Goal: Task Accomplishment & Management: Manage account settings

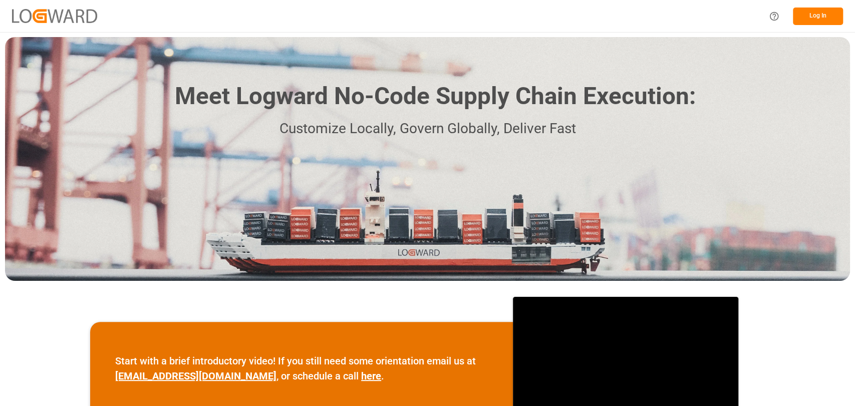
click at [826, 10] on button "Log In" at bounding box center [818, 17] width 50 height 18
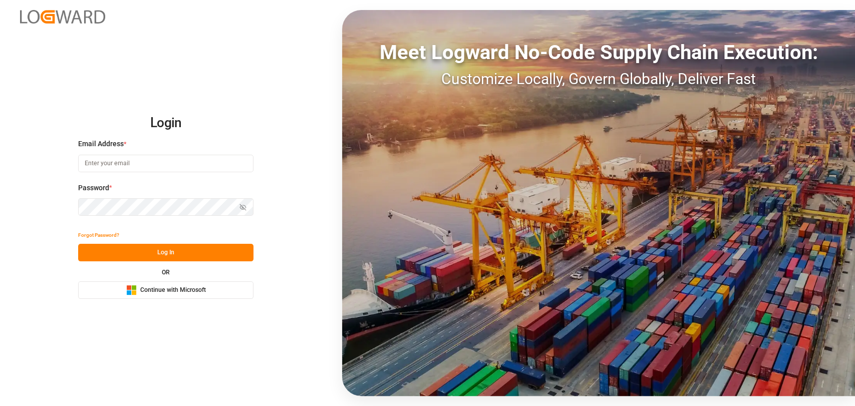
type input "christopher.moffett@leschaco.com"
click at [168, 252] on button "Log In" at bounding box center [165, 253] width 175 height 18
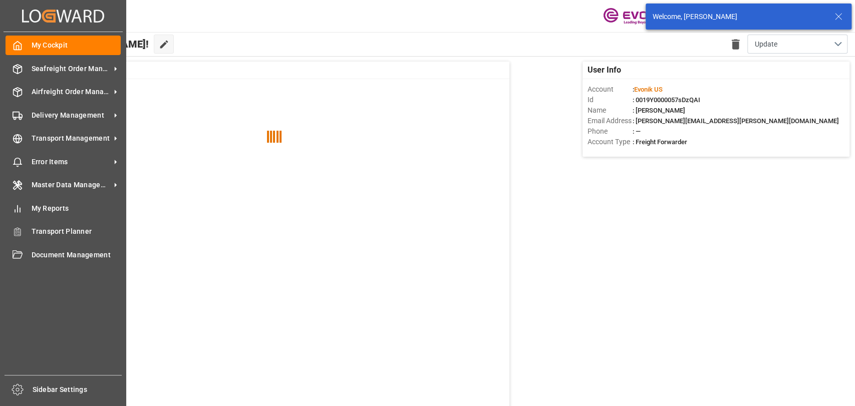
click at [60, 128] on div "My Cockpit My Cockpit Seafreight Order Management Seafreight Order Management A…" at bounding box center [63, 203] width 119 height 343
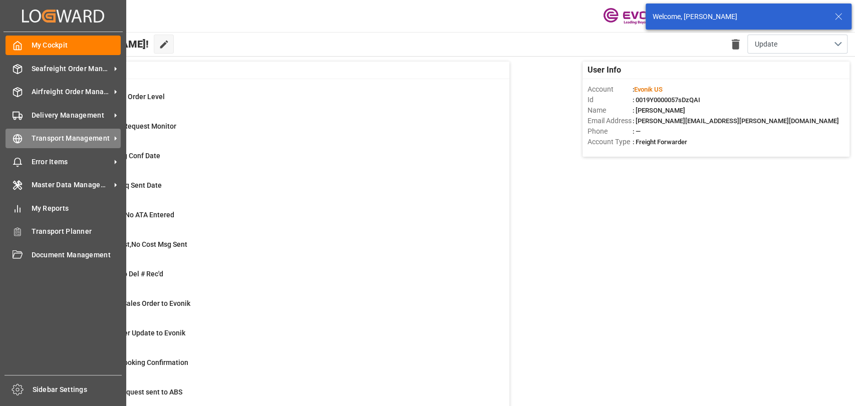
click at [64, 136] on span "Transport Management" at bounding box center [71, 138] width 79 height 11
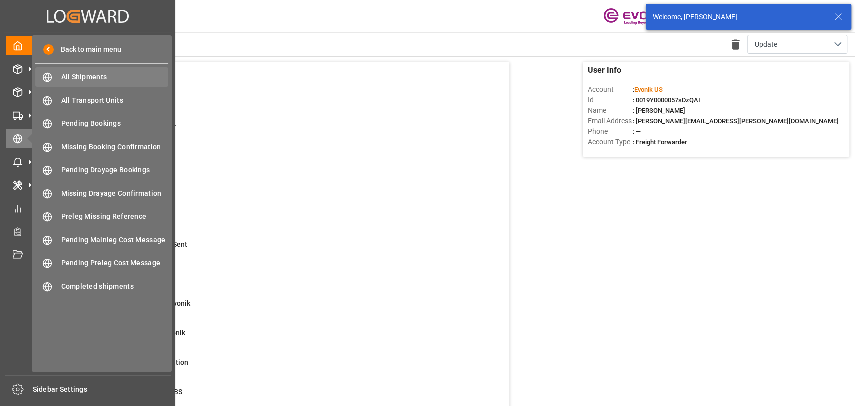
click at [128, 77] on span "All Shipments" at bounding box center [115, 77] width 108 height 11
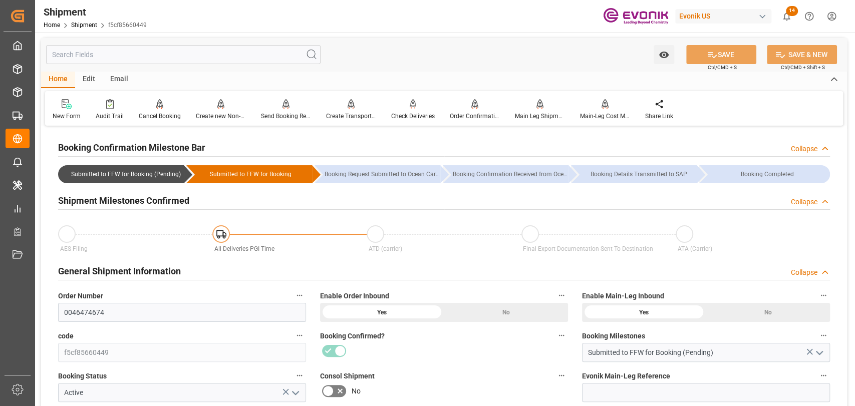
scroll to position [111, 0]
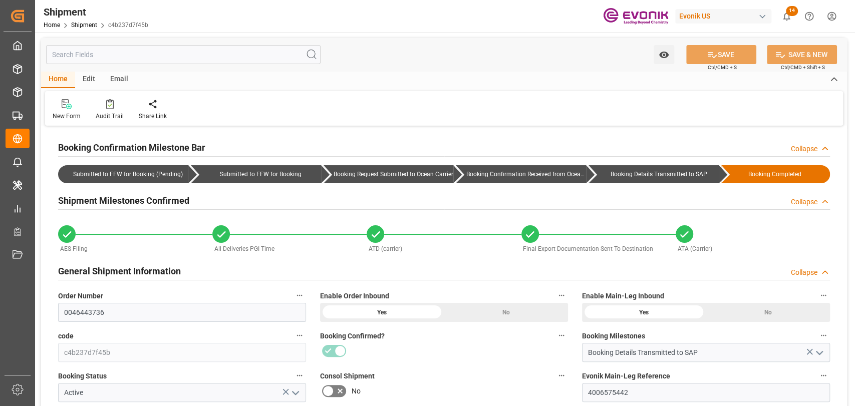
type input "04-14-2025"
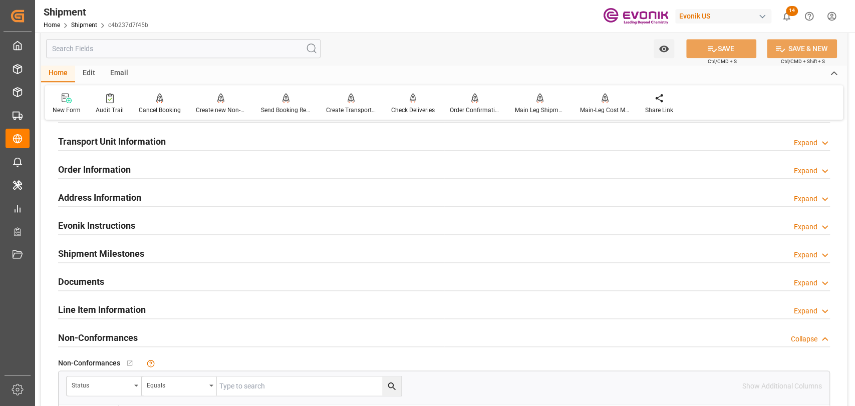
scroll to position [556, 0]
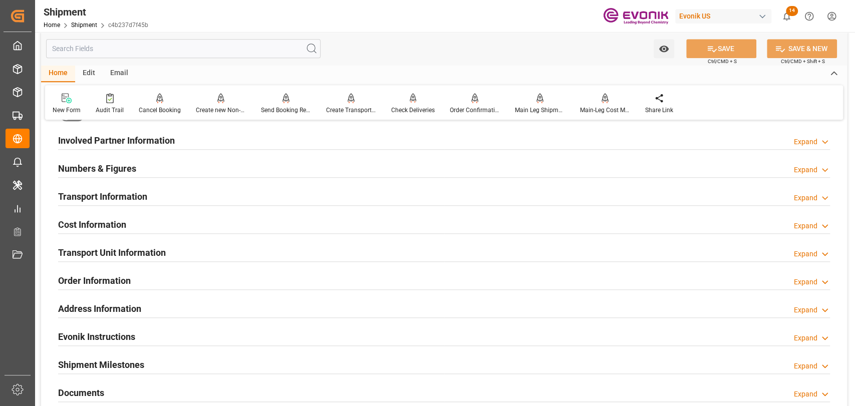
drag, startPoint x: 126, startPoint y: 259, endPoint x: 105, endPoint y: 311, distance: 56.2
click at [125, 258] on h2 "Transport Unit Information" at bounding box center [112, 253] width 108 height 14
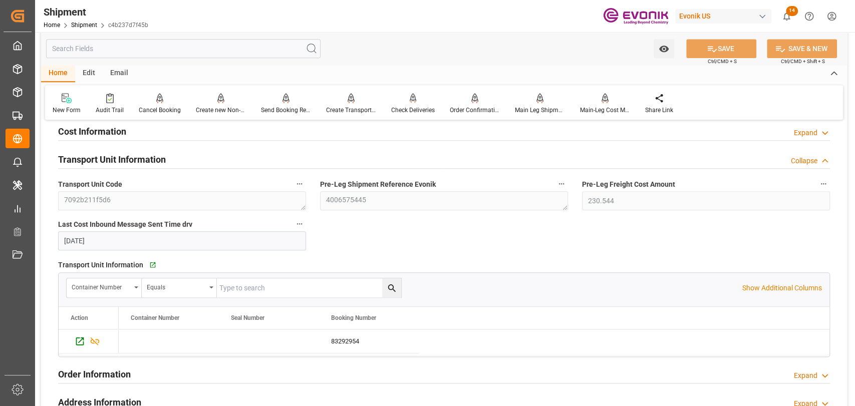
scroll to position [668, 0]
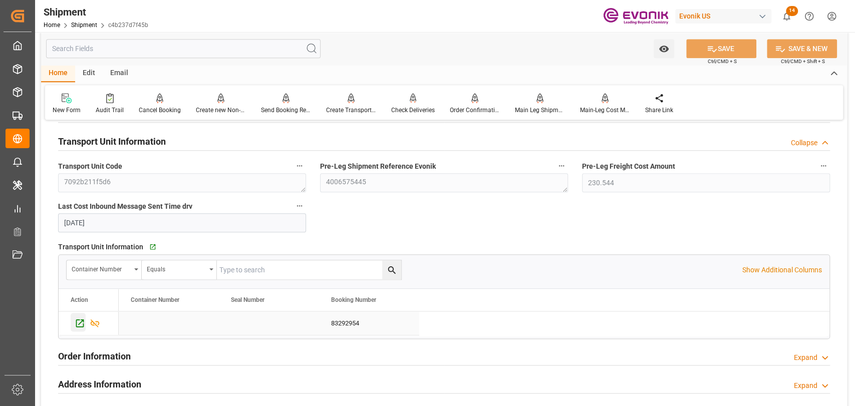
click at [83, 322] on icon "Press SPACE to select this row." at bounding box center [80, 324] width 8 height 8
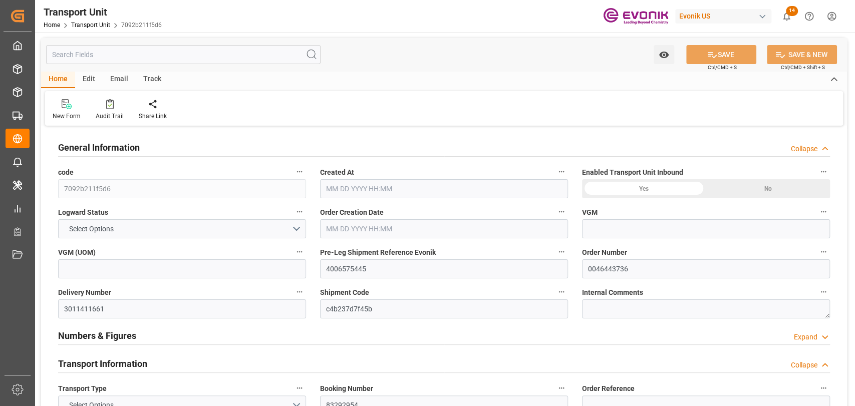
type input "0"
type input "AC Containerline"
type input "Leschaco Inc."
type input "USLAX"
type input "JPYOK"
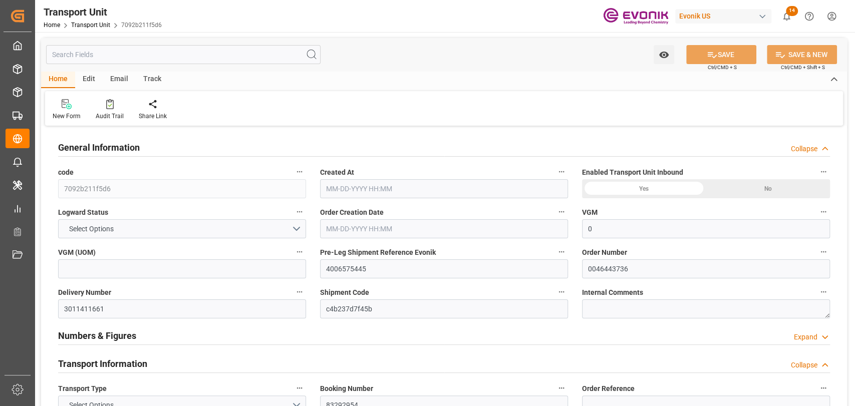
type input "4081.6"
type input "04-09-2025 14:13"
type input "06-19-2025"
type input "05-11-2025 00:00"
type input "05-10-2025 00:00"
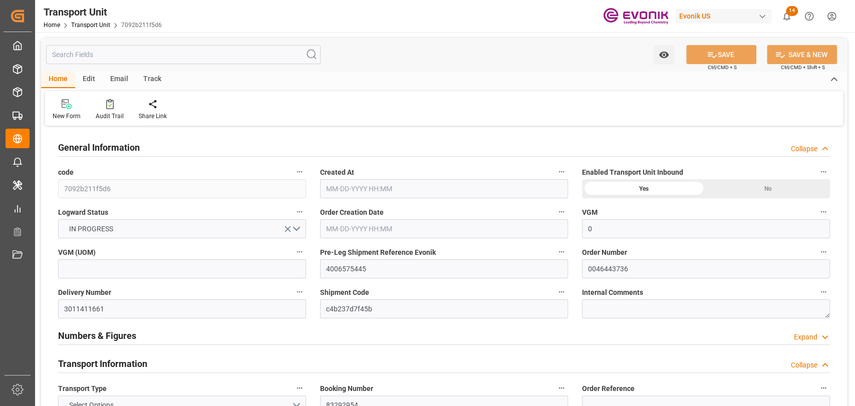
type input "05-27-2025 00:00"
type input "05-26-2026 00:00"
type input "04-22-2025 12:00"
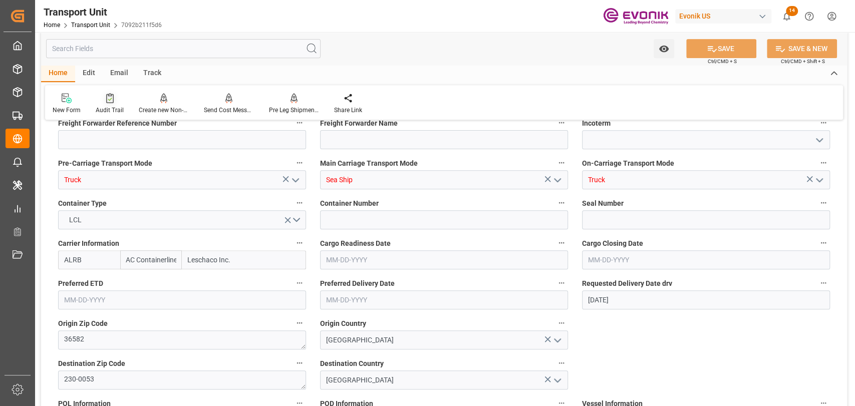
scroll to position [334, 0]
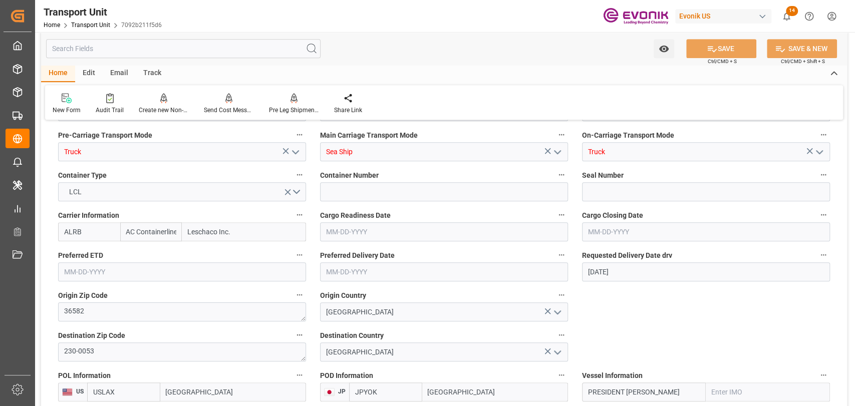
click at [123, 44] on input "text" at bounding box center [183, 48] width 274 height 19
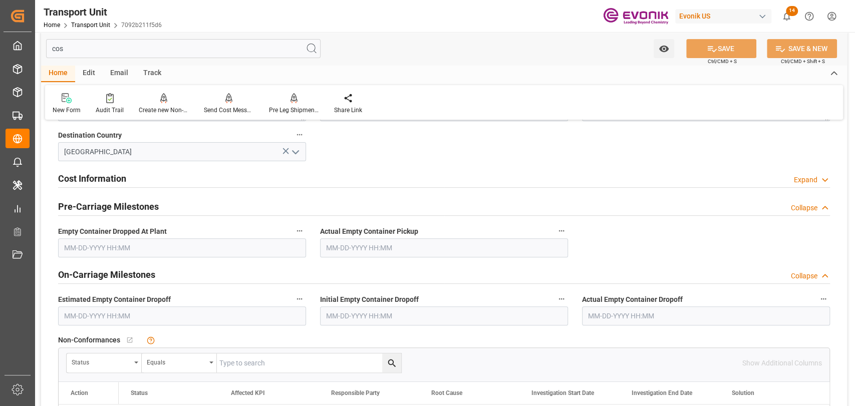
scroll to position [0, 0]
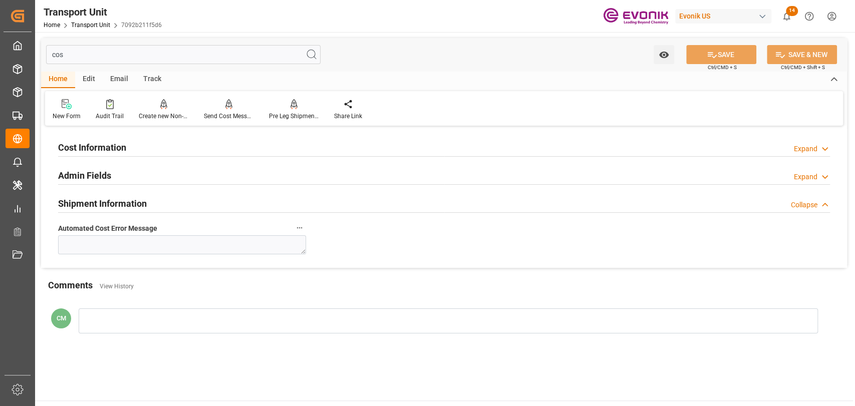
type input "cos"
click at [104, 135] on div "Cost Information Expand" at bounding box center [444, 148] width 786 height 28
click at [108, 141] on h2 "Cost Information" at bounding box center [92, 148] width 68 height 14
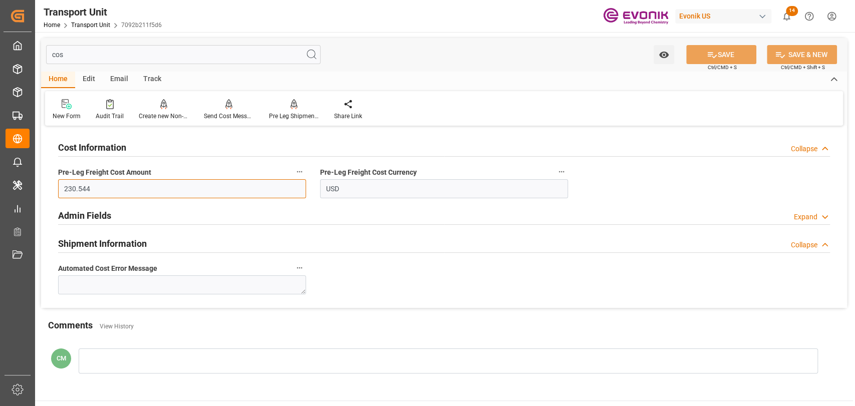
drag, startPoint x: 194, startPoint y: 197, endPoint x: 47, endPoint y: 183, distance: 147.5
click at [47, 183] on div "Cost Information Collapse Pre-Leg Freight Cost Amount 230.544 Pre-Leg Freight C…" at bounding box center [444, 218] width 806 height 179
type input "200"
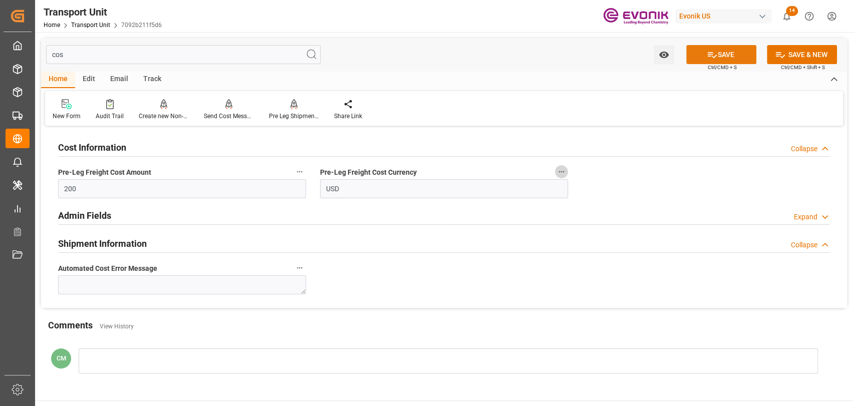
click at [697, 50] on button "SAVE" at bounding box center [721, 54] width 70 height 19
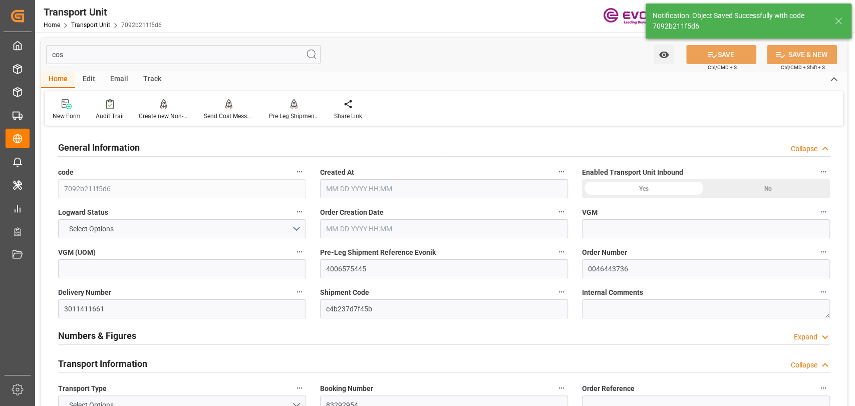
type input "0"
type input "AC Containerline"
type input "Leschaco Inc."
type input "USLAX"
type input "JPYOK"
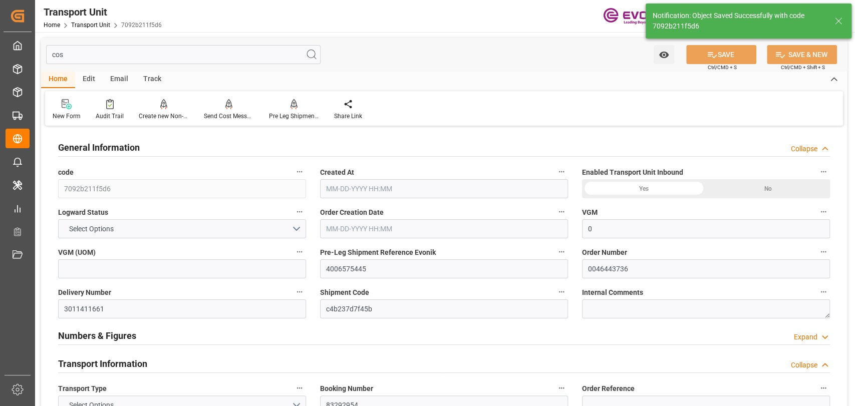
type input "4081.6"
type input "04-09-2025 14:13"
type input "06-19-2025"
type input "05-11-2025 00:00"
type input "05-10-2025 00:00"
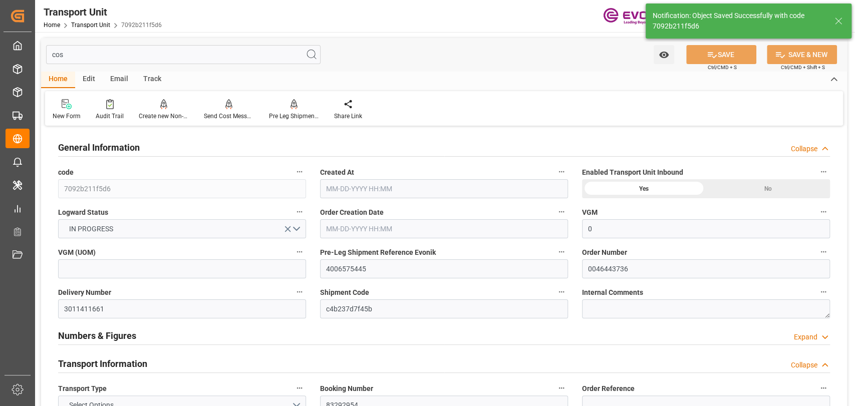
type input "05-27-2025 00:00"
type input "05-26-2026 00:00"
type input "04-22-2025 12:00"
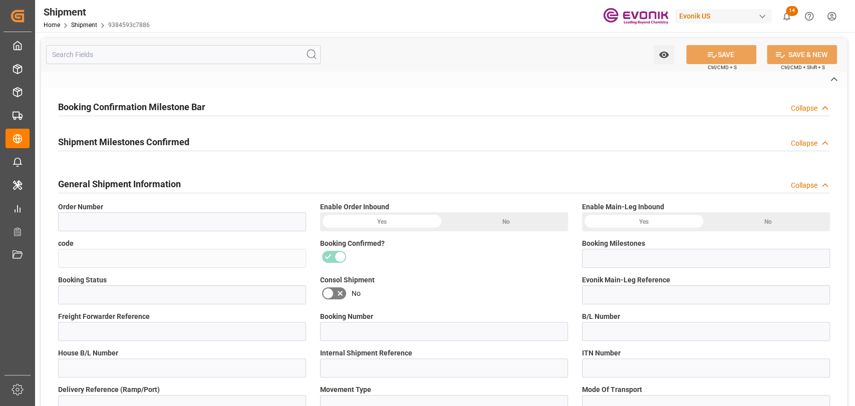
type input "0046439040"
type input "9384593c7886"
type input "Booking Details Transmitted to SAP"
type input "Active"
type input "4006563841"
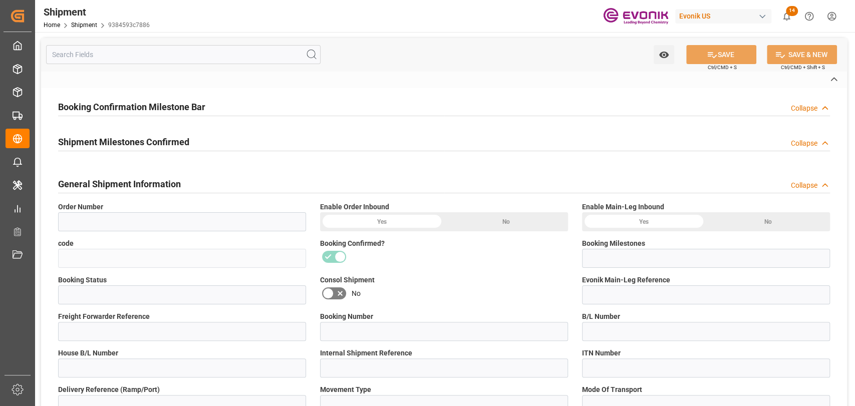
type input "250405000119"
type input "DALA22983500"
type input "250405000119"
type input "DALA22983500"
type input "D2P"
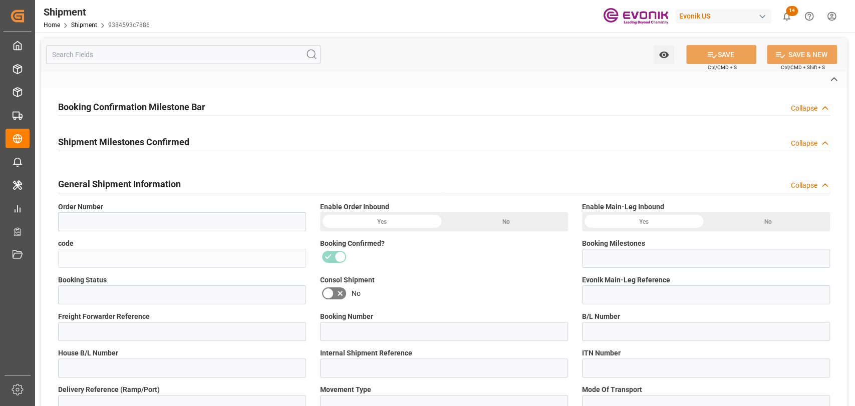
type input "45"
type input "FCL"
type input "0006"
type input "20GP"
type input "3011385679"
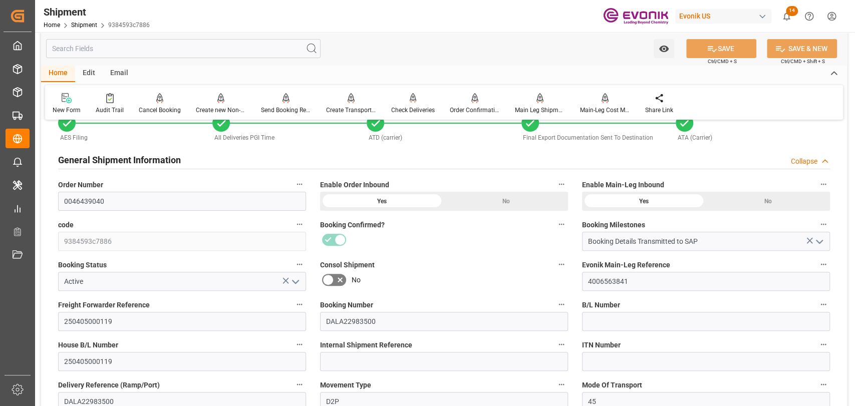
scroll to position [556, 0]
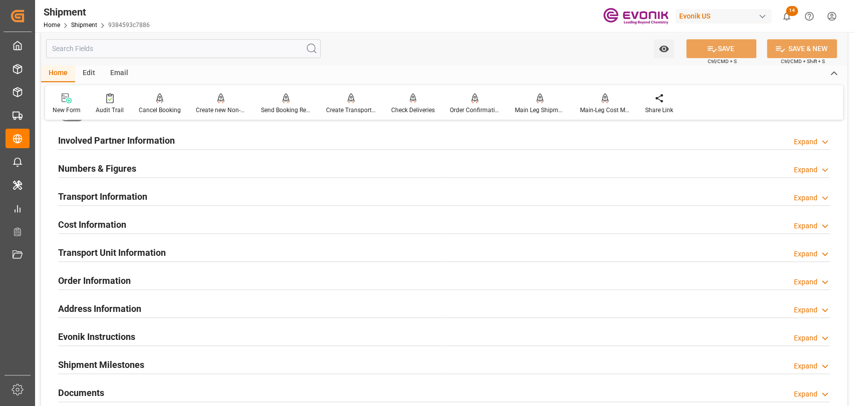
click at [216, 247] on div "Transport Unit Information Expand" at bounding box center [444, 251] width 772 height 19
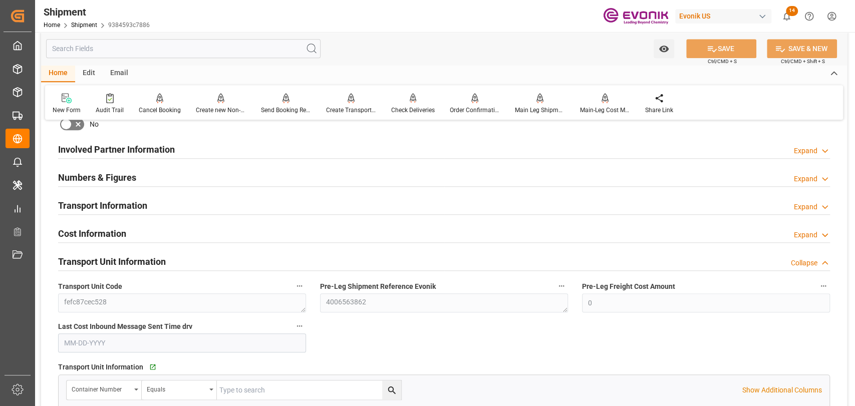
scroll to position [445, 0]
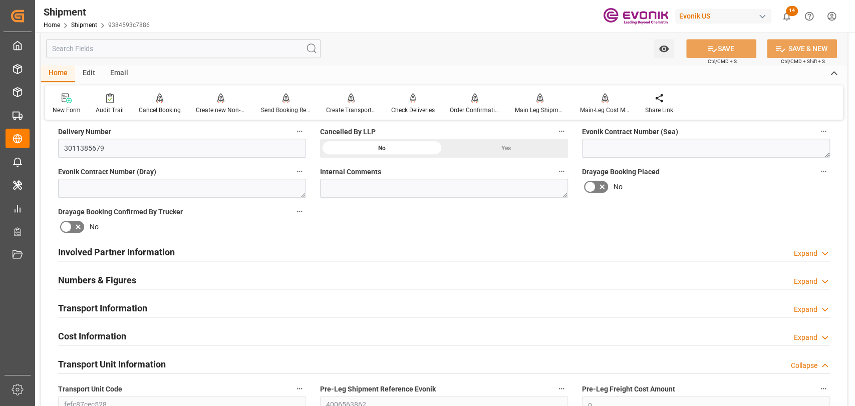
click at [83, 330] on h2 "Cost Information" at bounding box center [92, 337] width 68 height 14
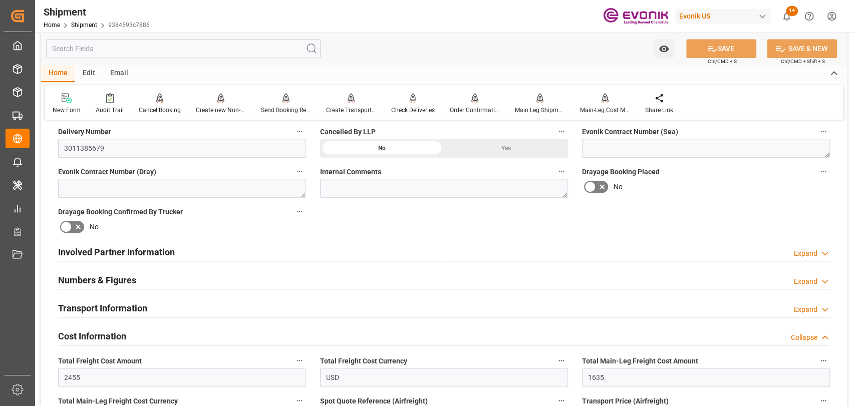
click at [124, 255] on h2 "Involved Partner Information" at bounding box center [116, 252] width 117 height 14
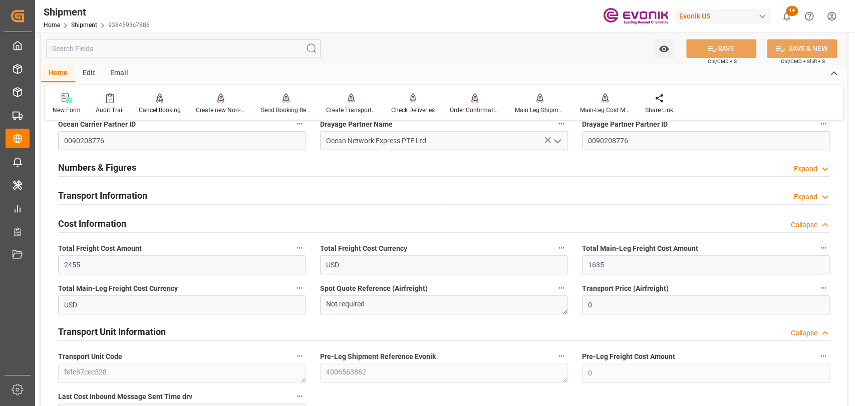
scroll to position [668, 0]
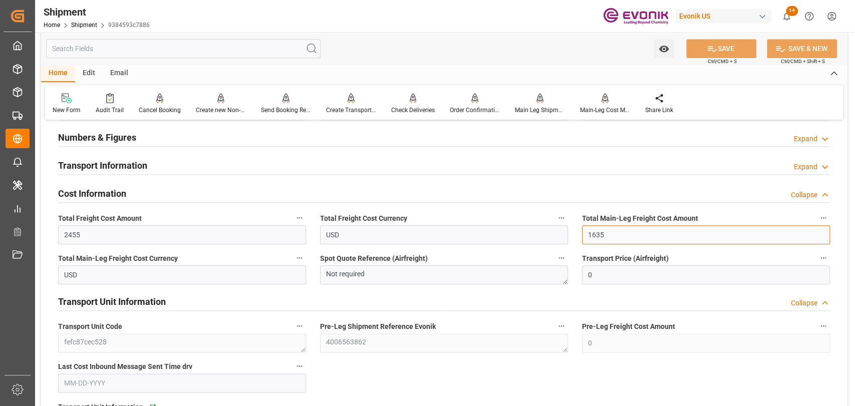
drag, startPoint x: 634, startPoint y: 241, endPoint x: 476, endPoint y: 239, distance: 157.8
click at [476, 239] on div "Booking Confirmation Milestone Bar Collapse Submitted to FFW for Booking (Pendi…" at bounding box center [444, 152] width 806 height 1383
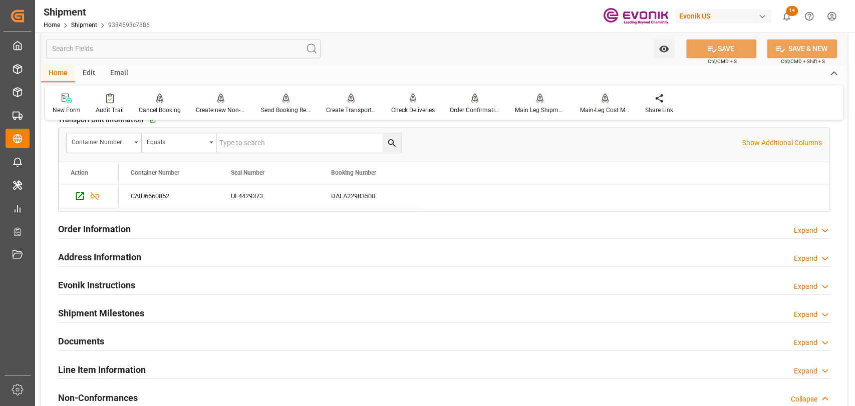
scroll to position [890, 0]
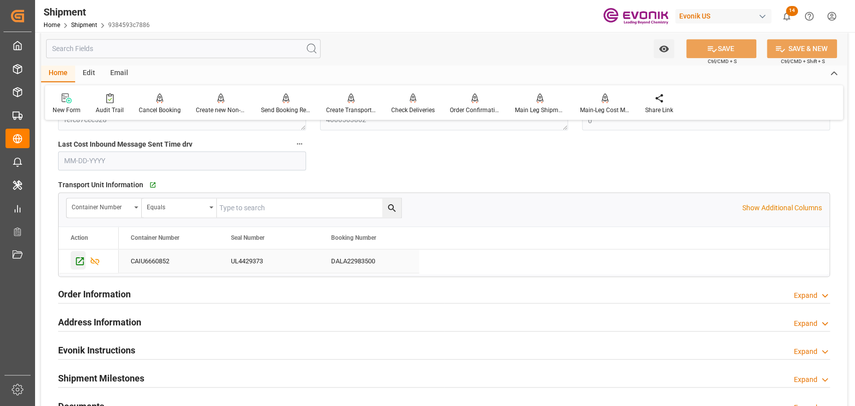
click at [73, 265] on div "Press SPACE to select this row." at bounding box center [78, 260] width 15 height 19
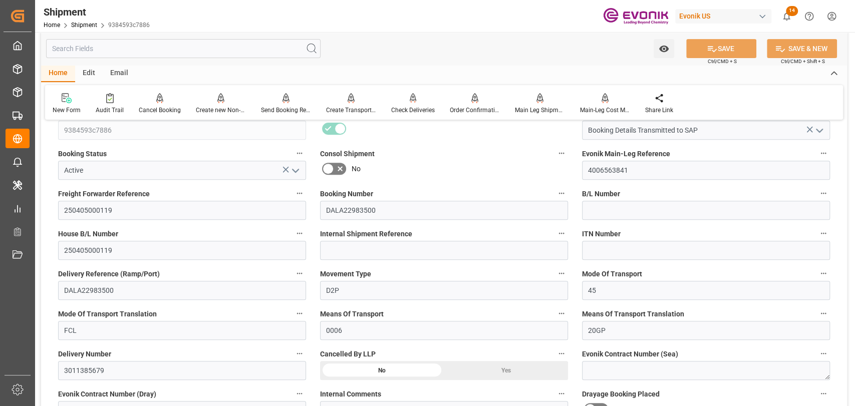
scroll to position [111, 0]
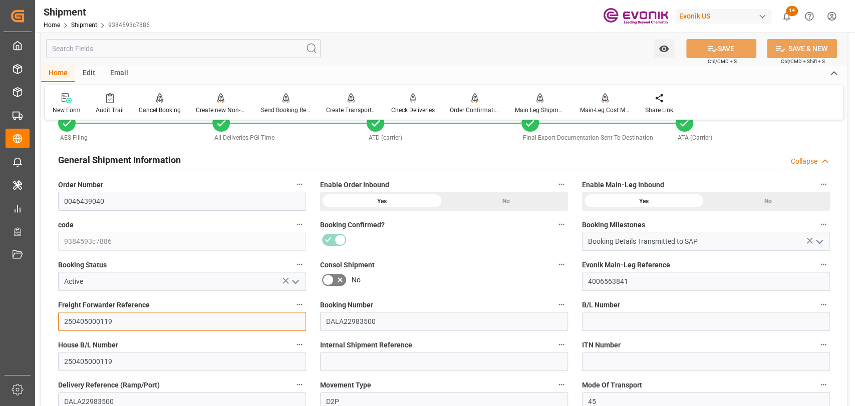
click at [95, 321] on input "250405000119" at bounding box center [182, 321] width 248 height 19
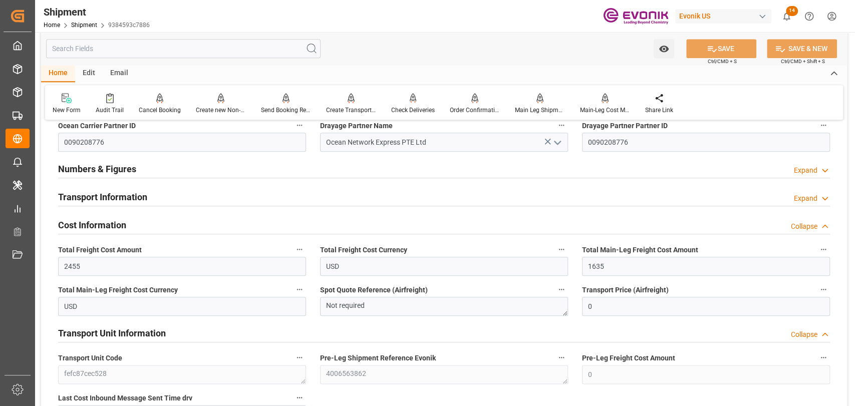
scroll to position [668, 0]
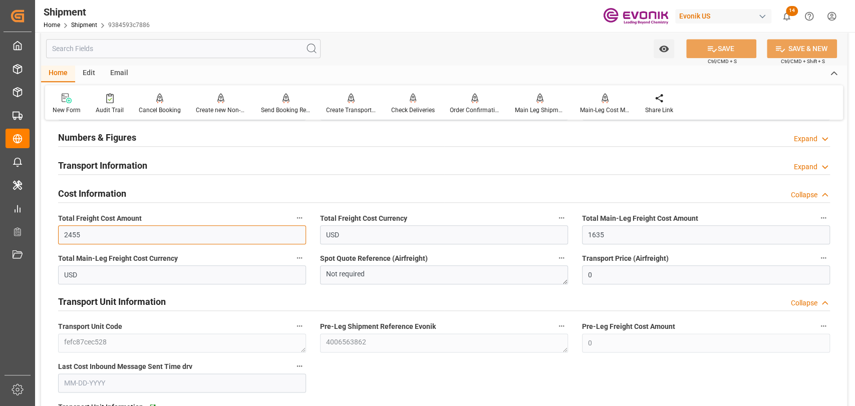
drag, startPoint x: 117, startPoint y: 232, endPoint x: 493, endPoint y: 232, distance: 376.1
click at [0, 221] on div "Created by potrace 1.15, written by [PERSON_NAME] [DATE]-[DATE] Created by potr…" at bounding box center [427, 203] width 855 height 406
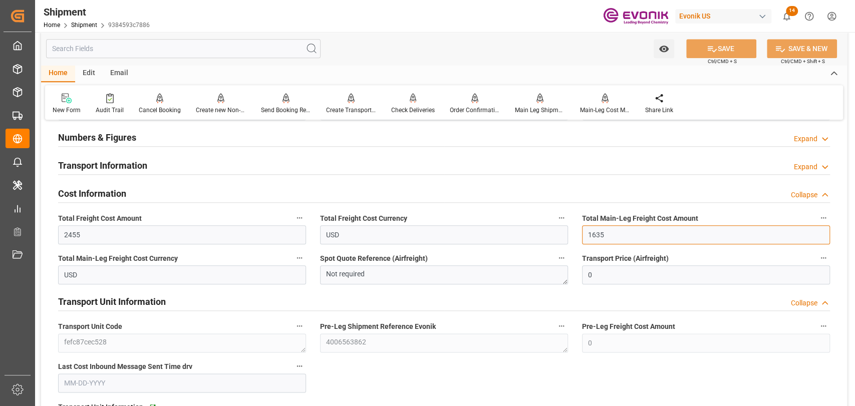
drag, startPoint x: 619, startPoint y: 236, endPoint x: 561, endPoint y: 236, distance: 57.1
click at [561, 236] on div "Booking Confirmation Milestone Bar Collapse Submitted to FFW for Booking (Pendi…" at bounding box center [444, 152] width 806 height 1383
paste input "245"
type input "2455"
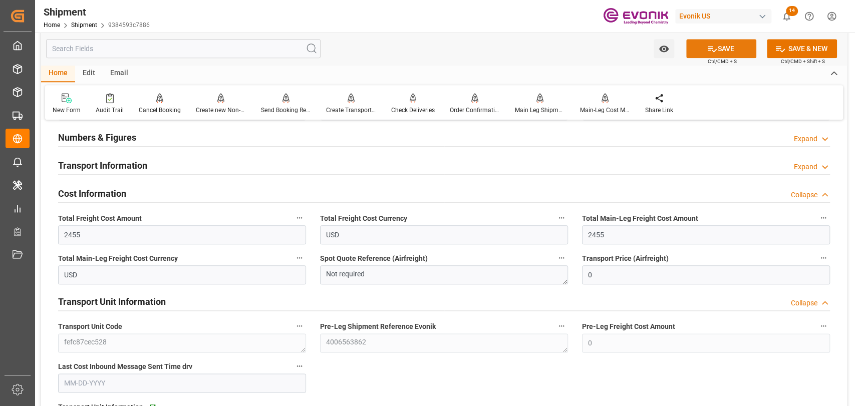
click at [708, 46] on icon at bounding box center [712, 49] width 9 height 6
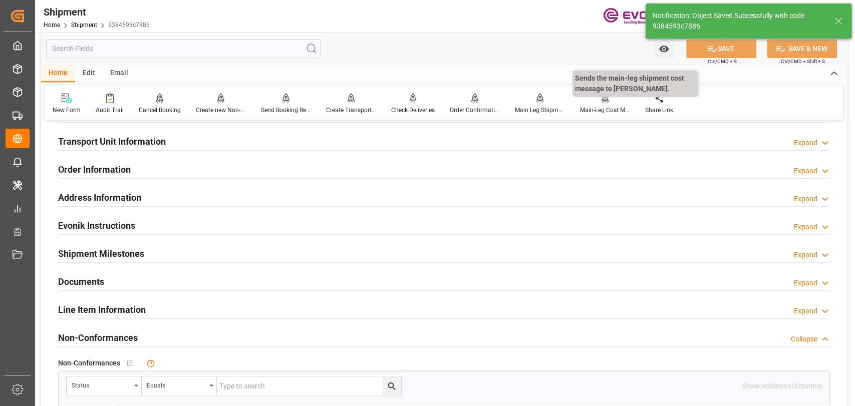
click at [601, 112] on div "Main-Leg Cost Message" at bounding box center [605, 110] width 50 height 9
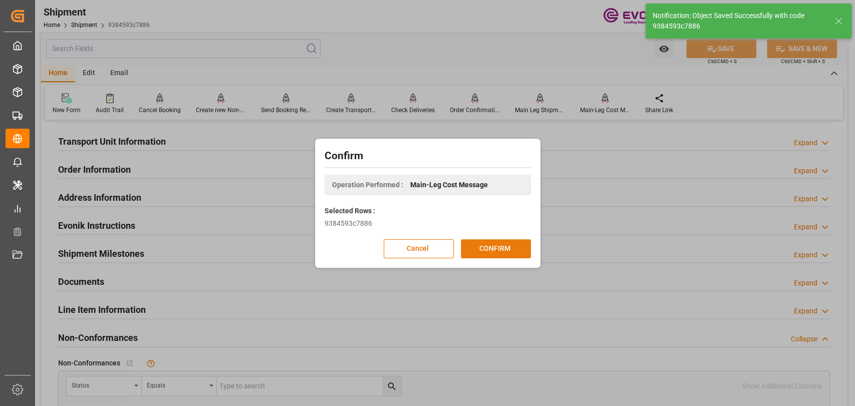
click at [492, 242] on button "CONFIRM" at bounding box center [496, 248] width 70 height 19
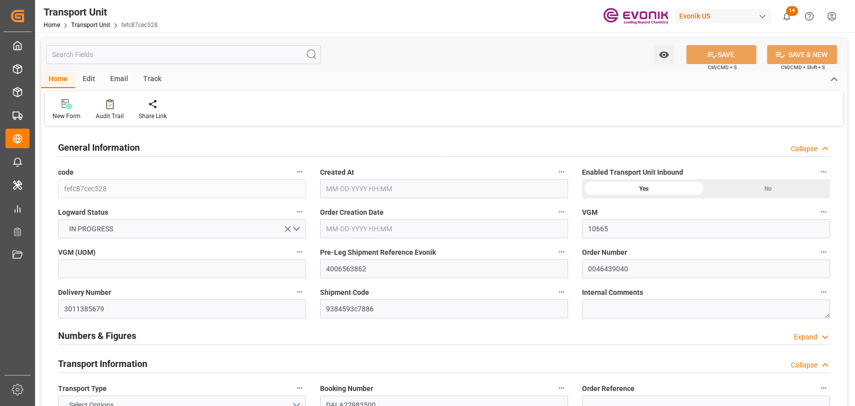
type input "10665"
type input "AC Containerline"
type input "AC Containerline GmbH"
type input "USLAX"
type input "THBKK"
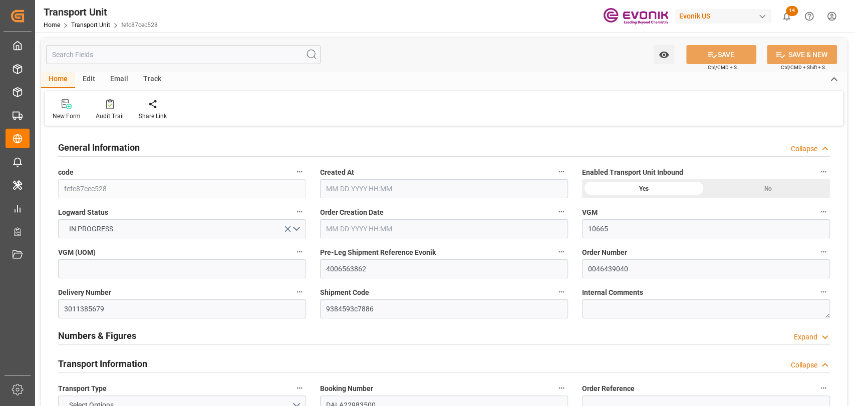
type input "9312975"
type input "0"
type input "8520"
type input "03-10-2025 17:46"
type input "06-02-2025"
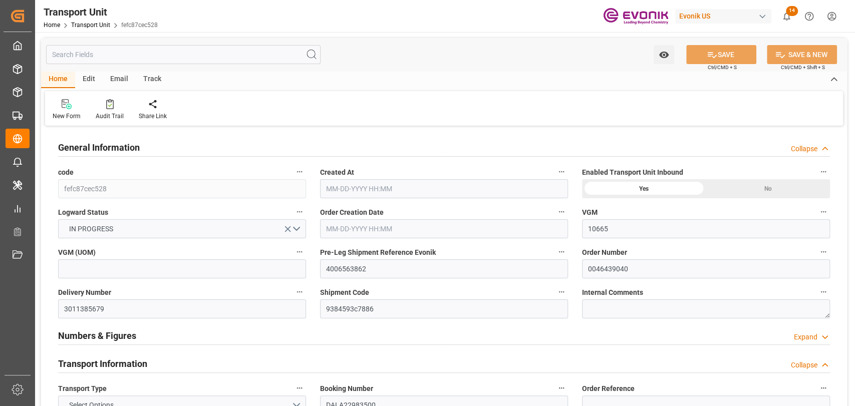
type input "[DATE] 00:00"
type input "04-02-2025 13:45"
type input "05-15-2025 00:00"
type input "06-25-2025 00:00"
type input "05-14-2025 13:45"
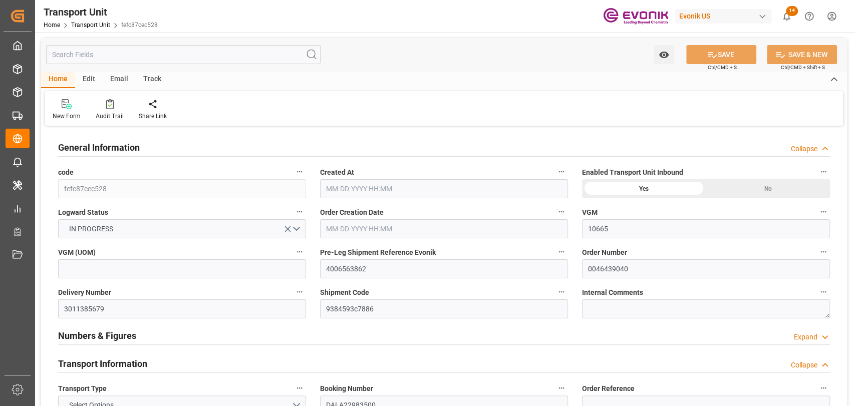
type input "06-25-2025 00:00"
type input "05-08-2025 16:00"
type input "05-15-2025"
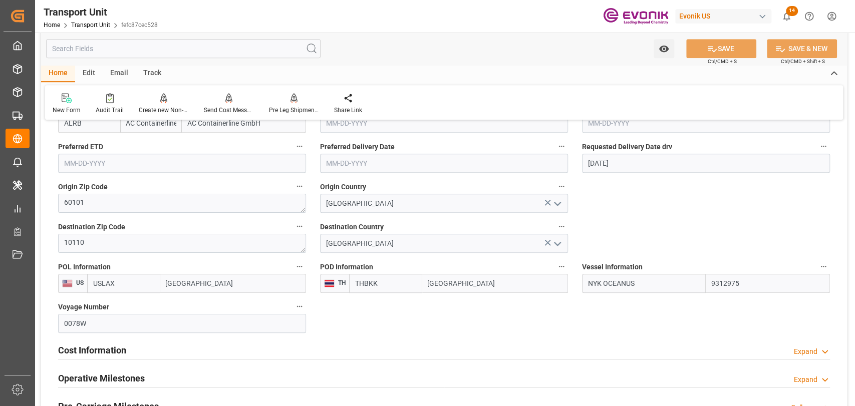
scroll to position [445, 0]
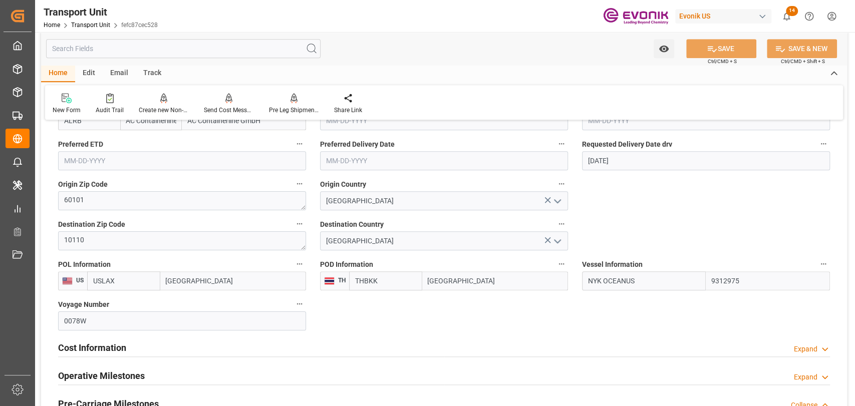
click at [97, 351] on h2 "Cost Information" at bounding box center [92, 348] width 68 height 14
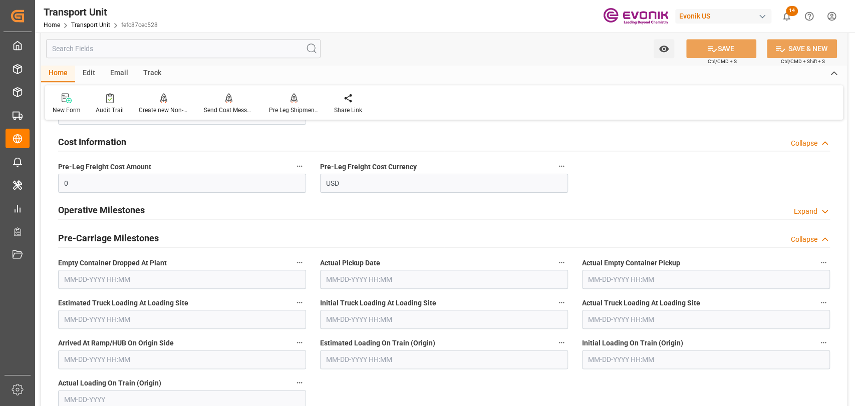
scroll to position [556, 0]
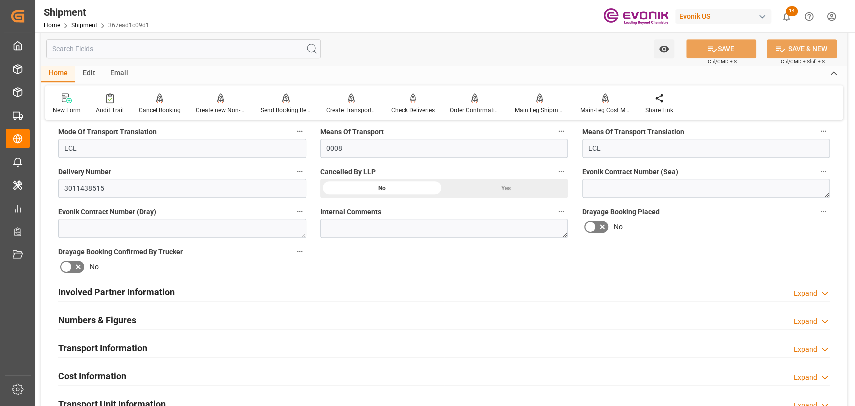
scroll to position [445, 0]
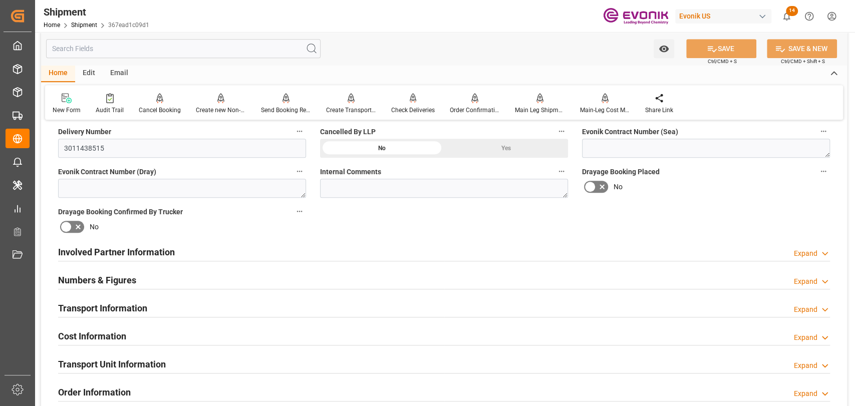
click at [119, 335] on h2 "Cost Information" at bounding box center [92, 337] width 68 height 14
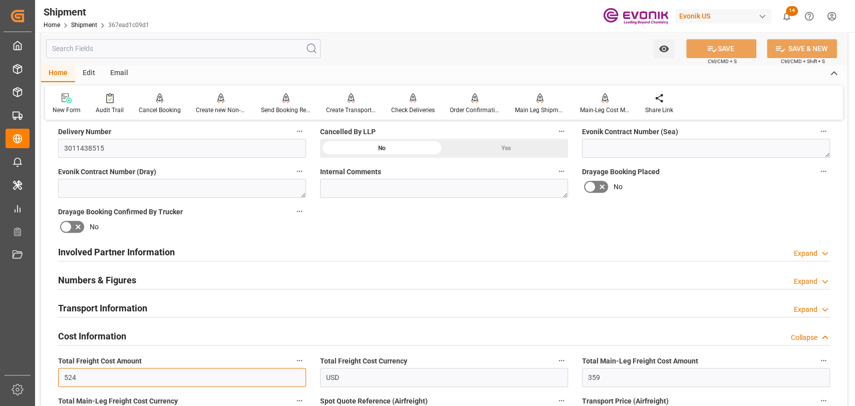
drag, startPoint x: 112, startPoint y: 374, endPoint x: 96, endPoint y: 374, distance: 15.5
click at [96, 374] on input "524" at bounding box center [182, 377] width 248 height 19
type input "534"
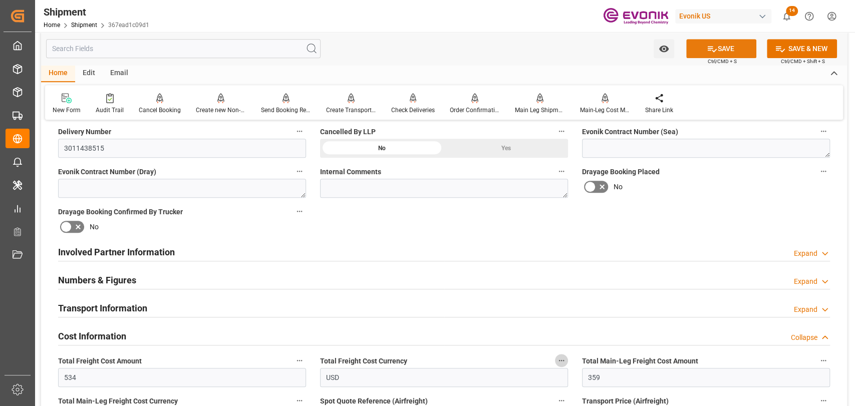
click at [737, 42] on button "SAVE" at bounding box center [721, 48] width 70 height 19
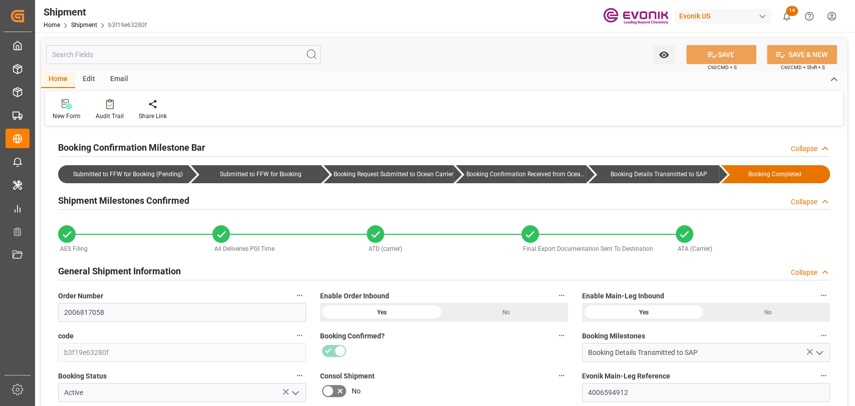
type input "3511"
type input "1674"
type input "0"
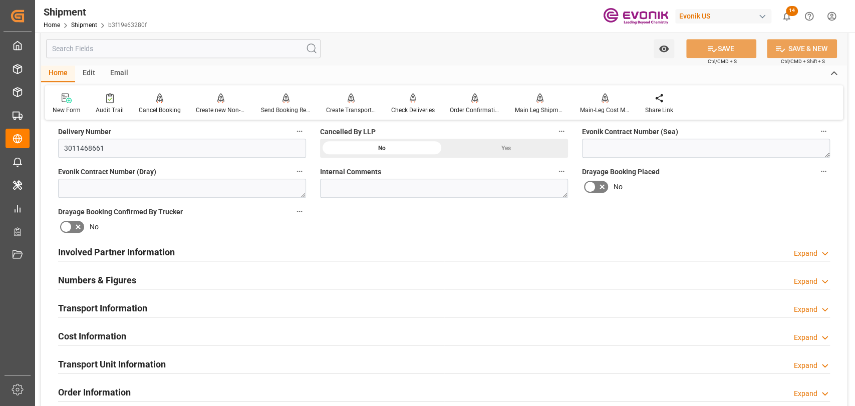
click at [116, 338] on h2 "Cost Information" at bounding box center [92, 337] width 68 height 14
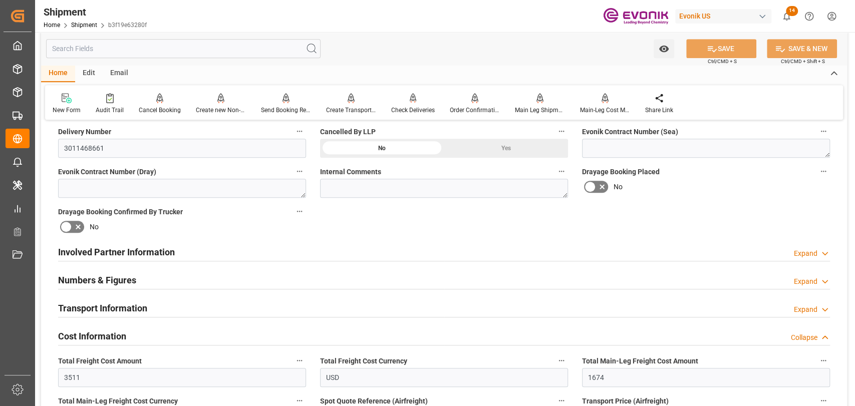
scroll to position [556, 0]
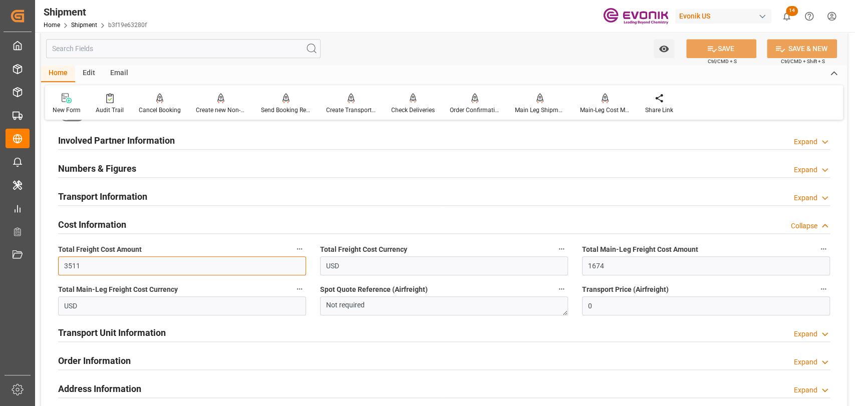
click at [113, 271] on input "3511" at bounding box center [182, 265] width 248 height 19
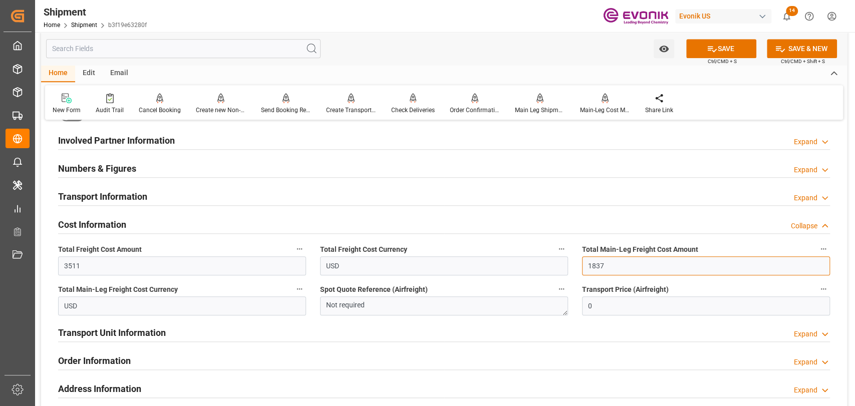
type input "1837"
click at [749, 39] on button "SAVE" at bounding box center [721, 48] width 70 height 19
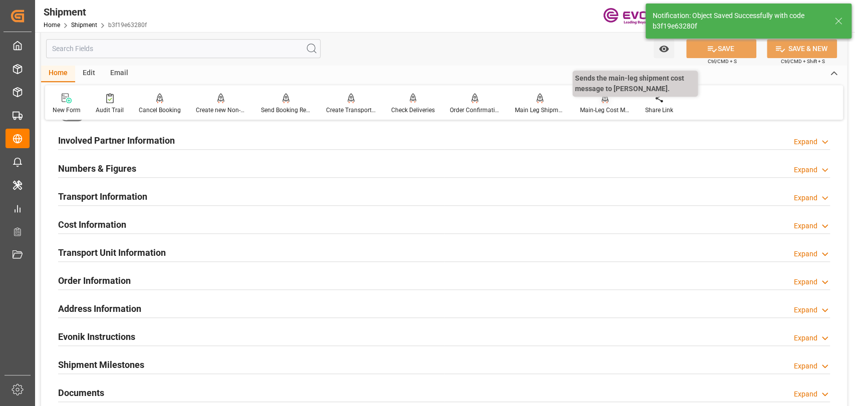
click at [608, 103] on div "Main-Leg Cost Message" at bounding box center [604, 104] width 65 height 22
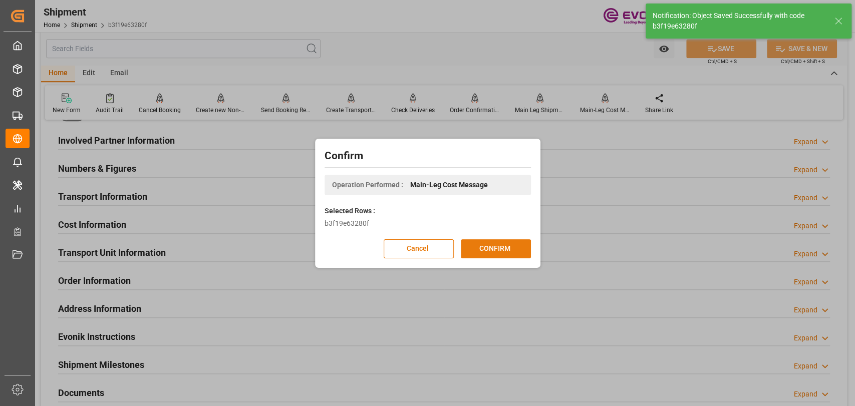
click at [500, 248] on button "CONFIRM" at bounding box center [496, 248] width 70 height 19
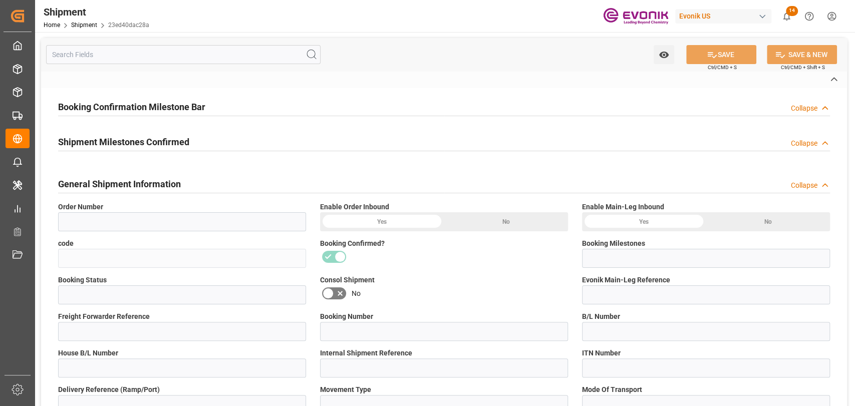
type input "0046444670"
type input "23ed40dac28a"
type input "Booking Details Transmitted to SAP"
type input "Active"
type input "4006578448"
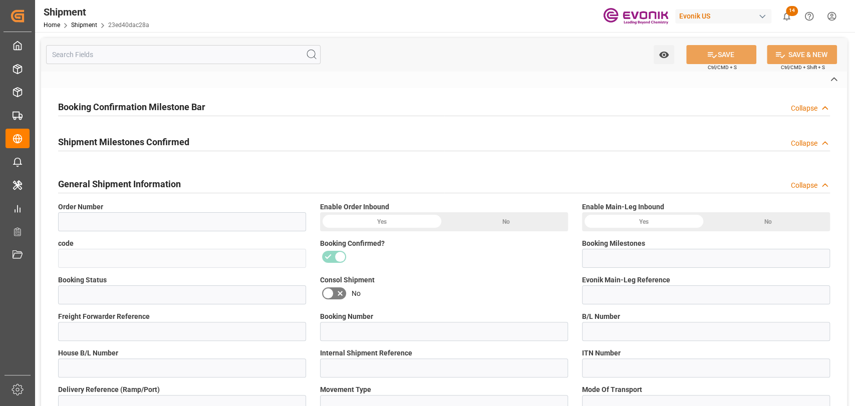
type input "250405000285"
type input "NAM9435462"
type input "P2P"
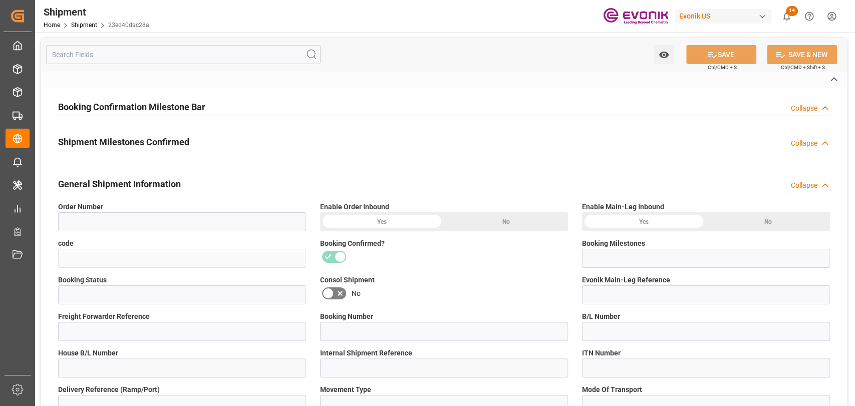
type input "45"
type input "FCL"
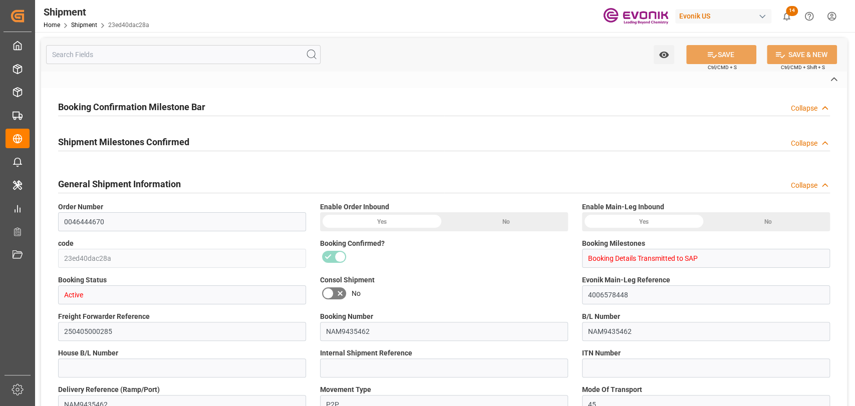
type input "0007"
type input "40GP"
type input "3011427947;3011427949"
type textarea "."
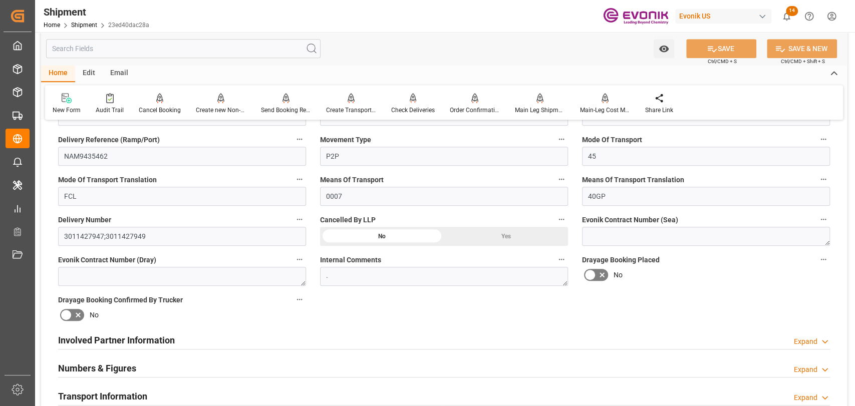
scroll to position [445, 0]
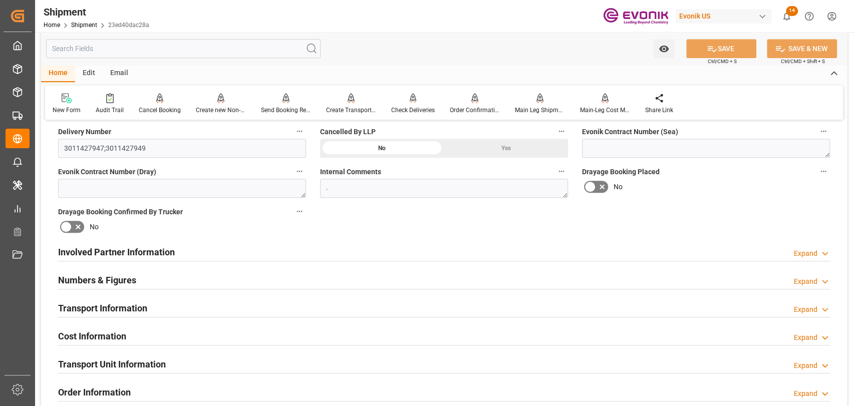
click at [92, 336] on h2 "Cost Information" at bounding box center [92, 337] width 68 height 14
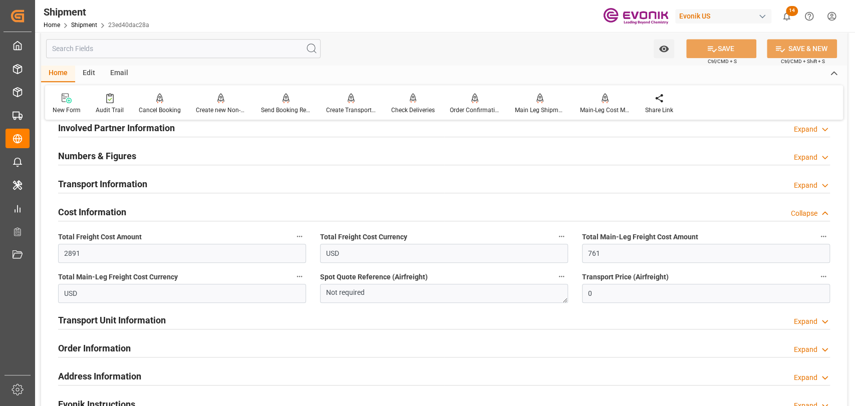
scroll to position [556, 0]
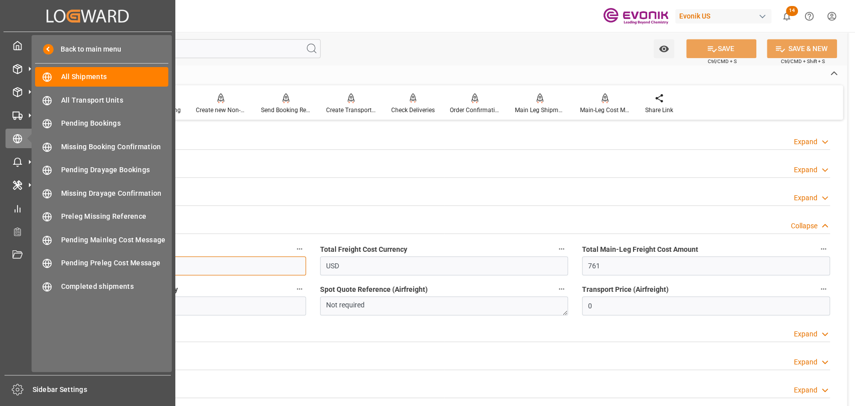
drag, startPoint x: 189, startPoint y: 259, endPoint x: 32, endPoint y: 260, distance: 156.8
click at [32, 260] on div "Created by potrace 1.15, written by [PERSON_NAME] [DATE]-[DATE] Created by potr…" at bounding box center [427, 203] width 855 height 406
type input "5021"
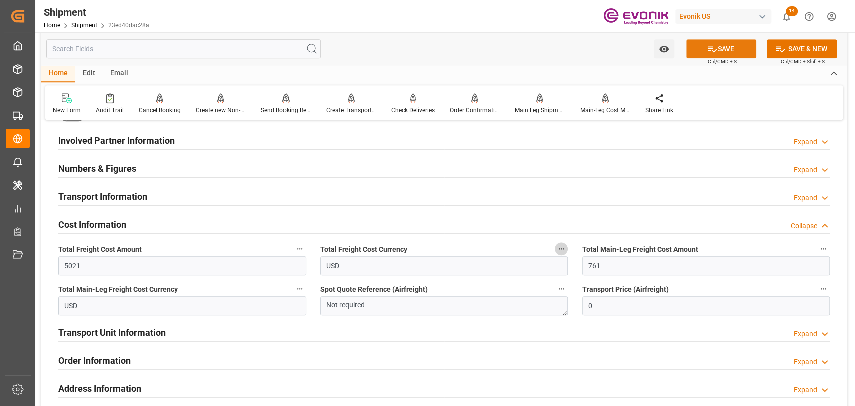
click at [709, 46] on icon at bounding box center [712, 49] width 9 height 6
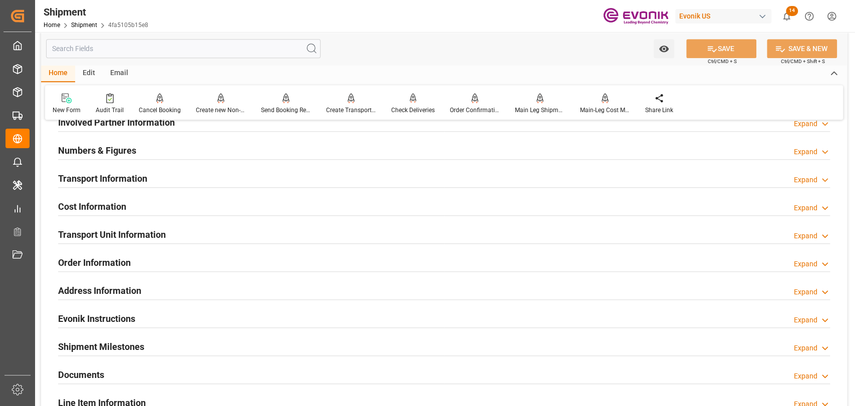
scroll to position [556, 0]
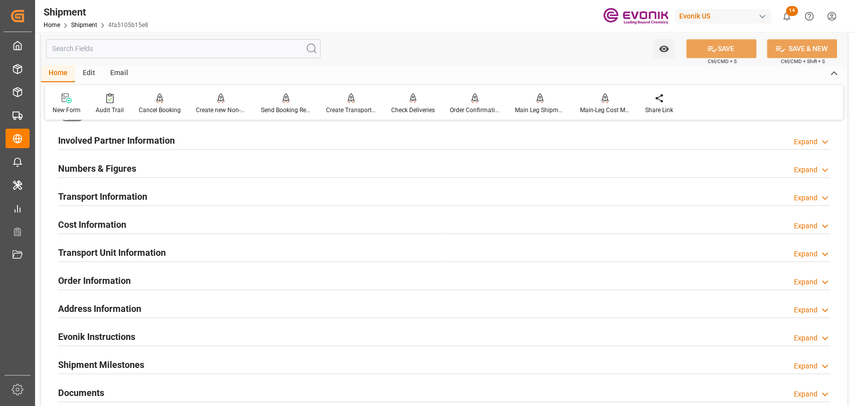
click at [89, 226] on h2 "Cost Information" at bounding box center [92, 225] width 68 height 14
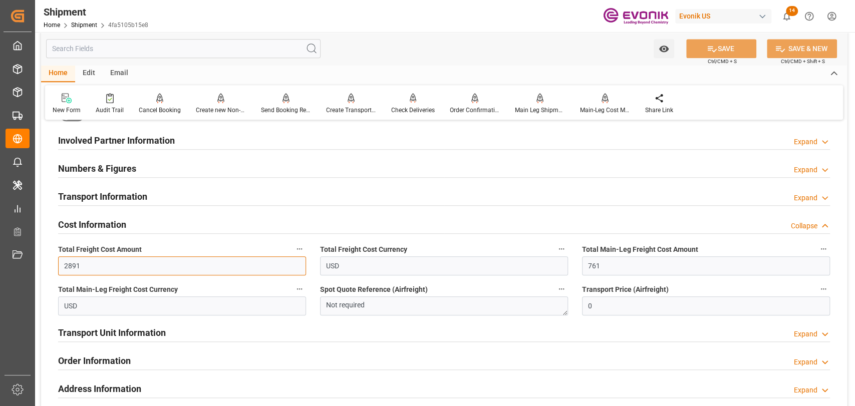
drag, startPoint x: 93, startPoint y: 270, endPoint x: 40, endPoint y: 262, distance: 54.1
click at [40, 262] on div "Watch Option SAVE Ctrl/CMD + S SAVE & NEW Ctrl/CMD + Shift + S Home Edit Email …" at bounding box center [444, 126] width 818 height 1300
type input "5021"
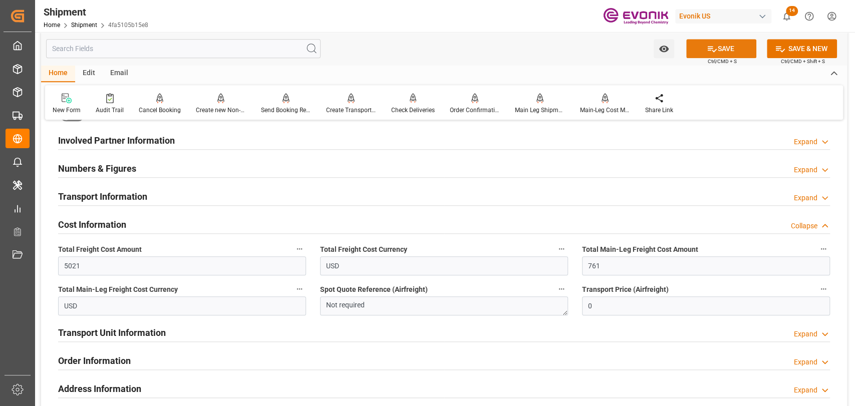
click at [732, 44] on button "SAVE" at bounding box center [721, 48] width 70 height 19
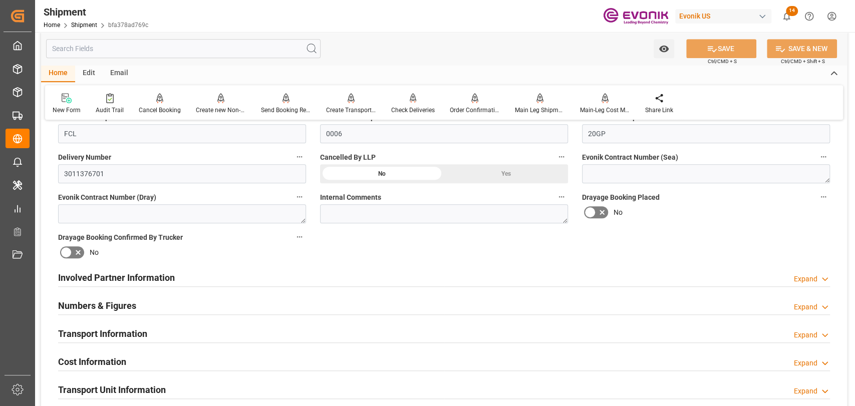
scroll to position [445, 0]
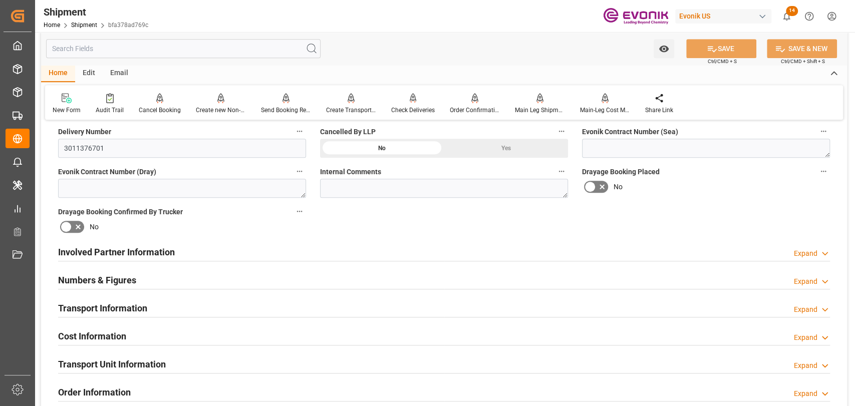
click at [106, 342] on h2 "Cost Information" at bounding box center [92, 337] width 68 height 14
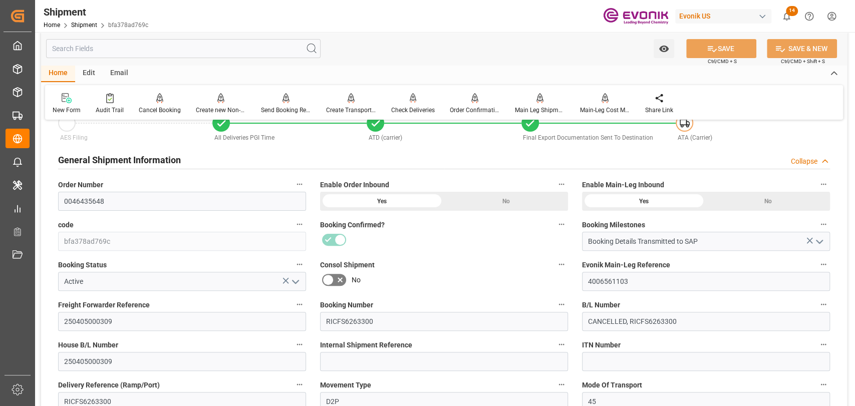
scroll to position [334, 0]
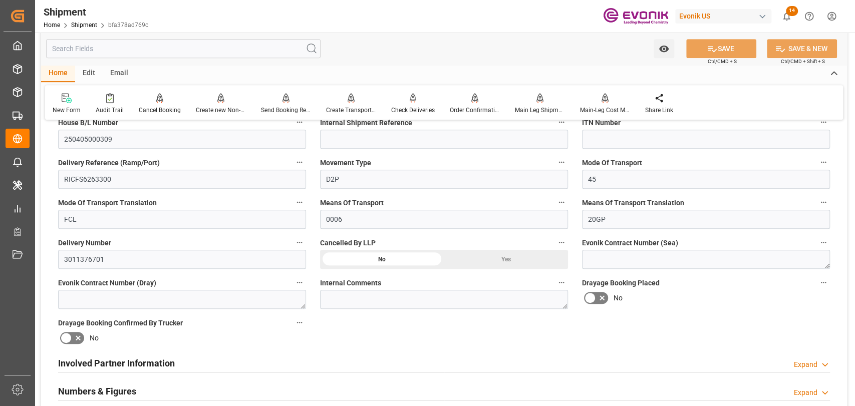
click at [98, 365] on h2 "Involved Partner Information" at bounding box center [116, 364] width 117 height 14
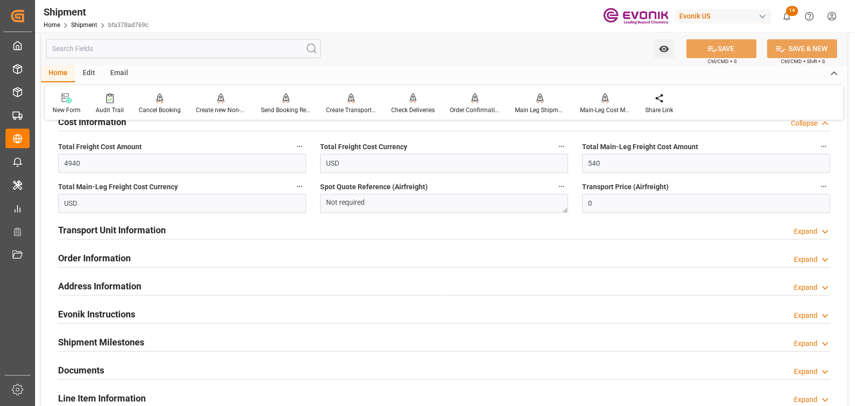
scroll to position [668, 0]
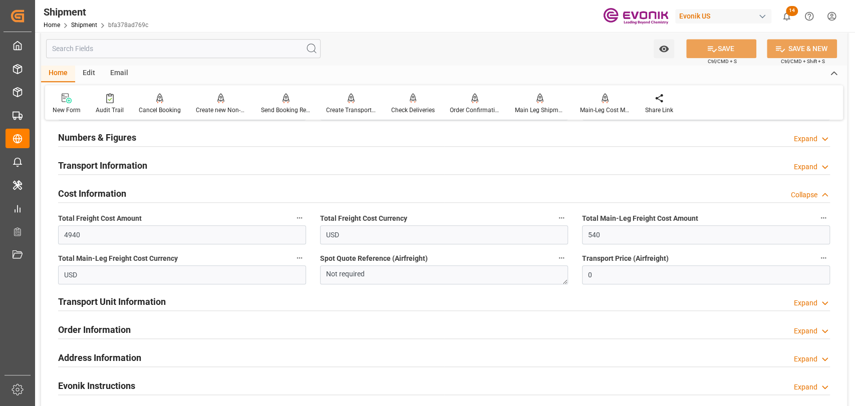
click at [113, 306] on h2 "Transport Unit Information" at bounding box center [112, 302] width 108 height 14
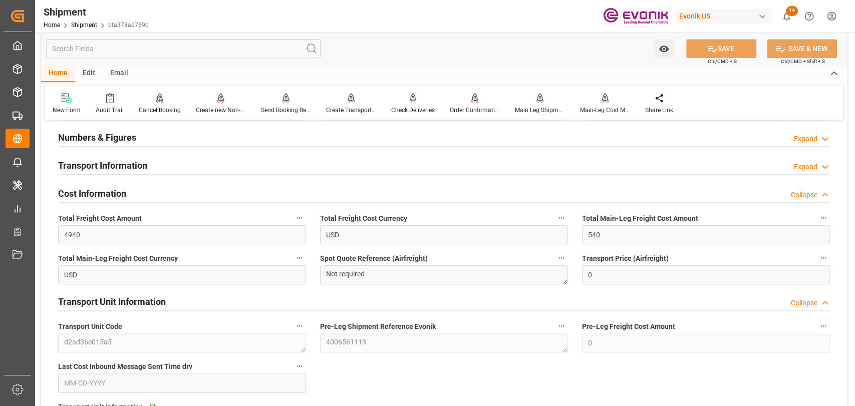
click at [113, 306] on h2 "Transport Unit Information" at bounding box center [112, 302] width 108 height 14
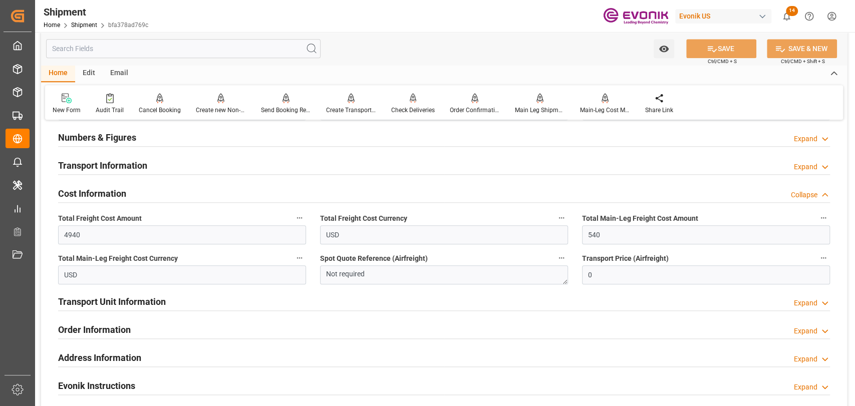
click at [109, 167] on h2 "Transport Information" at bounding box center [102, 166] width 89 height 14
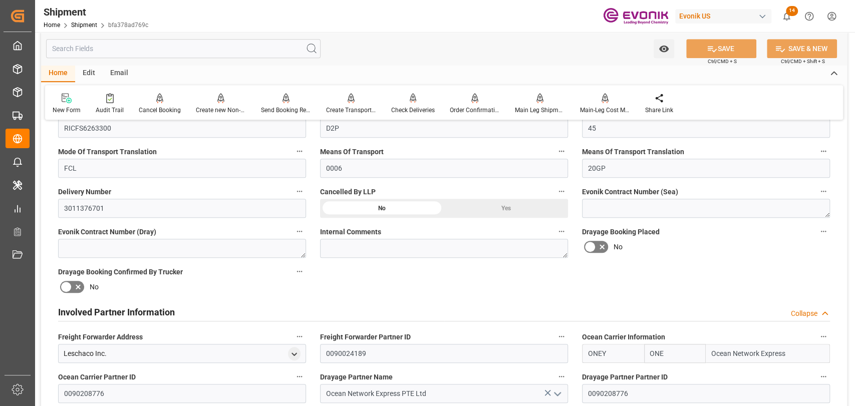
scroll to position [334, 0]
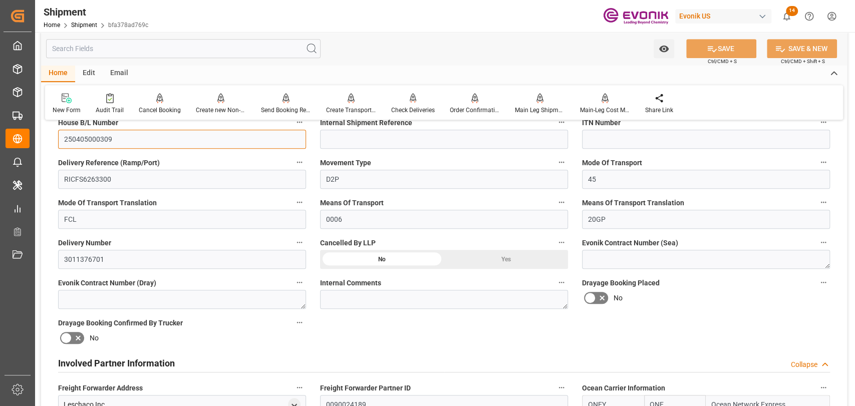
click at [76, 141] on input "250405000309" at bounding box center [182, 139] width 248 height 19
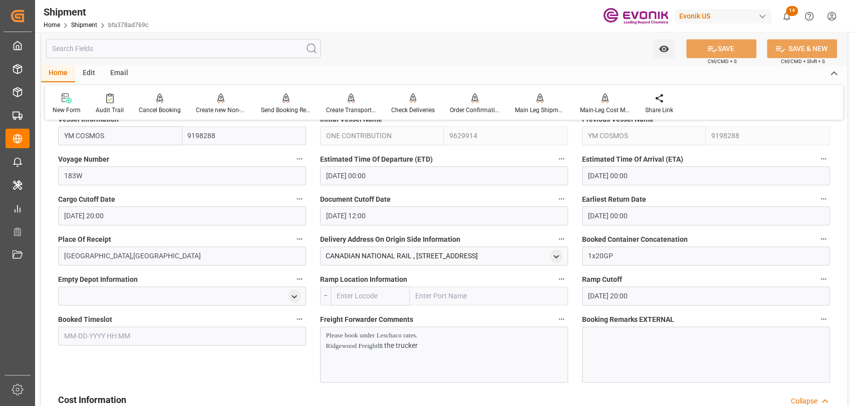
scroll to position [1002, 0]
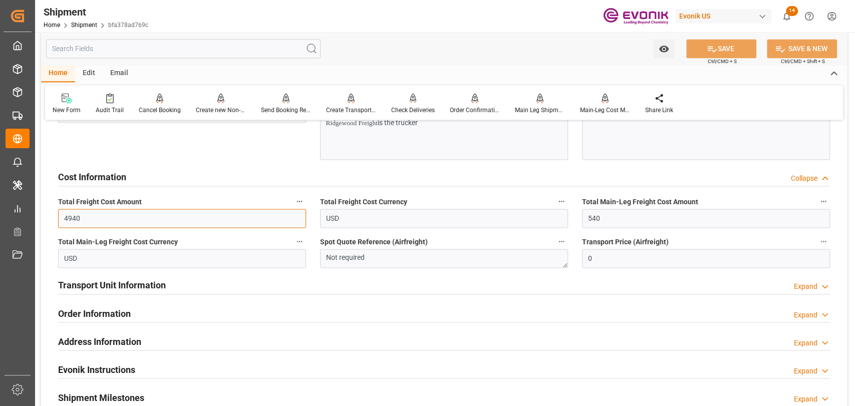
drag, startPoint x: 104, startPoint y: 221, endPoint x: 0, endPoint y: 217, distance: 103.7
click at [0, 217] on div "Created by potrace 1.15, written by [PERSON_NAME] [DATE]-[DATE] Created by potr…" at bounding box center [427, 203] width 855 height 406
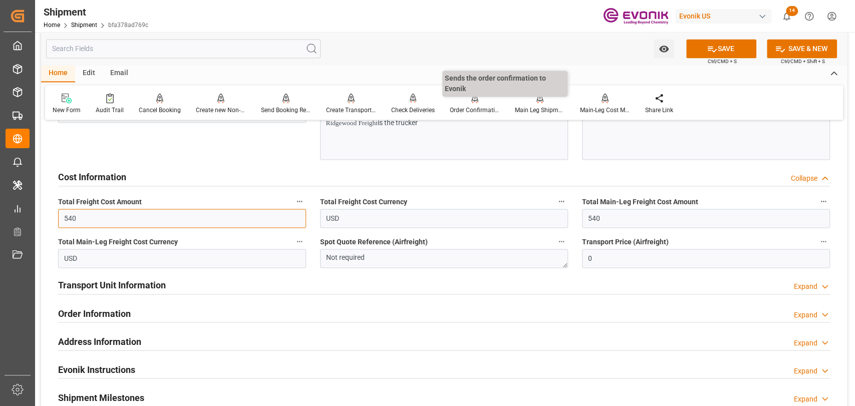
type input "540"
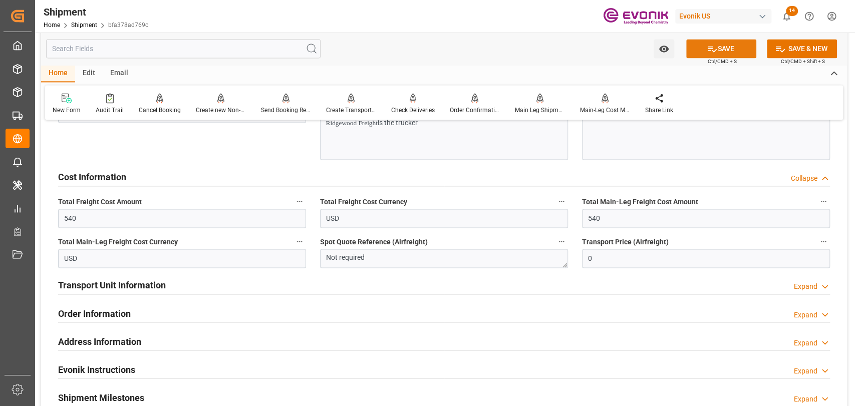
click at [710, 44] on icon at bounding box center [712, 49] width 11 height 11
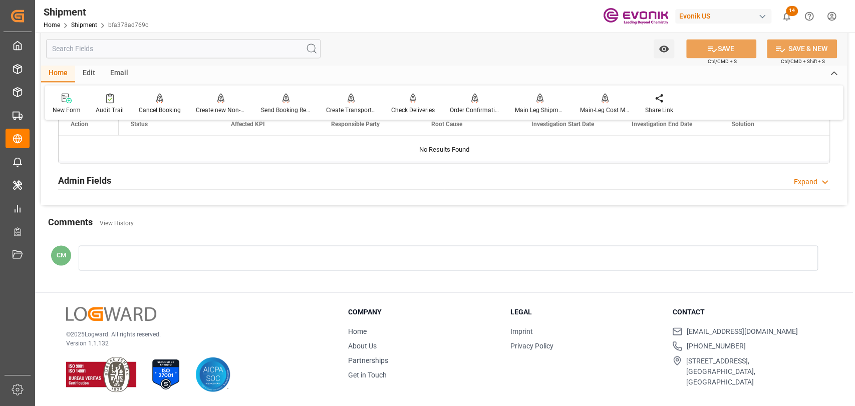
scroll to position [604, 0]
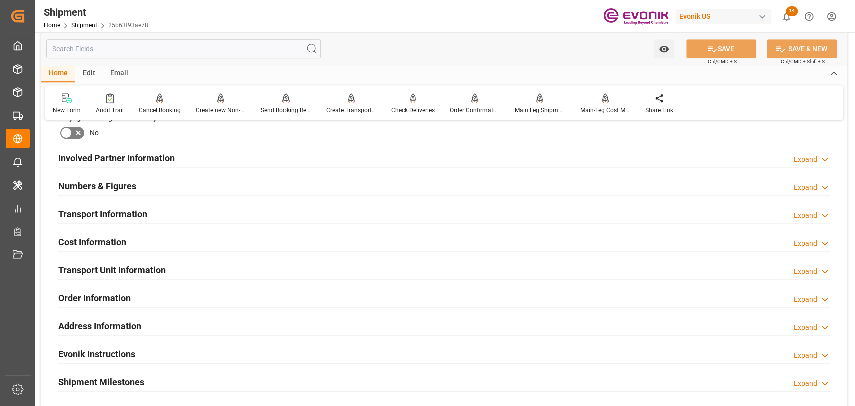
scroll to position [556, 0]
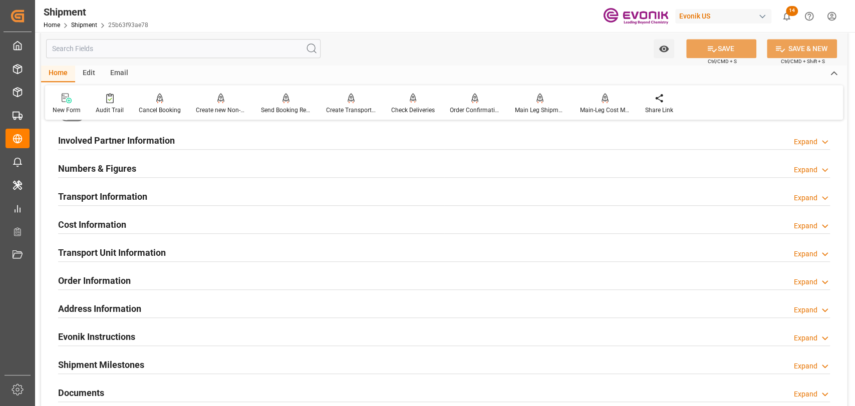
click at [96, 229] on h2 "Cost Information" at bounding box center [92, 225] width 68 height 14
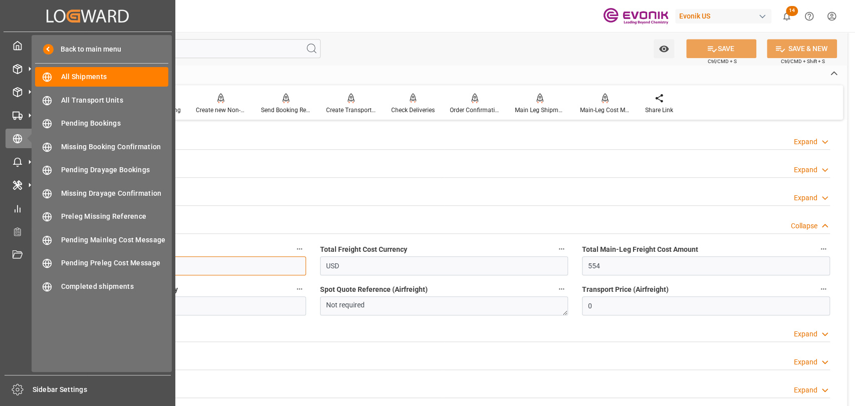
drag, startPoint x: 132, startPoint y: 265, endPoint x: 0, endPoint y: 265, distance: 132.2
click at [0, 265] on div "Created by potrace 1.15, written by [PERSON_NAME] [DATE]-[DATE] Created by potr…" at bounding box center [427, 203] width 855 height 406
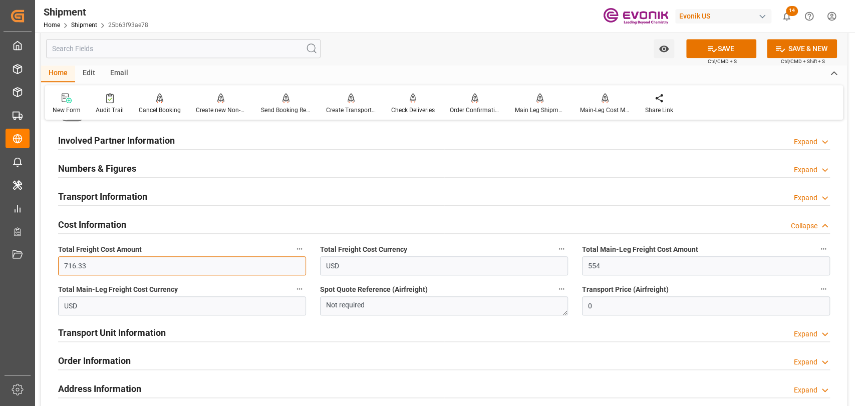
type input "716.33"
click at [689, 46] on button "SAVE" at bounding box center [721, 48] width 70 height 19
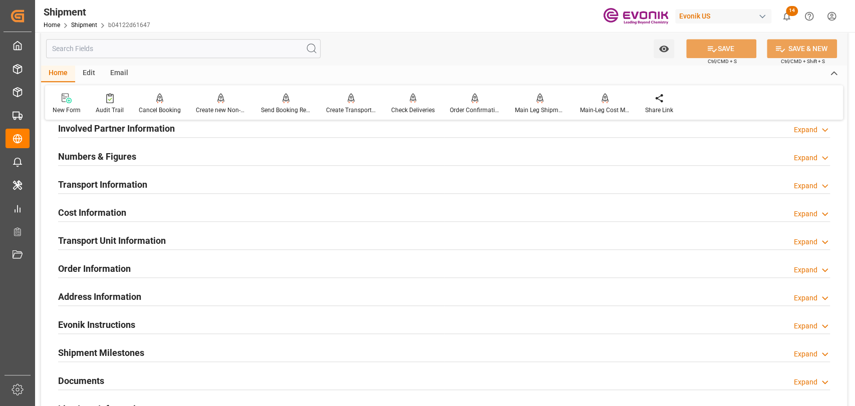
scroll to position [556, 0]
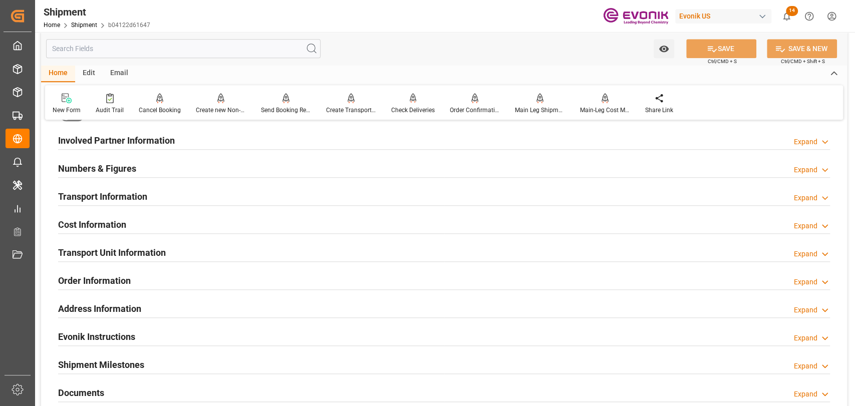
click at [110, 218] on h2 "Cost Information" at bounding box center [92, 225] width 68 height 14
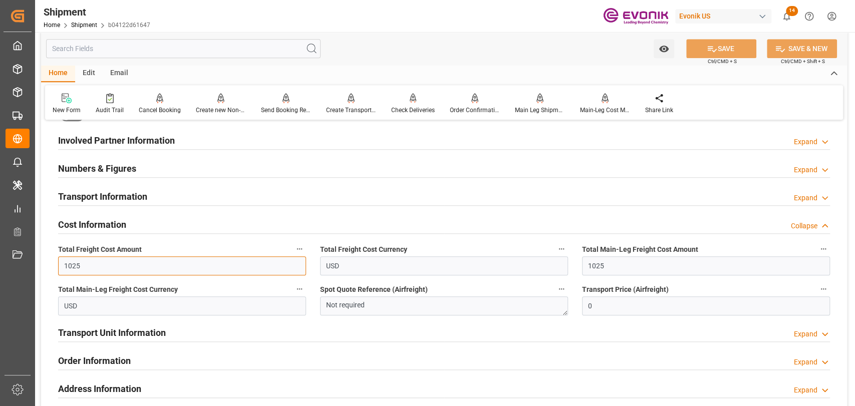
drag, startPoint x: 107, startPoint y: 263, endPoint x: 62, endPoint y: 260, distance: 45.2
click at [62, 260] on input "1025" at bounding box center [182, 265] width 248 height 19
type input "1425"
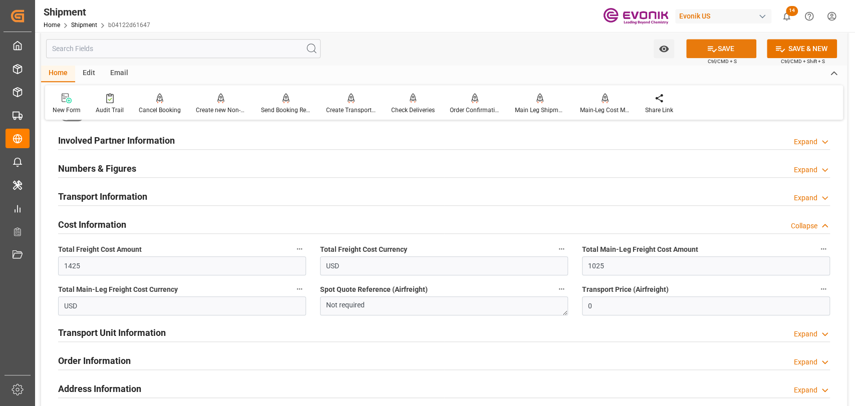
click at [723, 44] on button "SAVE" at bounding box center [721, 48] width 70 height 19
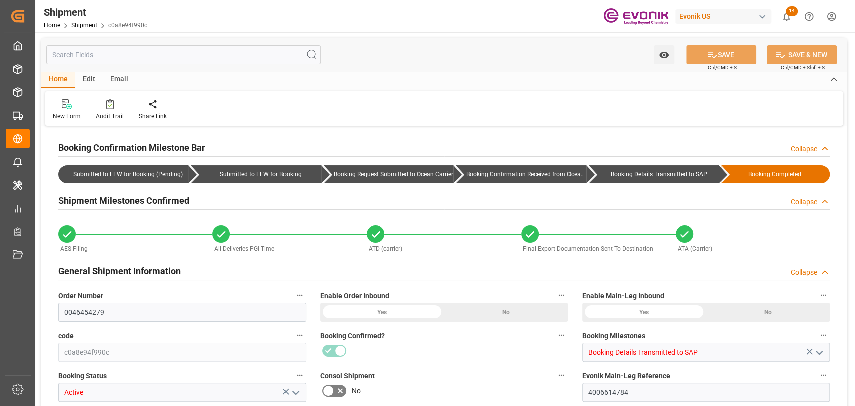
type input "384"
type input "678.9"
type input "0"
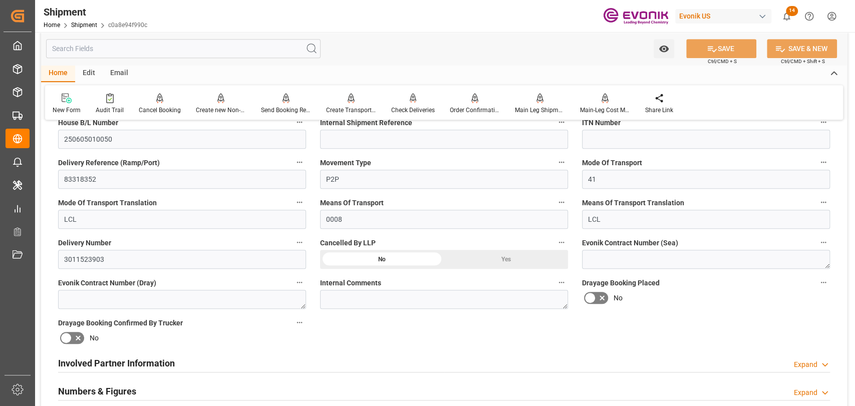
scroll to position [445, 0]
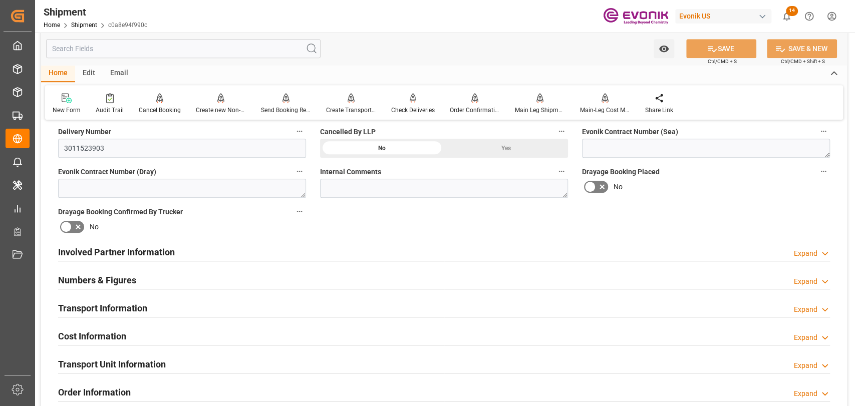
click at [93, 333] on h2 "Cost Information" at bounding box center [92, 337] width 68 height 14
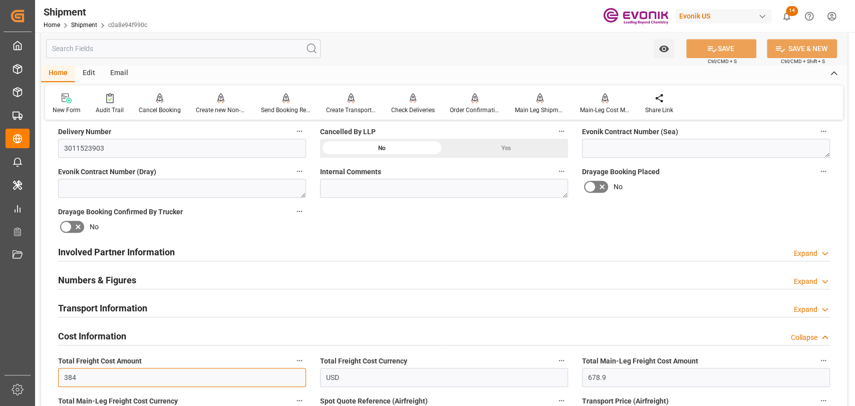
drag, startPoint x: 94, startPoint y: 375, endPoint x: 48, endPoint y: 382, distance: 46.0
click at [48, 382] on div "Booking Confirmation Milestone Bar Collapse Submitted to FFW for Booking (Pendi…" at bounding box center [444, 242] width 806 height 1116
type input "867.9"
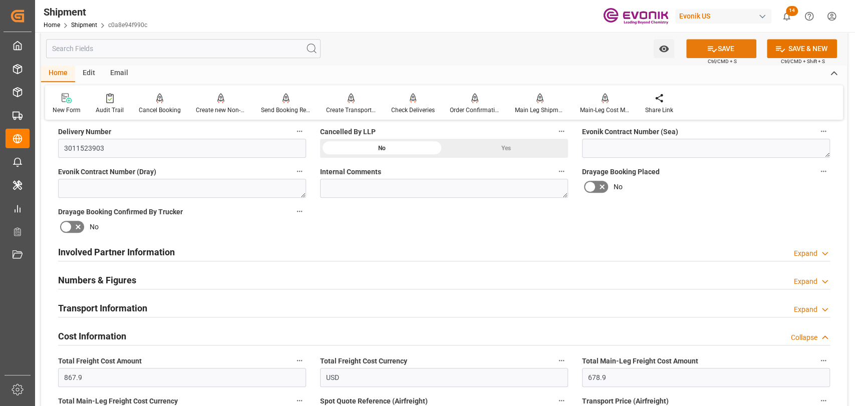
click at [697, 42] on button "SAVE" at bounding box center [721, 48] width 70 height 19
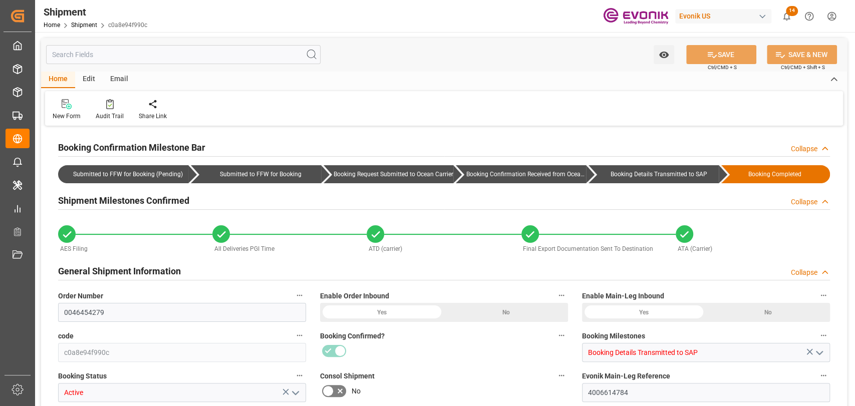
type input "0046454279"
type input "c0a8e94f990c"
type input "Booking Details Transmitted to SAP"
type input "Active"
type input "4006614784"
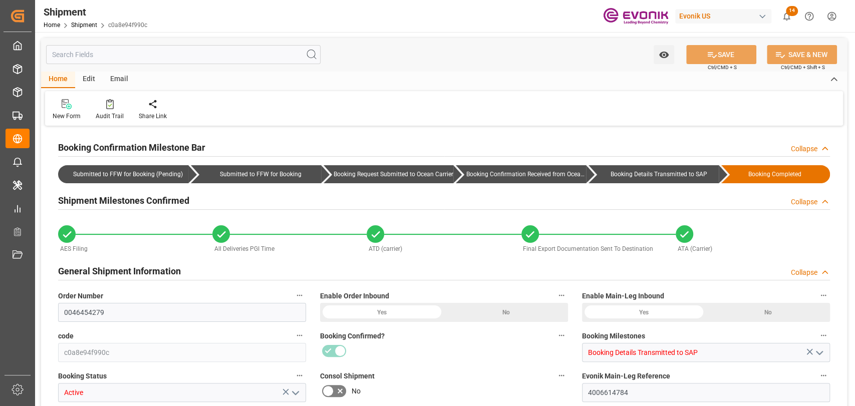
type input "250605010050"
type input "83318352"
type input "250605010050"
type input "83318352"
type input "P2P"
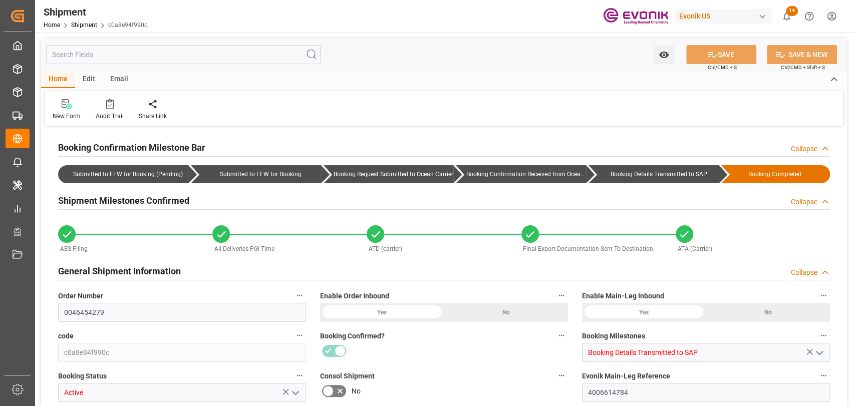
type input "41"
type input "LCL"
type input "0008"
type input "LCL"
type input "3011523903"
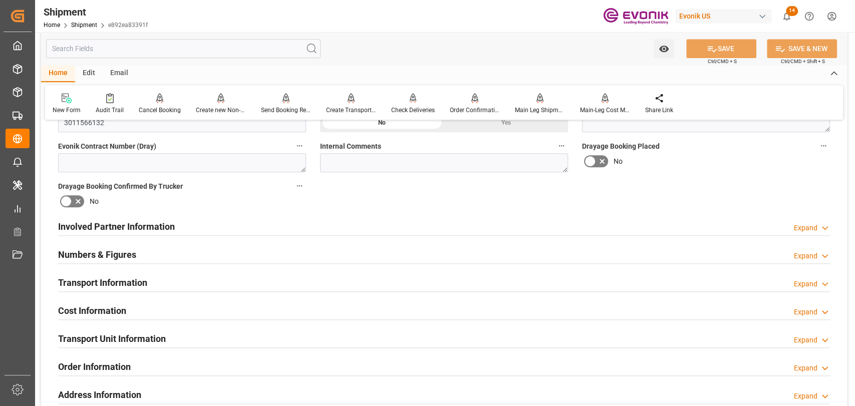
scroll to position [445, 0]
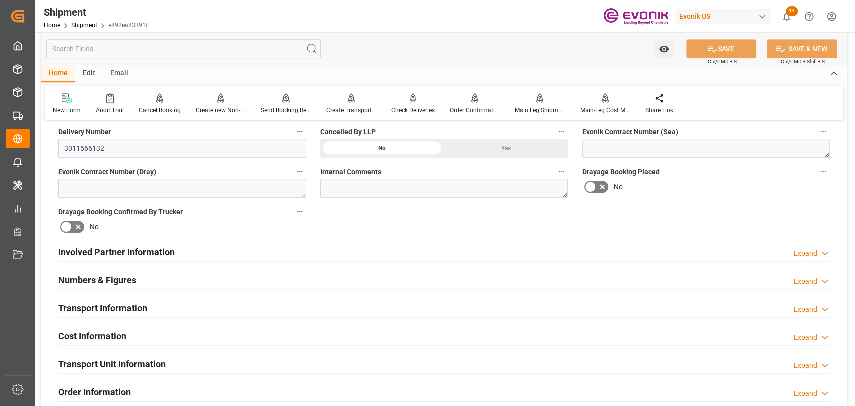
click at [116, 330] on h2 "Cost Information" at bounding box center [92, 337] width 68 height 14
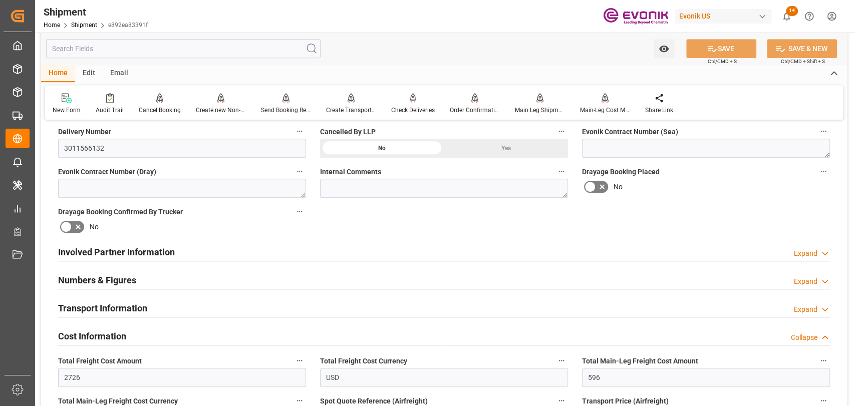
scroll to position [111, 0]
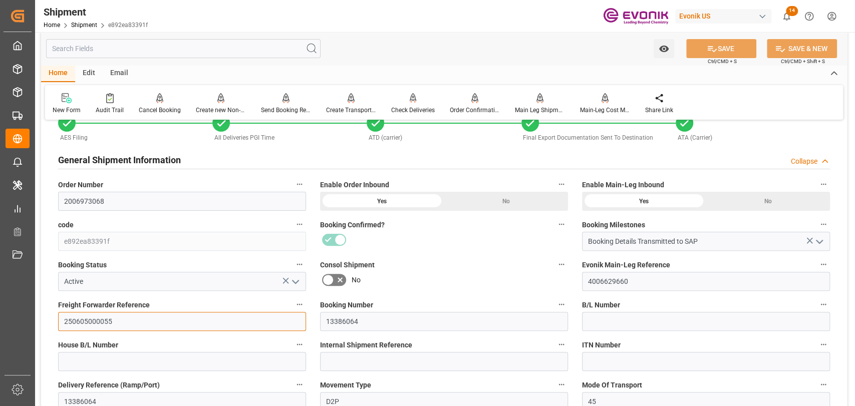
click at [74, 318] on input "250605000055" at bounding box center [182, 321] width 248 height 19
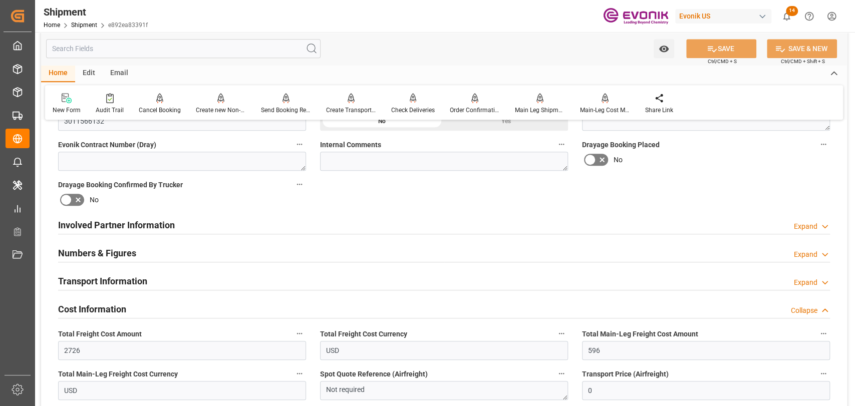
scroll to position [445, 0]
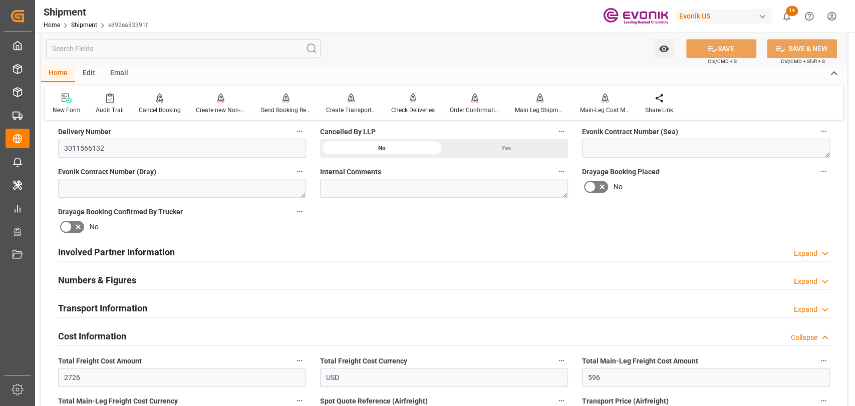
click at [120, 276] on h2 "Numbers & Figures" at bounding box center [97, 280] width 78 height 14
click at [120, 312] on h2 "Transport Information" at bounding box center [102, 308] width 89 height 14
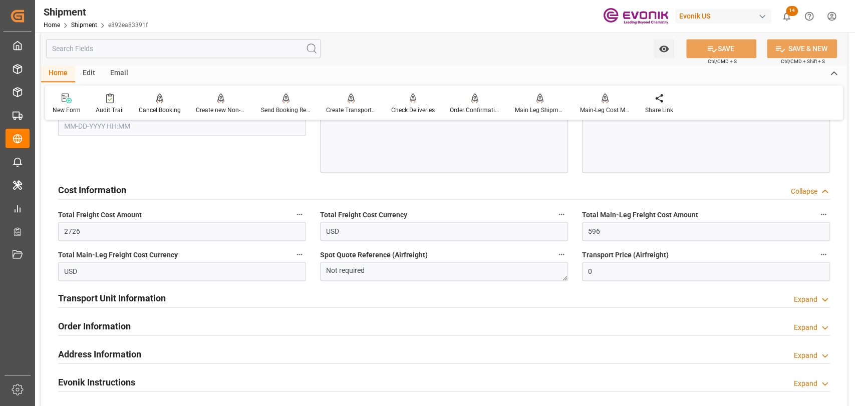
scroll to position [890, 0]
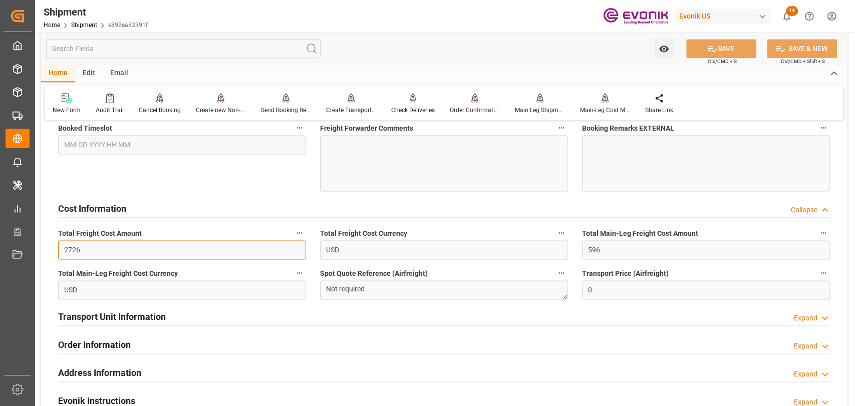
drag, startPoint x: 184, startPoint y: 253, endPoint x: 0, endPoint y: 225, distance: 186.5
click at [0, 225] on div "Created by potrace 1.15, written by [PERSON_NAME] [DATE]-[DATE] Created by potr…" at bounding box center [427, 203] width 855 height 406
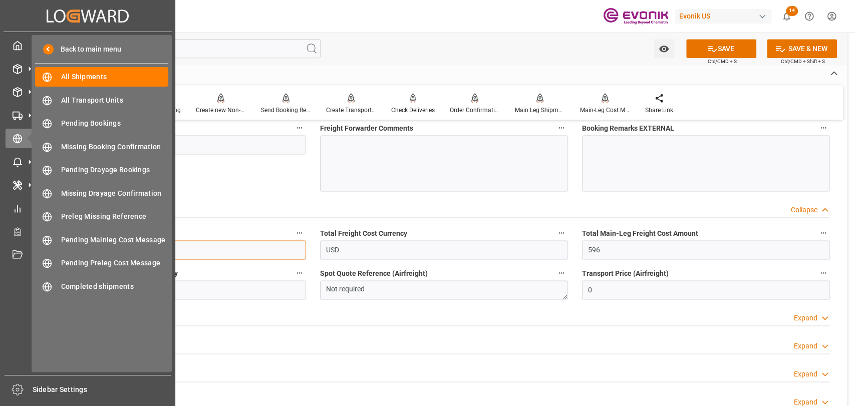
type input "596"
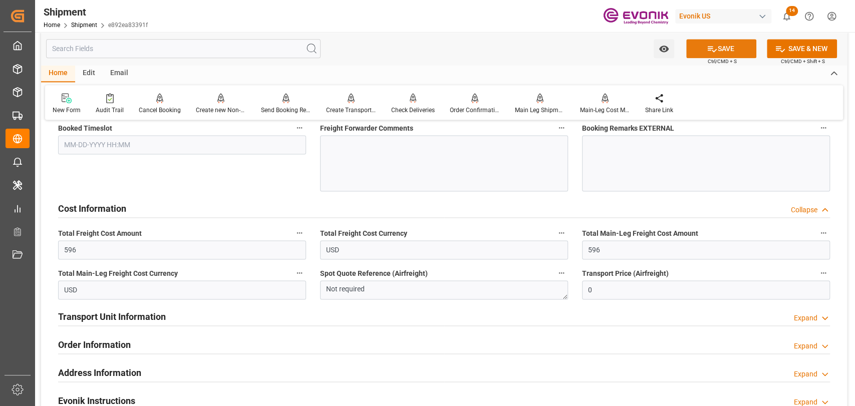
click at [699, 50] on button "SAVE" at bounding box center [721, 48] width 70 height 19
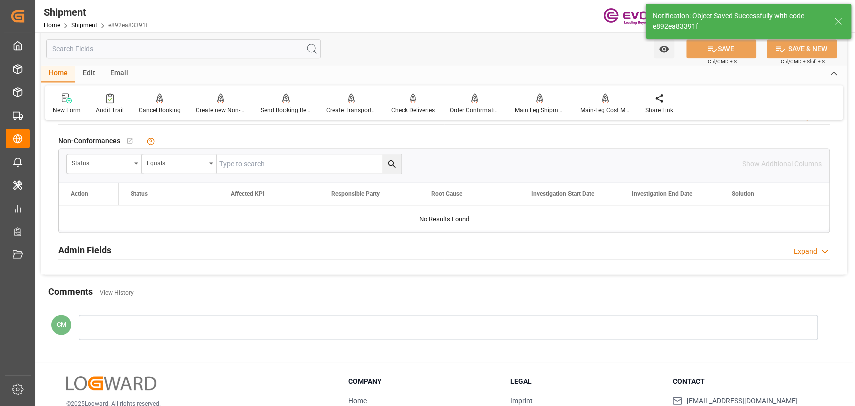
scroll to position [573, 0]
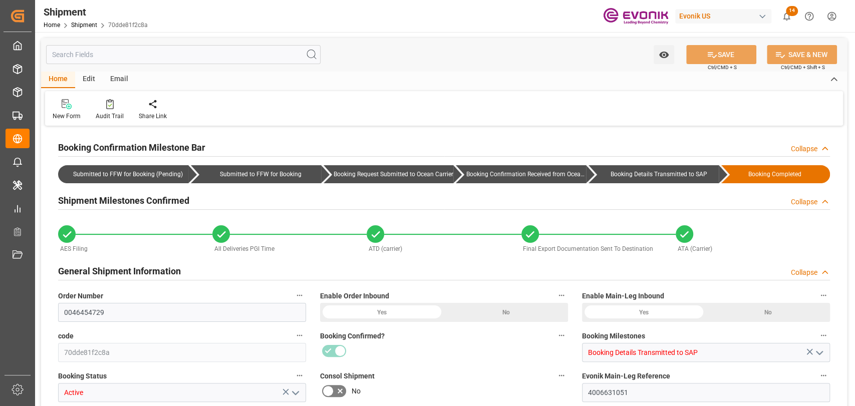
type input "581"
type input "444"
type input "0"
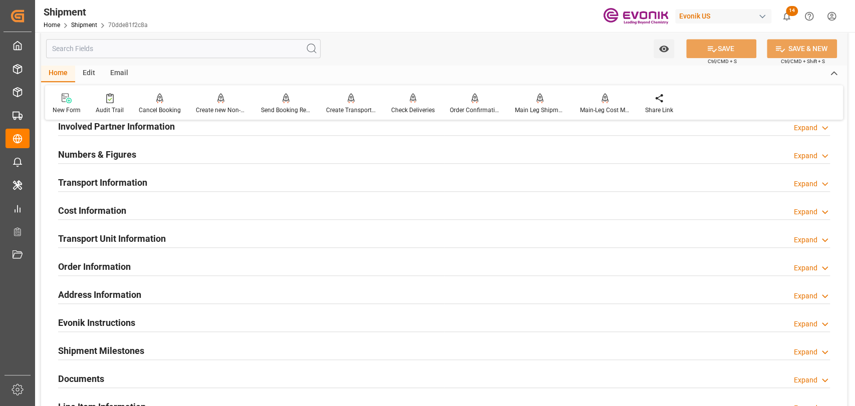
scroll to position [556, 0]
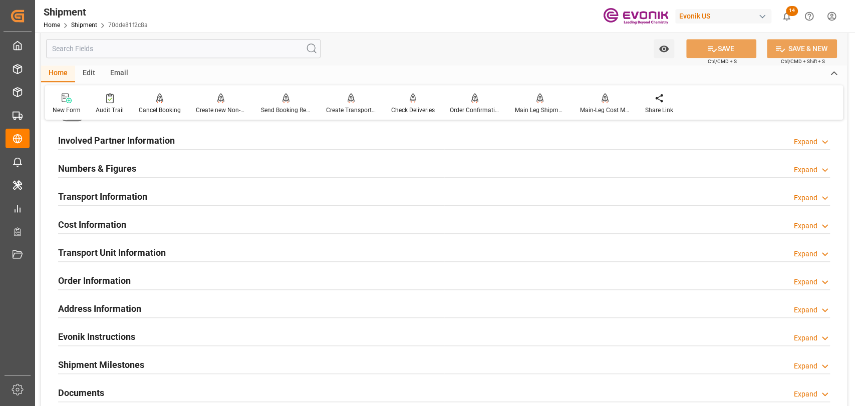
click at [104, 222] on h2 "Cost Information" at bounding box center [92, 225] width 68 height 14
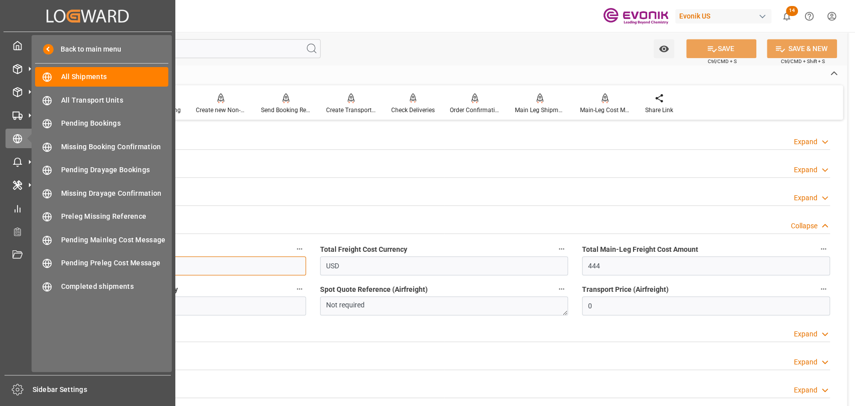
click at [0, 265] on div "Created by potrace 1.15, written by [PERSON_NAME] [DATE]-[DATE] Created by potr…" at bounding box center [427, 203] width 855 height 406
type input "611"
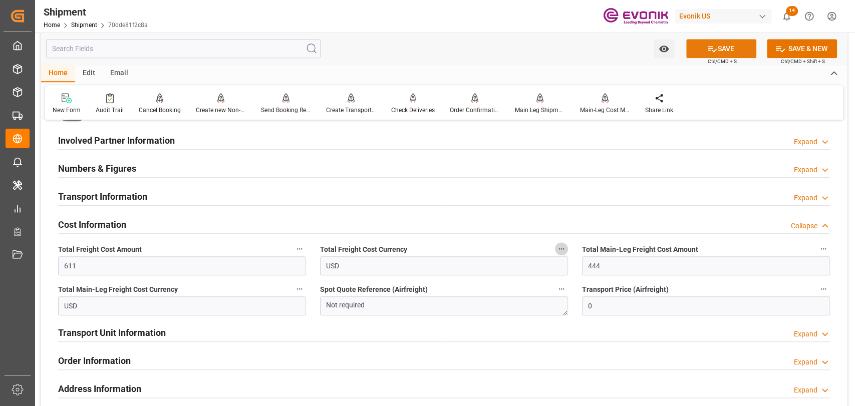
click at [730, 44] on button "SAVE" at bounding box center [721, 48] width 70 height 19
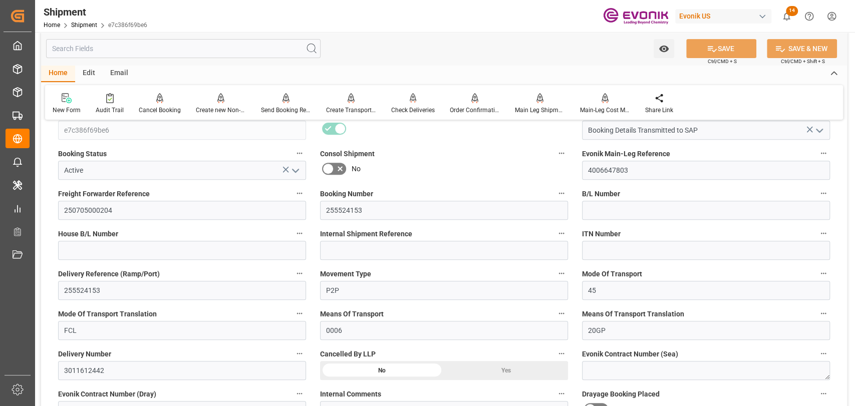
scroll to position [556, 0]
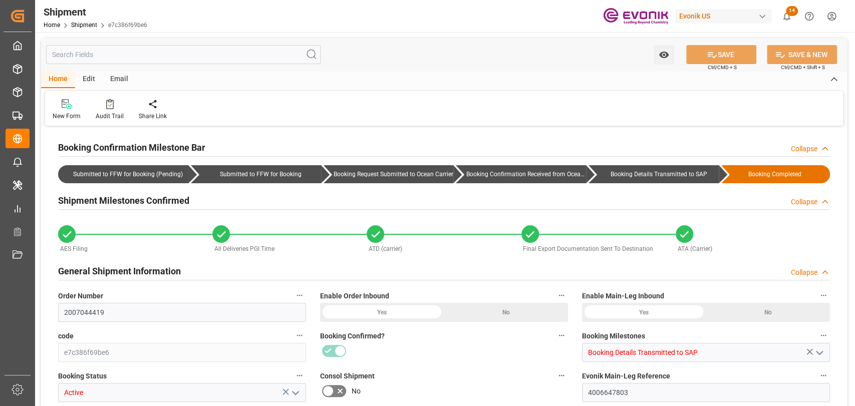
type input "2007044419"
type input "e7c386f69be6"
type input "Booking Details Transmitted to SAP"
type input "Active"
type input "4006647803"
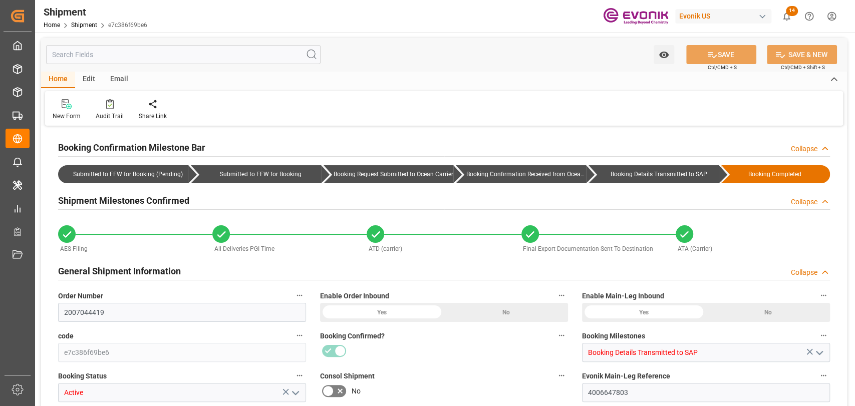
type input "250705000204"
type input "255524153"
type input "P2P"
type input "45"
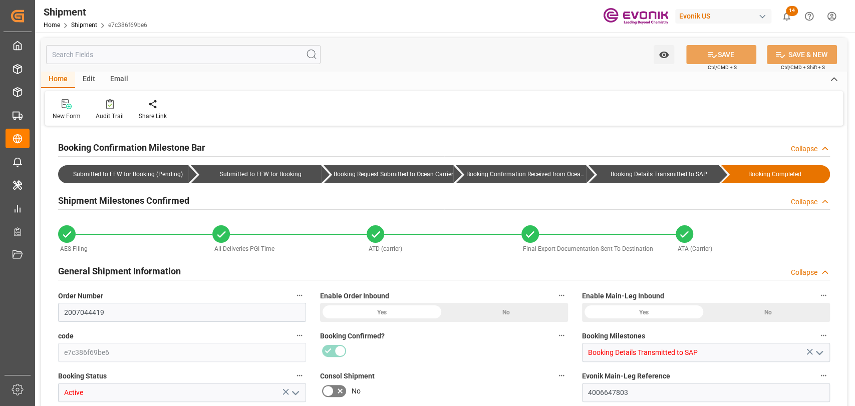
type input "FCL"
type input "0006"
type input "20GP"
type input "3011612442"
type input "USD"
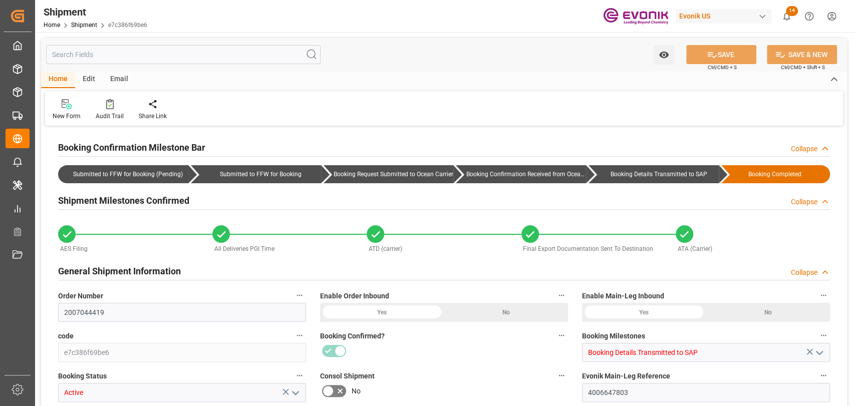
type input "USD"
type textarea "Not required"
type input "877"
type input "0"
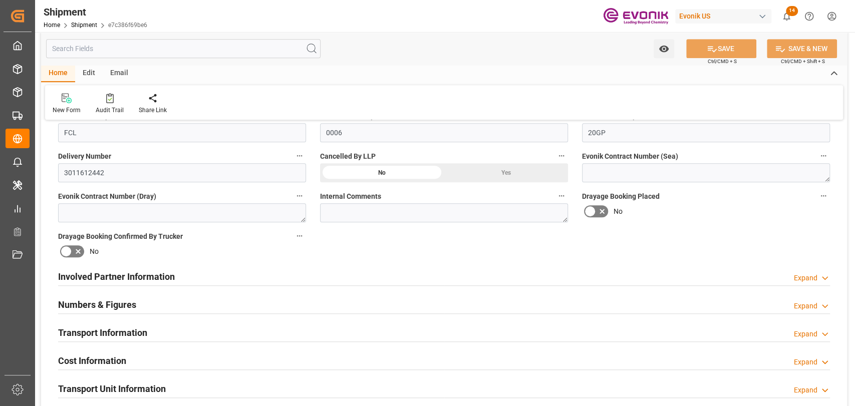
scroll to position [556, 0]
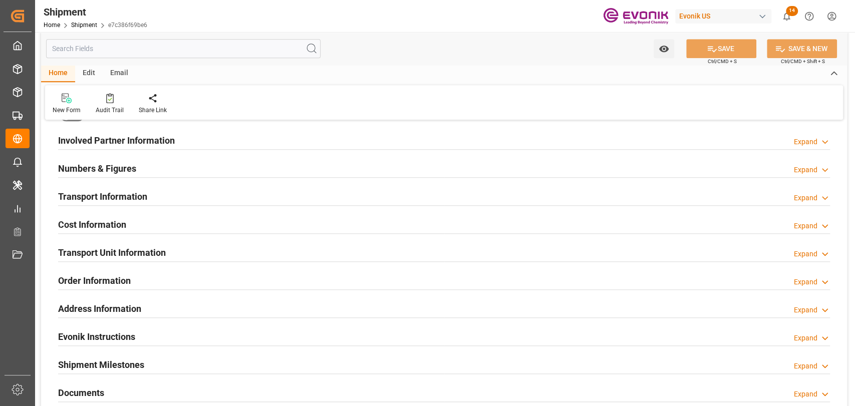
click at [112, 217] on div "Cost Information" at bounding box center [92, 223] width 68 height 19
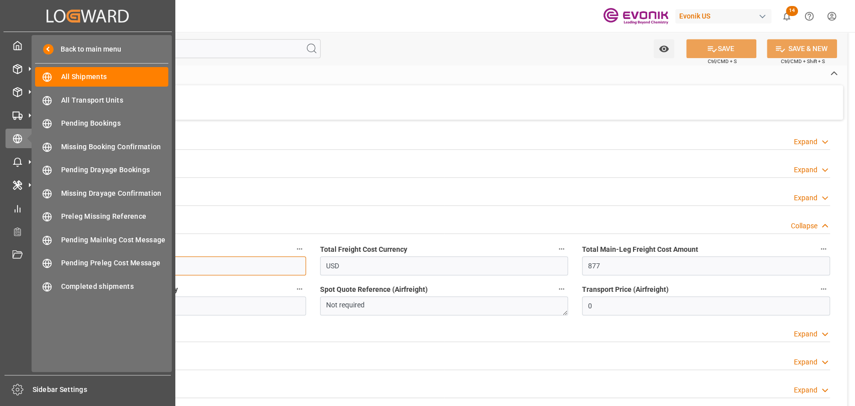
click at [0, 262] on div "Created by potrace 1.15, written by Peter Selinger 2001-2017 Created by potrace…" at bounding box center [427, 203] width 855 height 406
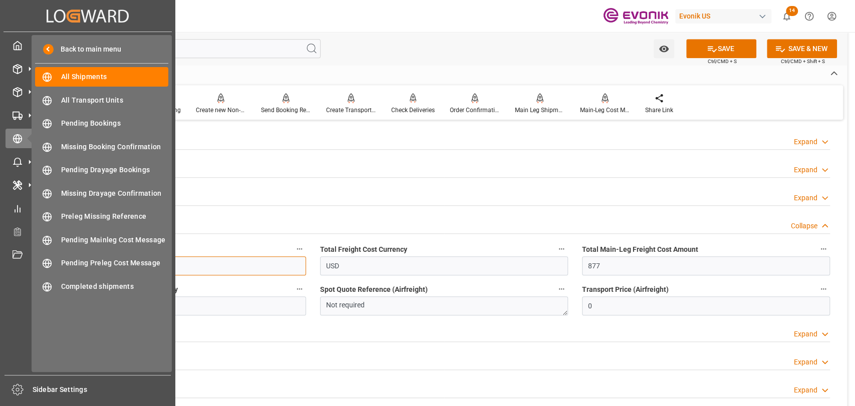
type input "1277"
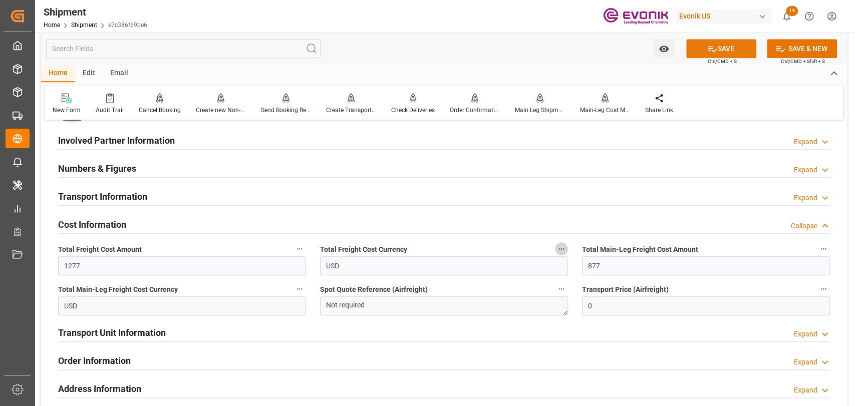
click at [697, 43] on button "SAVE" at bounding box center [721, 48] width 70 height 19
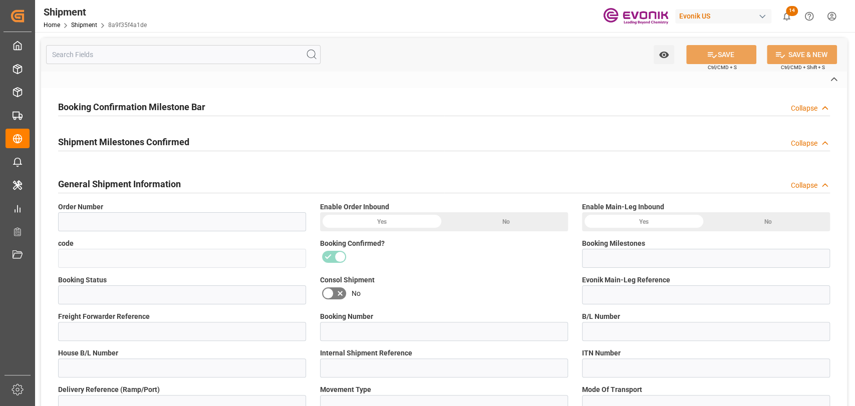
type input "0046450426"
type input "8a9f35f4a1de"
type input "Booking Details Transmitted to SAP"
type input "Active"
type input "4006638200"
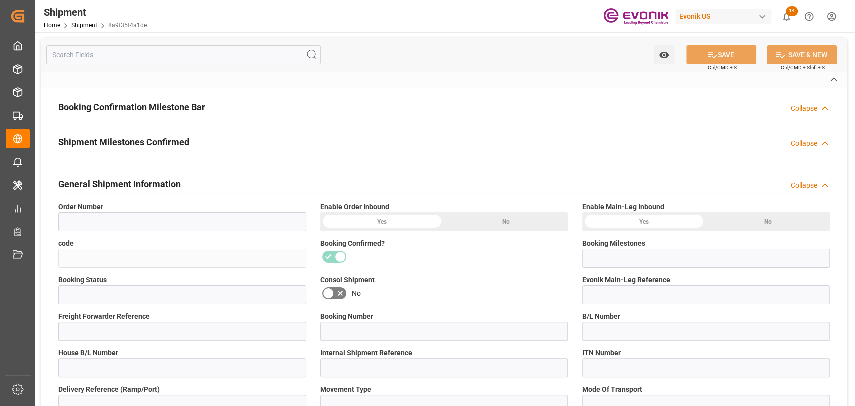
type input "250705010009"
type input "NYC/PUS/1083822"
type input "250705010009"
type input "NYC/PUS/1083822"
type input "P2P"
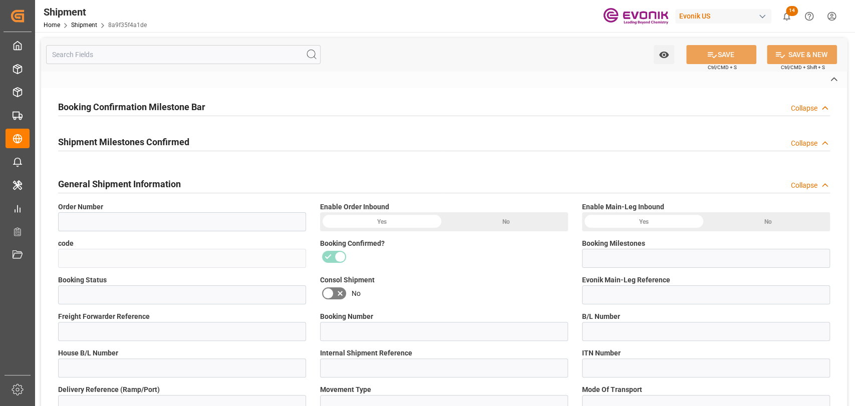
type input "41"
type input "LCL"
type input "0008"
type input "LCL"
type input "3011587106"
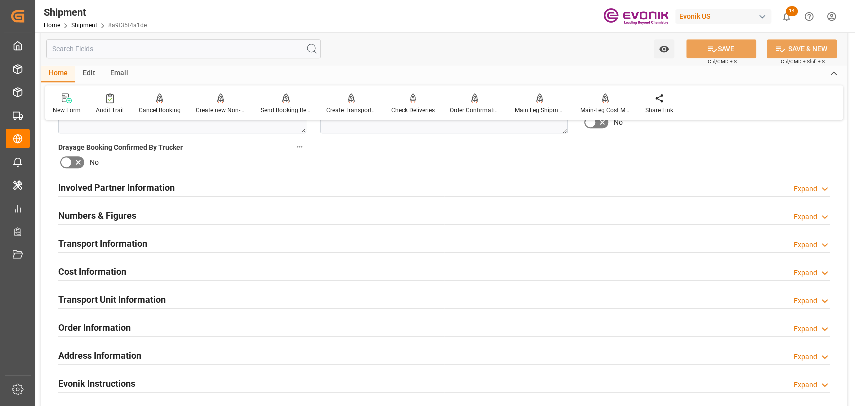
scroll to position [556, 0]
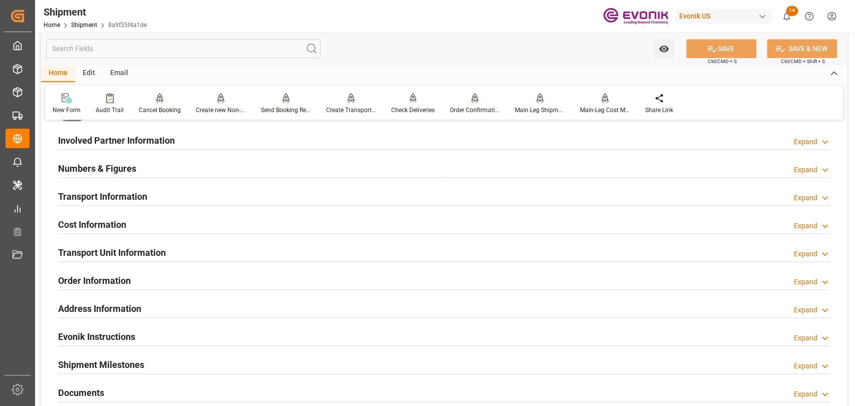
click at [96, 233] on div at bounding box center [444, 233] width 772 height 1
click at [97, 228] on h2 "Cost Information" at bounding box center [92, 225] width 68 height 14
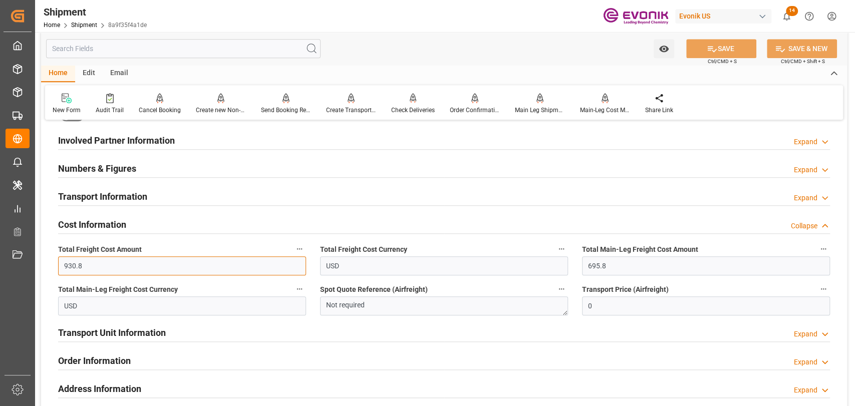
drag, startPoint x: 103, startPoint y: 267, endPoint x: 0, endPoint y: 267, distance: 103.2
click at [0, 267] on div "Created by potrace 1.15, written by Peter Selinger 2001-2017 Created by potrace…" at bounding box center [427, 203] width 855 height 406
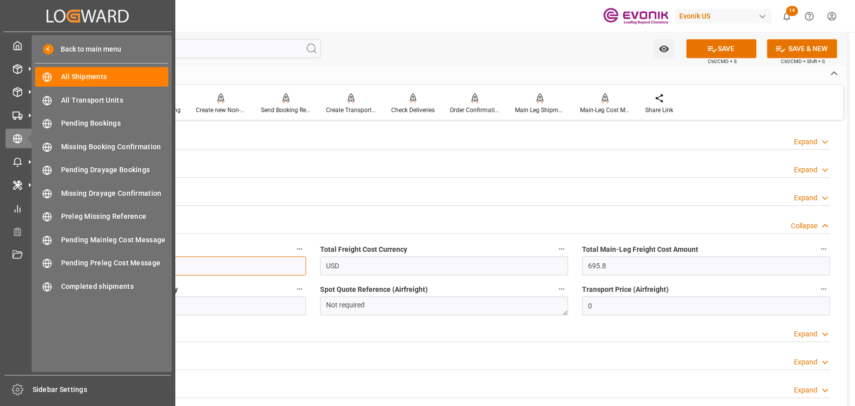
type input "1020.8"
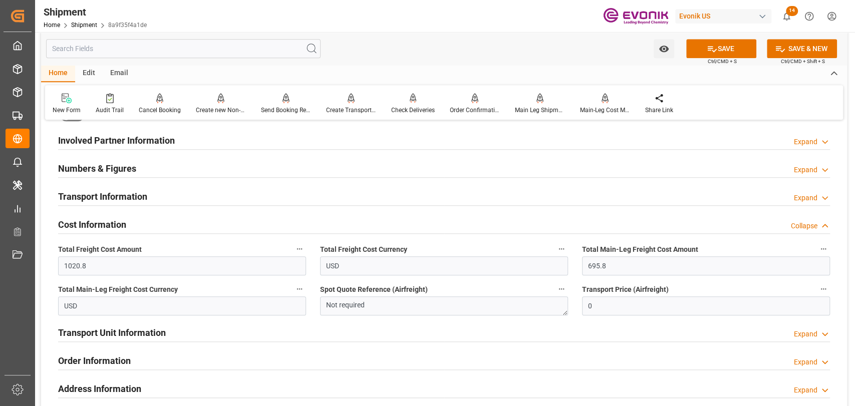
drag, startPoint x: 698, startPoint y: 47, endPoint x: 318, endPoint y: 403, distance: 521.2
click at [698, 47] on button "SAVE" at bounding box center [721, 48] width 70 height 19
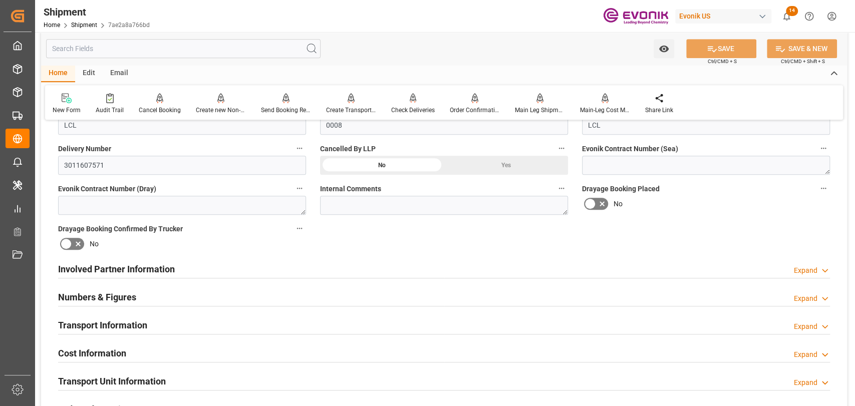
scroll to position [445, 0]
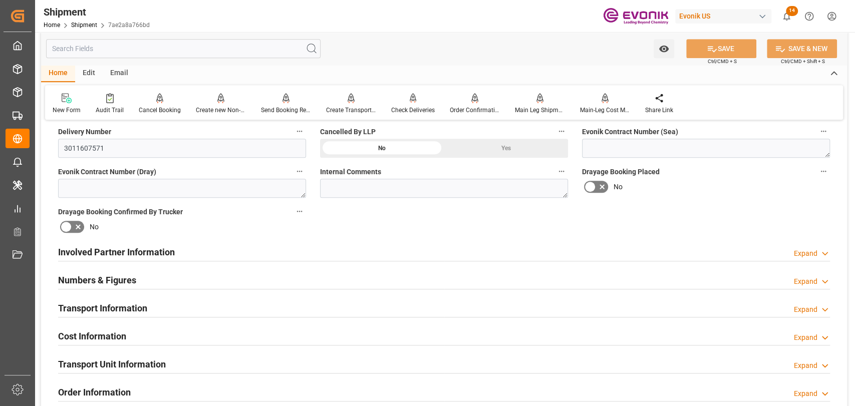
click at [86, 326] on div "Cost Information" at bounding box center [92, 335] width 68 height 19
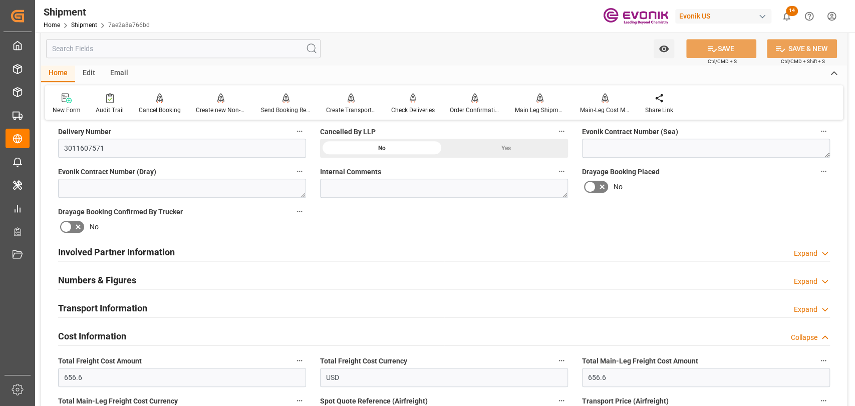
scroll to position [668, 0]
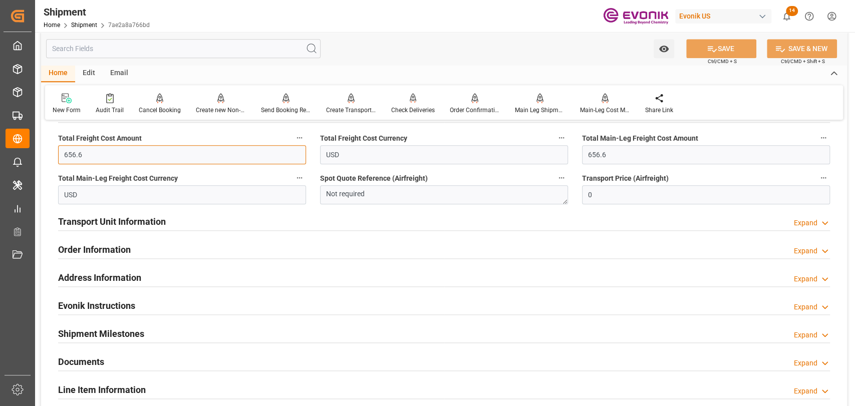
drag, startPoint x: 101, startPoint y: 150, endPoint x: 54, endPoint y: 153, distance: 47.1
click at [54, 153] on div "Total Freight Cost Amount 656.6" at bounding box center [182, 148] width 262 height 40
type input "956.6"
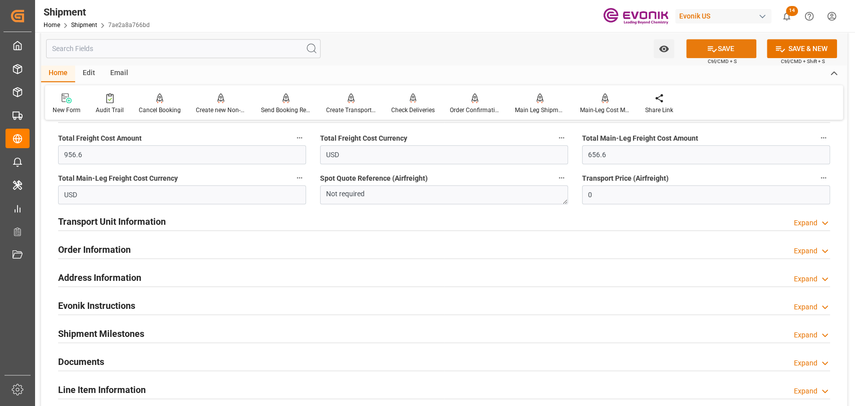
click at [720, 43] on button "SAVE" at bounding box center [721, 48] width 70 height 19
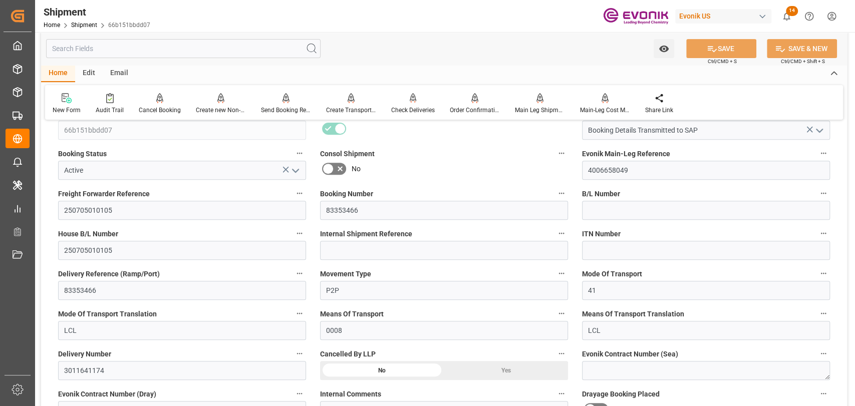
scroll to position [556, 0]
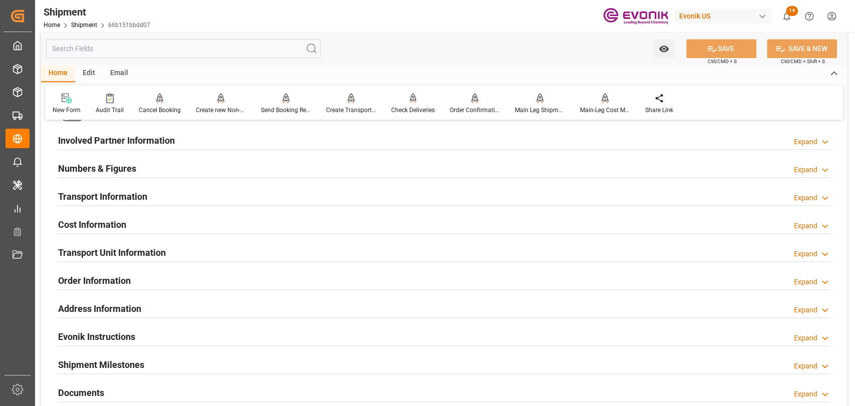
click at [104, 225] on h2 "Cost Information" at bounding box center [92, 225] width 68 height 14
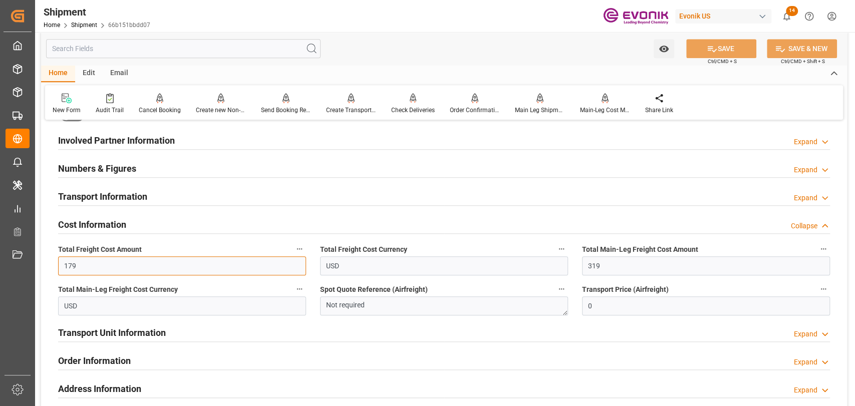
drag, startPoint x: 123, startPoint y: 265, endPoint x: 38, endPoint y: 263, distance: 85.2
click at [38, 263] on div "Watch Option SAVE Ctrl/CMD + S SAVE & NEW Ctrl/CMD + Shift + S Home Edit Email …" at bounding box center [444, 126] width 818 height 1300
type input "479"
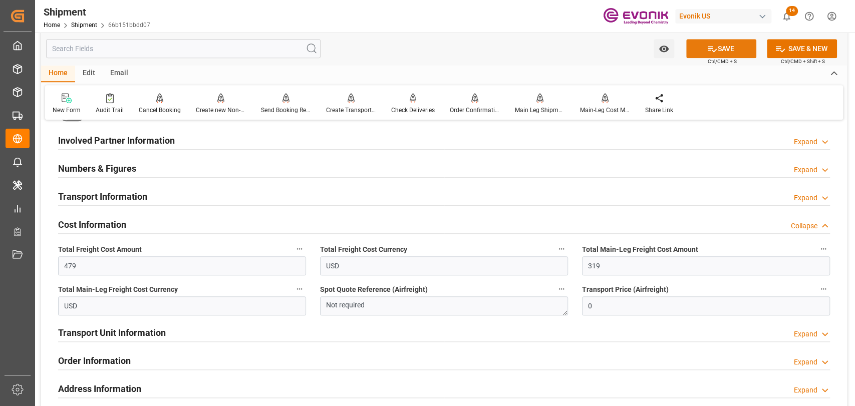
click at [729, 51] on button "SAVE" at bounding box center [721, 48] width 70 height 19
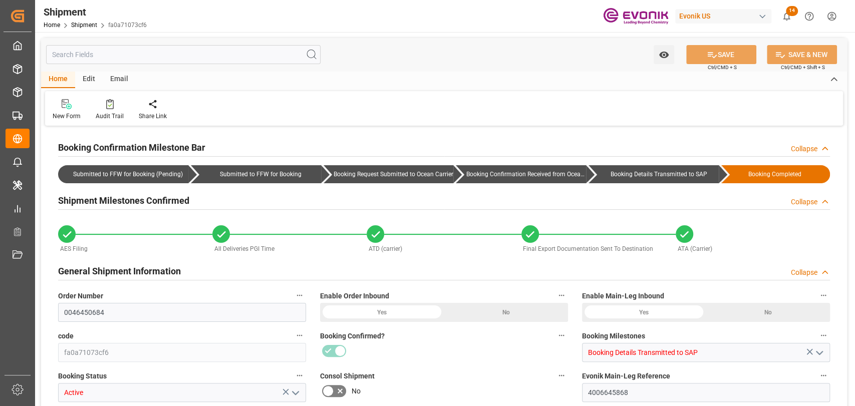
type input "571.38"
type input "496.38"
type input "0"
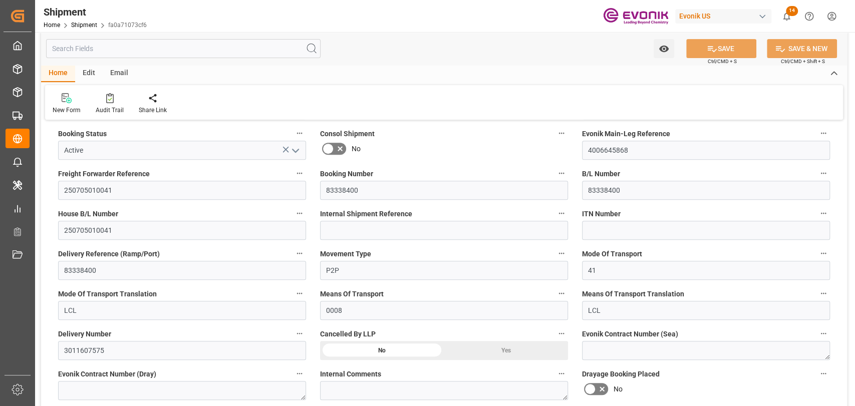
scroll to position [334, 0]
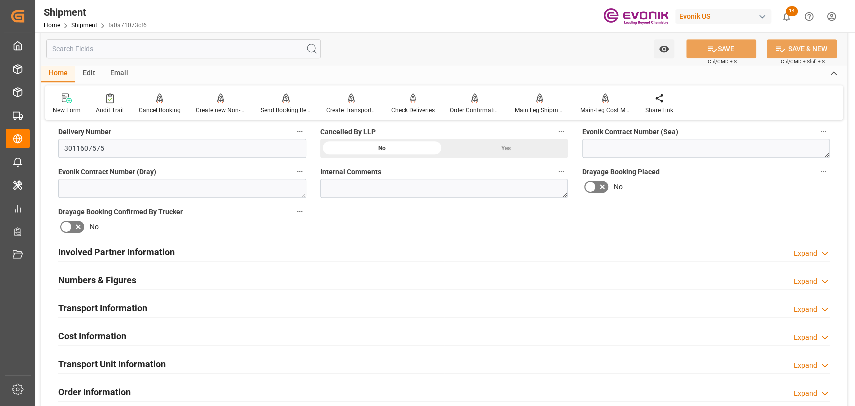
click at [112, 334] on h2 "Cost Information" at bounding box center [92, 337] width 68 height 14
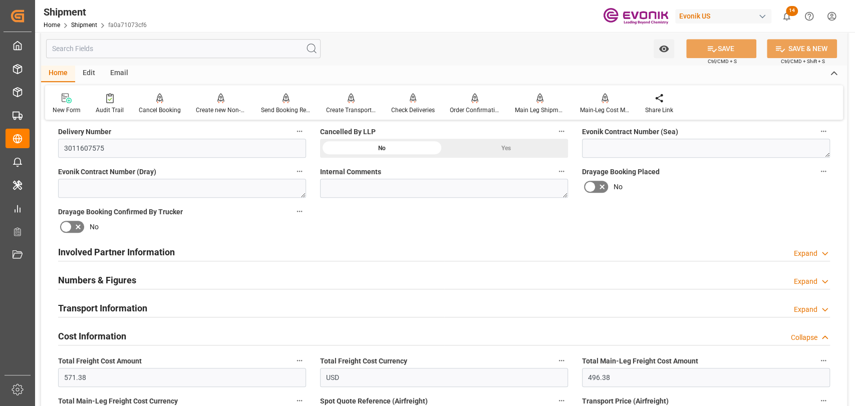
scroll to position [556, 0]
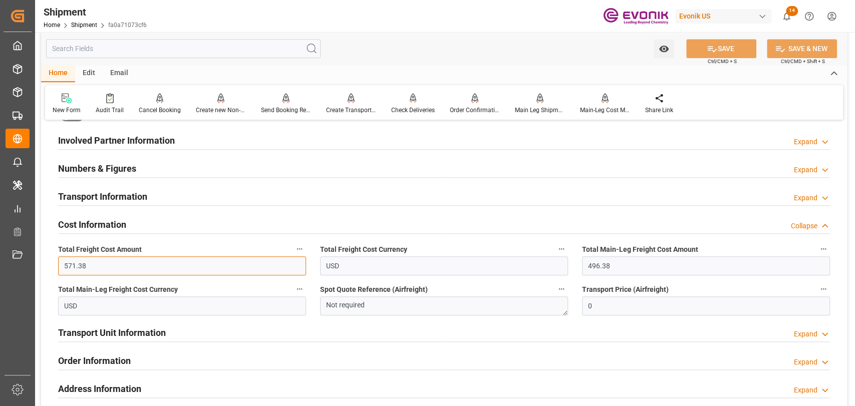
drag, startPoint x: 81, startPoint y: 263, endPoint x: 61, endPoint y: 260, distance: 19.8
click at [61, 260] on input "571.38" at bounding box center [182, 265] width 248 height 19
type input "737.74"
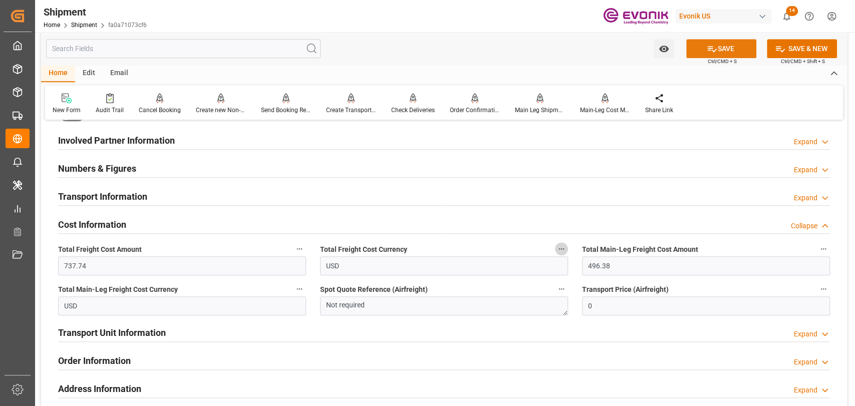
click at [704, 47] on button "SAVE" at bounding box center [721, 48] width 70 height 19
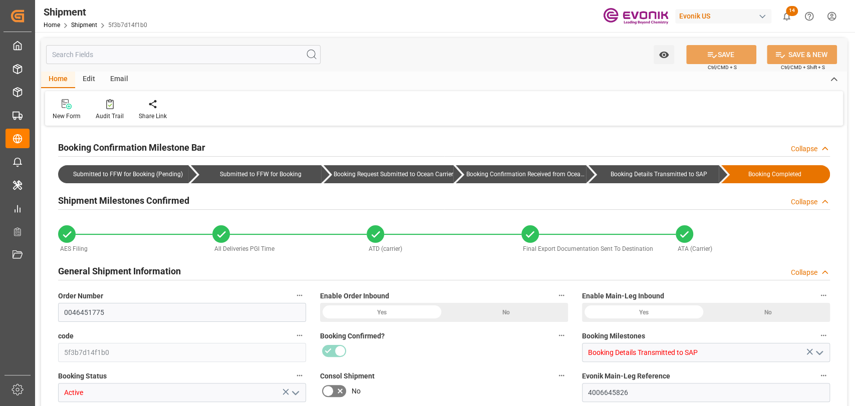
type input "1590"
type input "900"
type input "0"
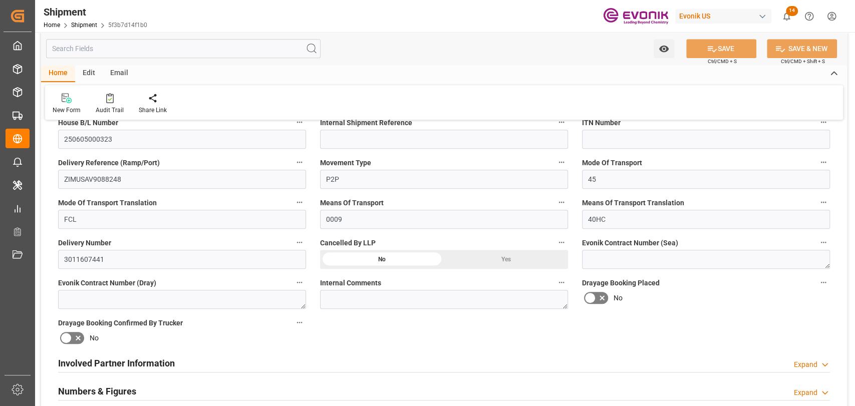
scroll to position [556, 0]
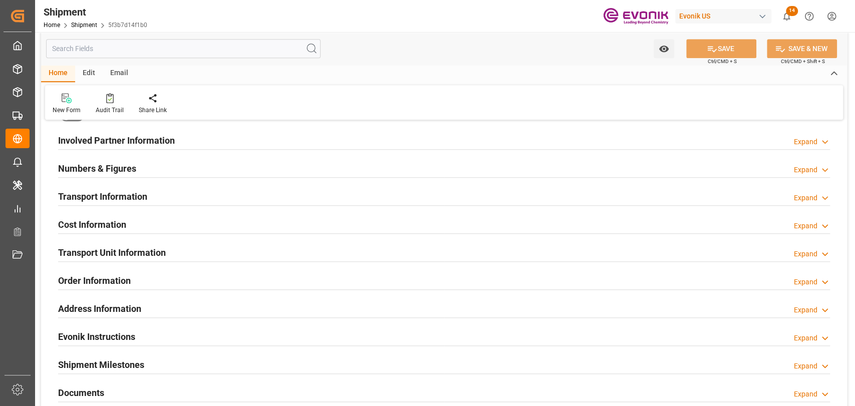
click at [110, 219] on h2 "Cost Information" at bounding box center [92, 225] width 68 height 14
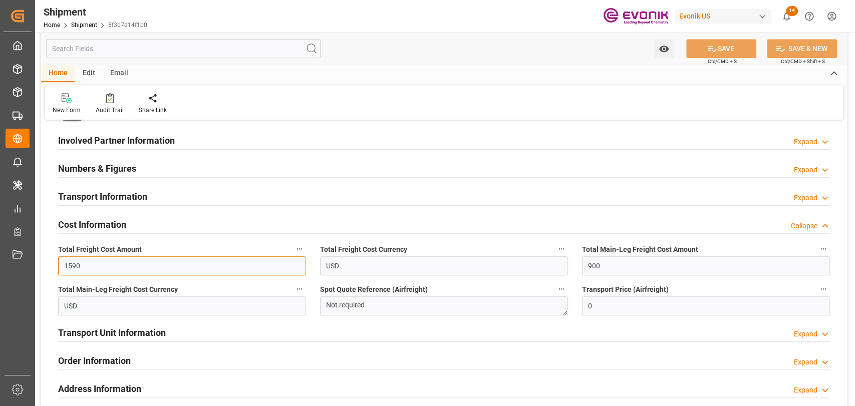
drag, startPoint x: 127, startPoint y: 265, endPoint x: 54, endPoint y: 260, distance: 72.8
click at [54, 260] on div "Total Freight Cost Amount 1590" at bounding box center [182, 259] width 262 height 40
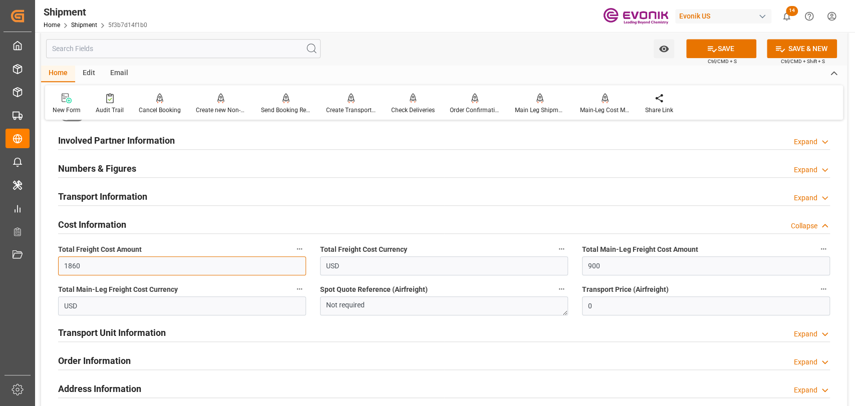
type input "1860"
click at [696, 47] on button "SAVE" at bounding box center [721, 48] width 70 height 19
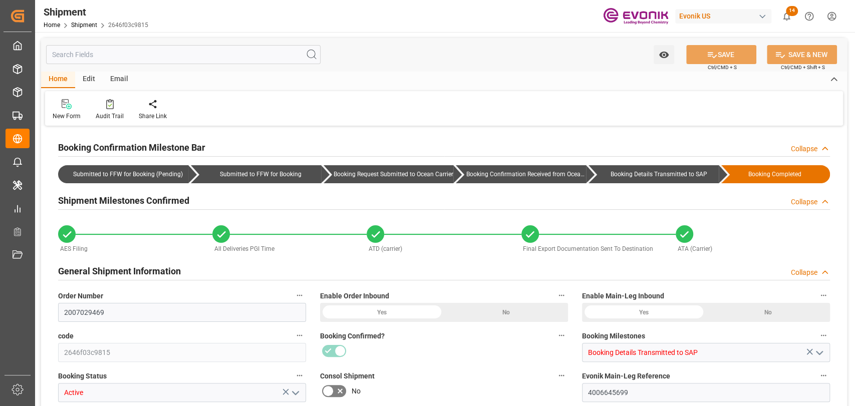
type input "5515"
type input "3385"
type input "0"
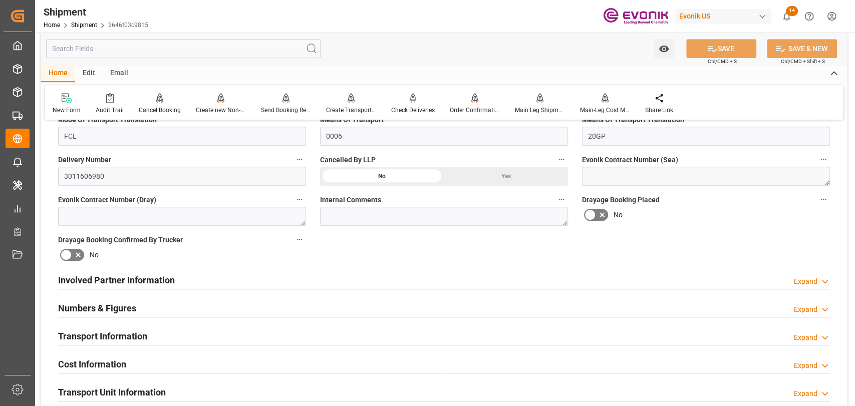
scroll to position [445, 0]
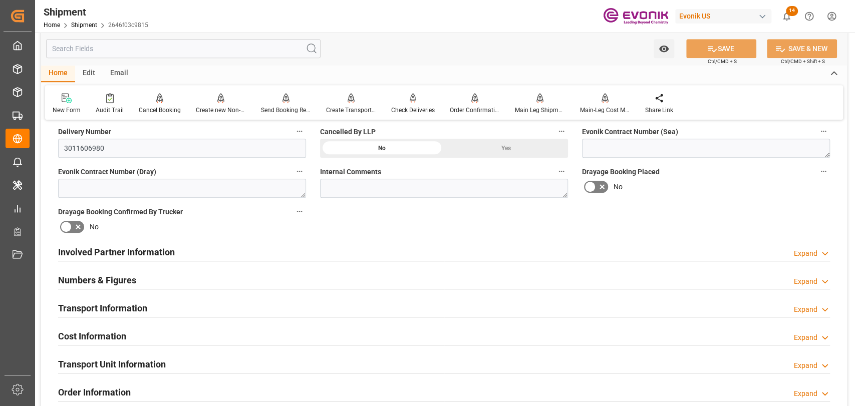
click at [118, 331] on h2 "Cost Information" at bounding box center [92, 337] width 68 height 14
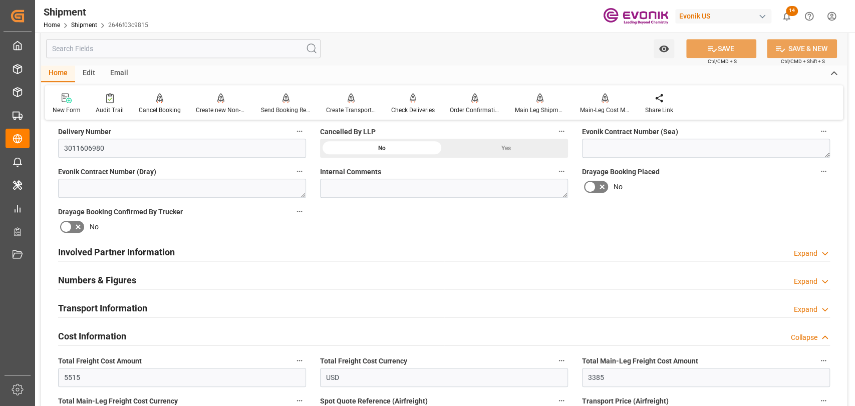
scroll to position [556, 0]
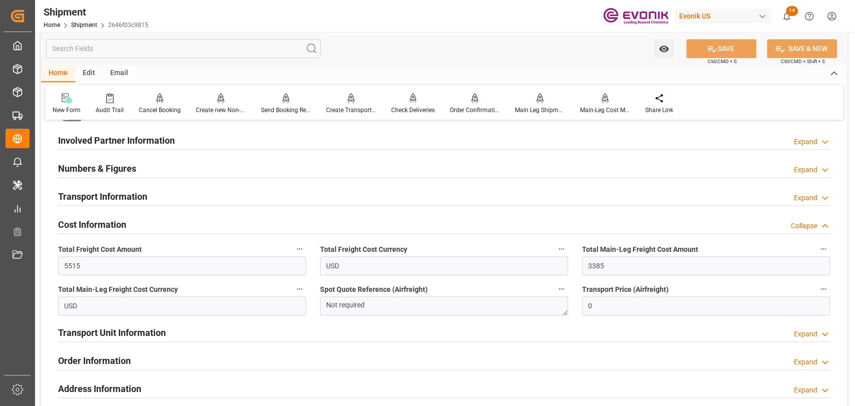
click at [299, 249] on icon "button" at bounding box center [299, 249] width 8 height 8
click at [299, 249] on li "Audits" at bounding box center [318, 248] width 51 height 17
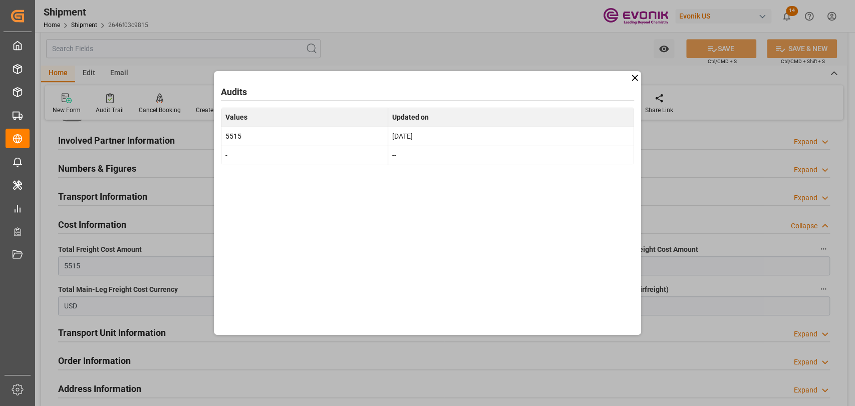
click at [633, 76] on icon at bounding box center [635, 78] width 11 height 11
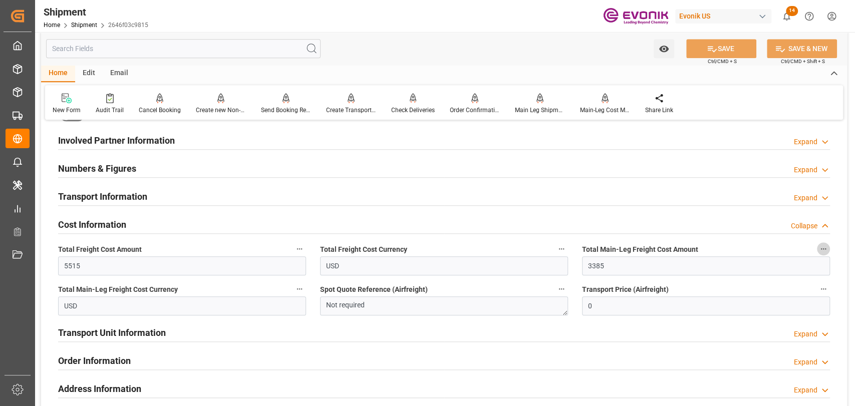
click at [825, 248] on button "Total Main-Leg Freight Cost Amount" at bounding box center [823, 248] width 13 height 13
click at [825, 248] on li "Audits" at bounding box center [821, 248] width 51 height 17
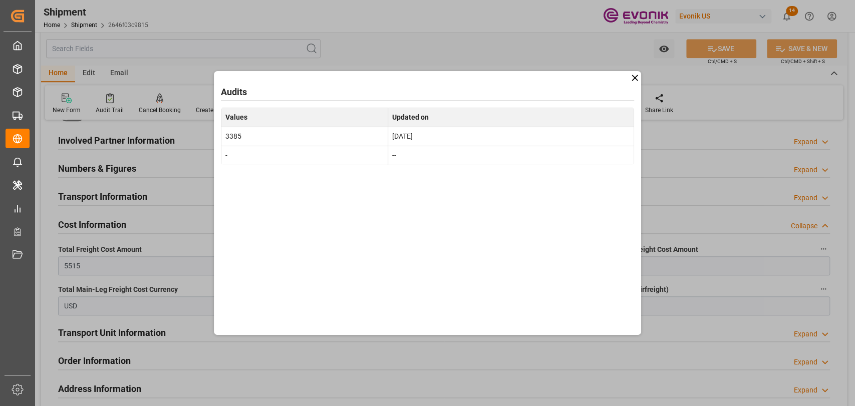
click at [636, 78] on icon at bounding box center [635, 78] width 6 height 6
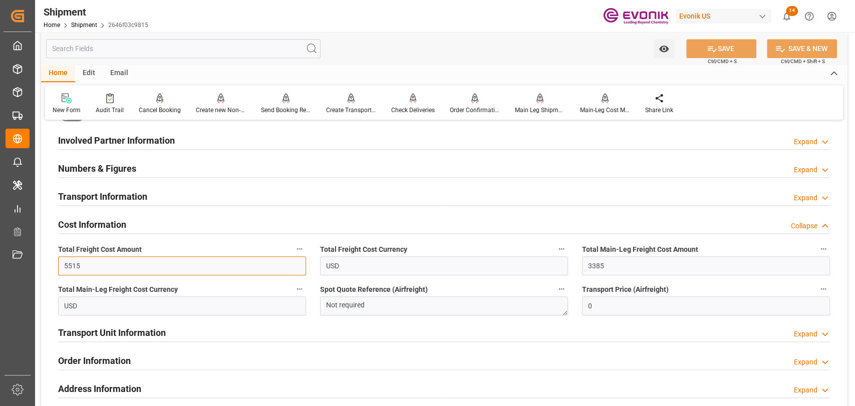
click at [70, 265] on input "5515" at bounding box center [182, 265] width 248 height 19
drag, startPoint x: 82, startPoint y: 267, endPoint x: 38, endPoint y: 261, distance: 44.9
click at [38, 261] on div "Watch Option SAVE Ctrl/CMD + S SAVE & NEW Ctrl/CMD + Shift + S Home Edit Email …" at bounding box center [444, 126] width 818 height 1300
type input "3385"
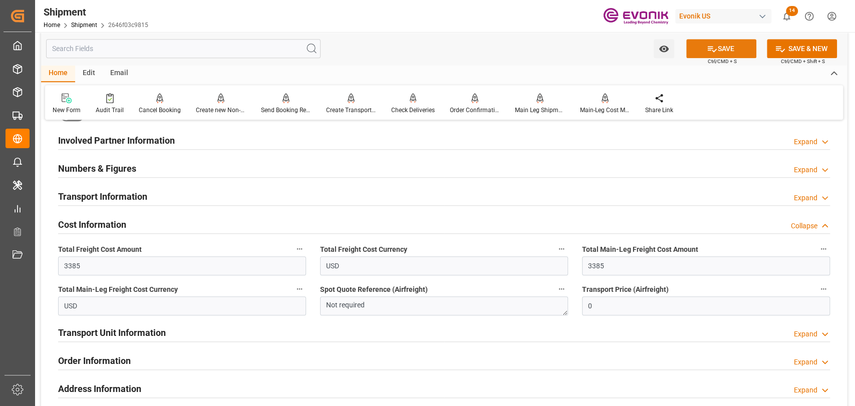
click at [724, 49] on button "SAVE" at bounding box center [721, 48] width 70 height 19
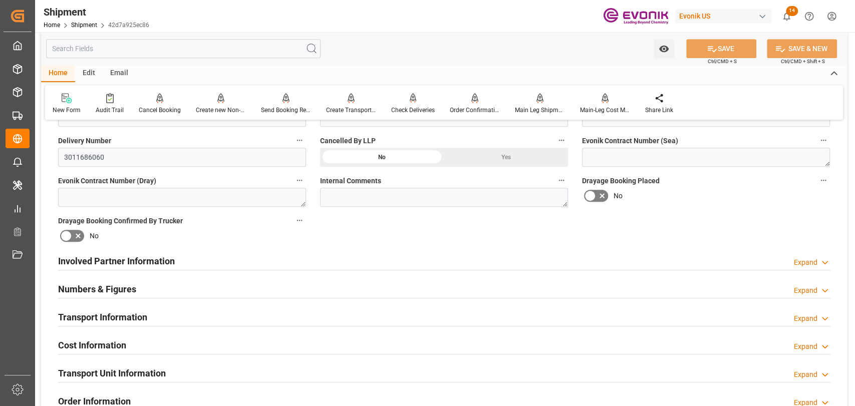
scroll to position [445, 0]
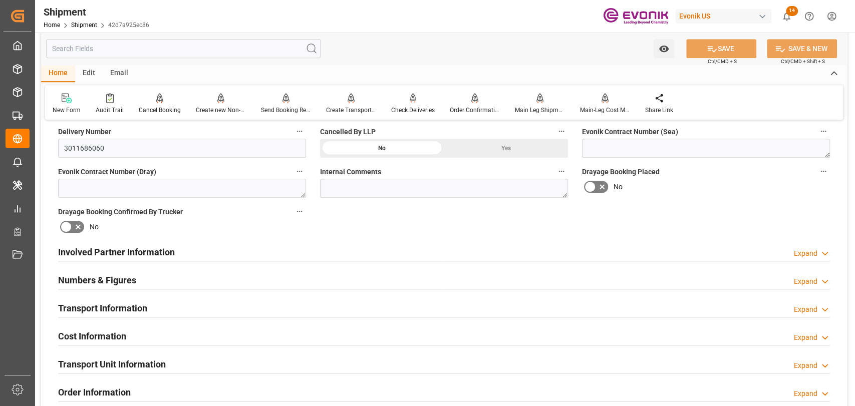
click at [105, 328] on div "Cost Information" at bounding box center [92, 335] width 68 height 19
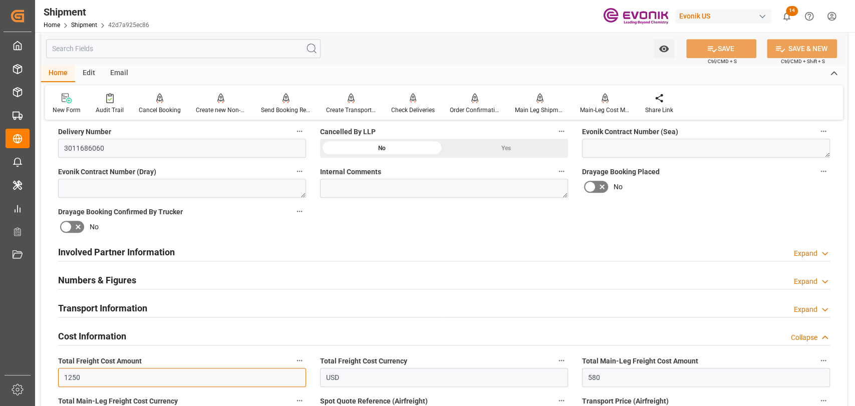
drag, startPoint x: 107, startPoint y: 377, endPoint x: 60, endPoint y: 372, distance: 47.4
click at [60, 372] on input "1250" at bounding box center [182, 377] width 248 height 19
type input "980"
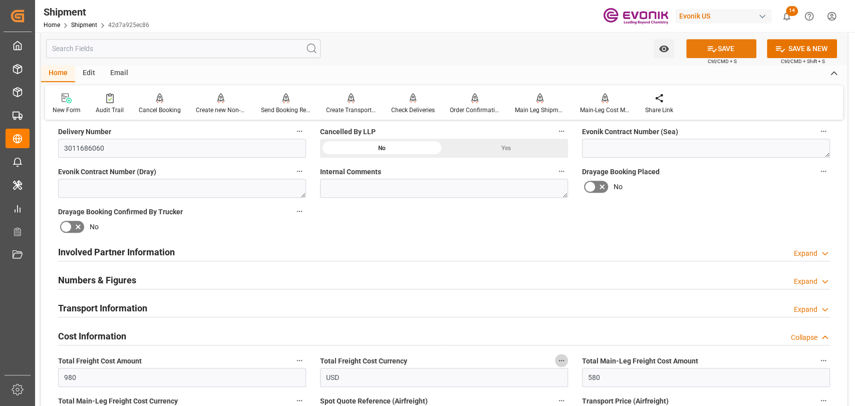
click at [717, 51] on button "SAVE" at bounding box center [721, 48] width 70 height 19
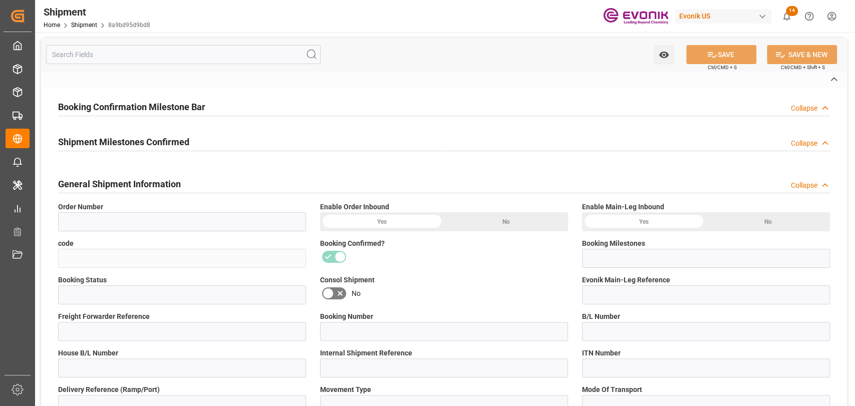
type input "0046460141"
type input "8a9bd95d9bd8"
type input "Booking Details Transmitted to SAP"
type input "Active"
type input "4006669055"
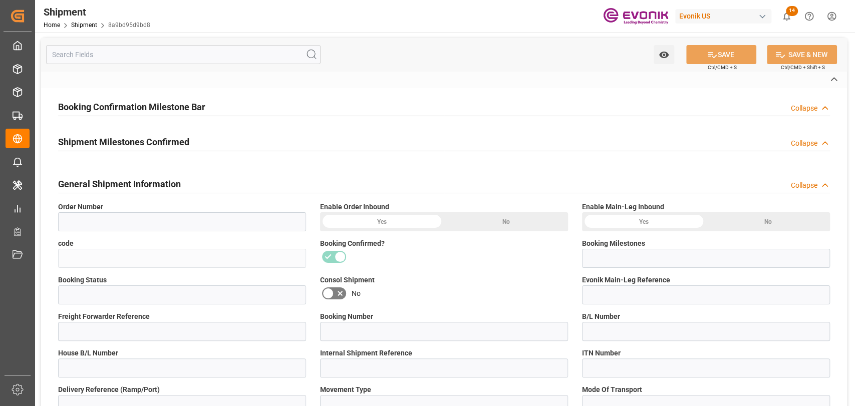
type input "250805010039"
type input "83361055"
type input "250805010039"
type input "83361055"
type input "P2P"
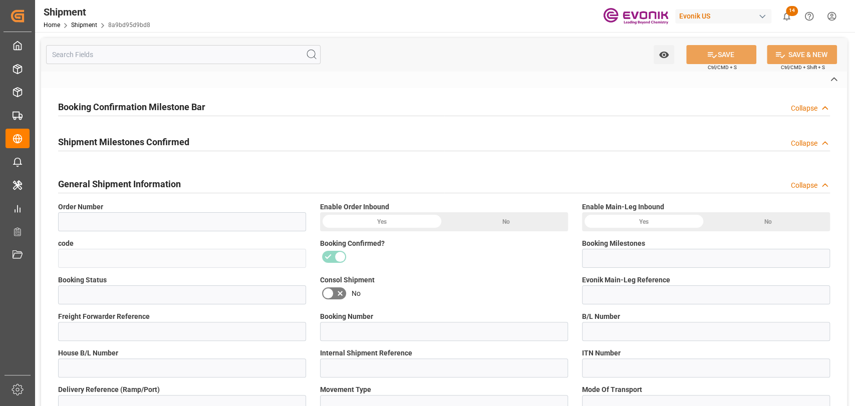
type input "41"
type input "LCL"
type input "0008"
type input "LCL"
type input "3011671183"
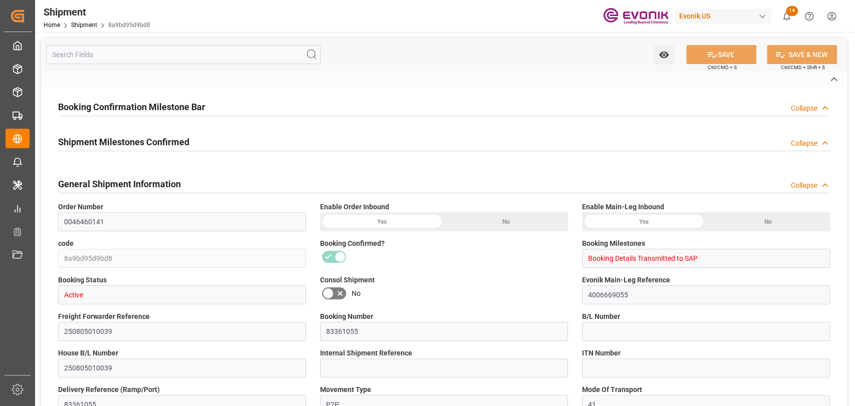
type input "USD"
type textarea "Not required"
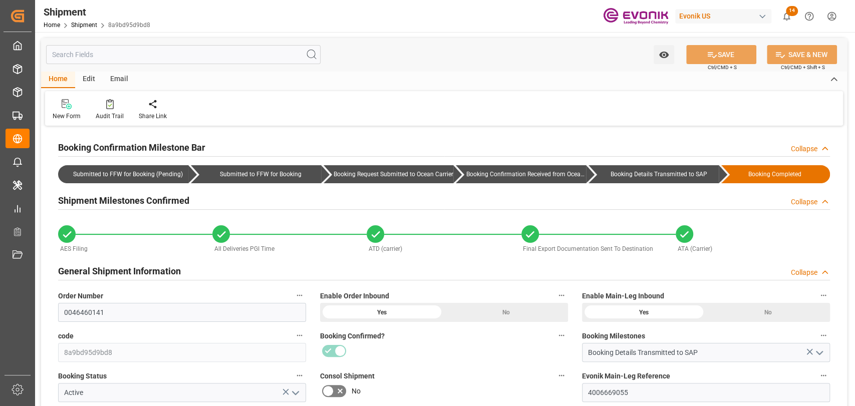
type input "436"
type input "319"
type input "0"
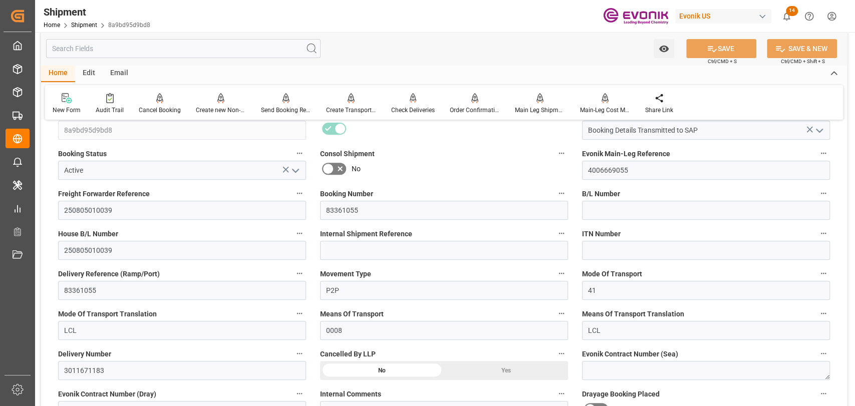
scroll to position [445, 0]
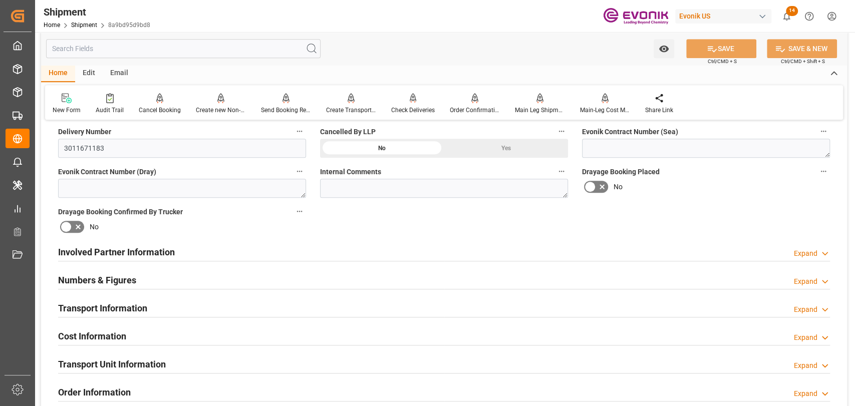
click at [127, 323] on div "Cost Information Expand" at bounding box center [444, 337] width 786 height 28
click at [122, 343] on div "Cost Information" at bounding box center [92, 335] width 68 height 19
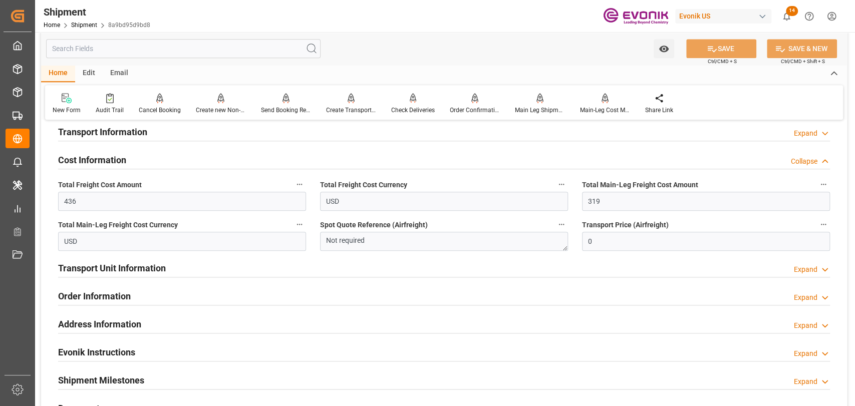
scroll to position [556, 0]
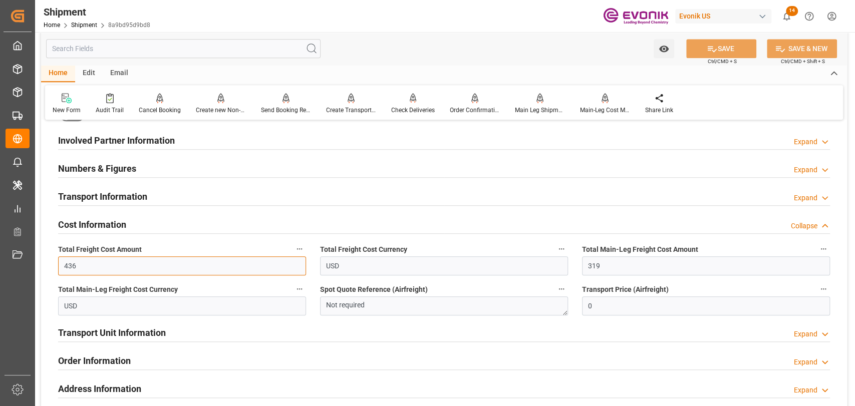
drag, startPoint x: 100, startPoint y: 269, endPoint x: 52, endPoint y: 262, distance: 48.6
click at [52, 262] on div "Total Freight Cost Amount 436" at bounding box center [182, 259] width 262 height 40
type input "479"
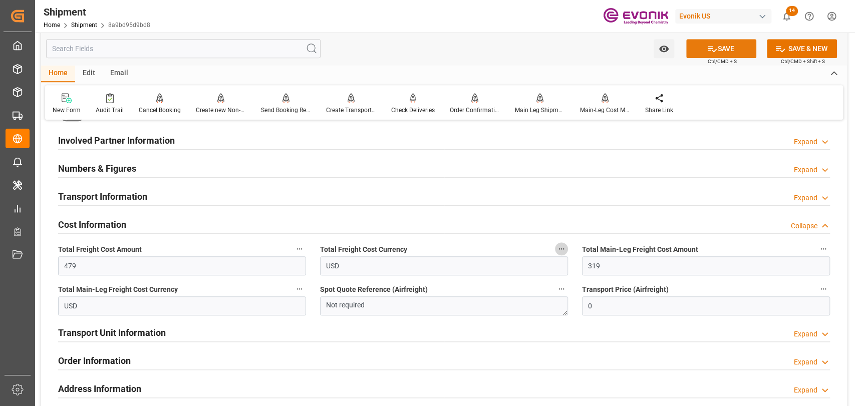
click at [734, 47] on button "SAVE" at bounding box center [721, 48] width 70 height 19
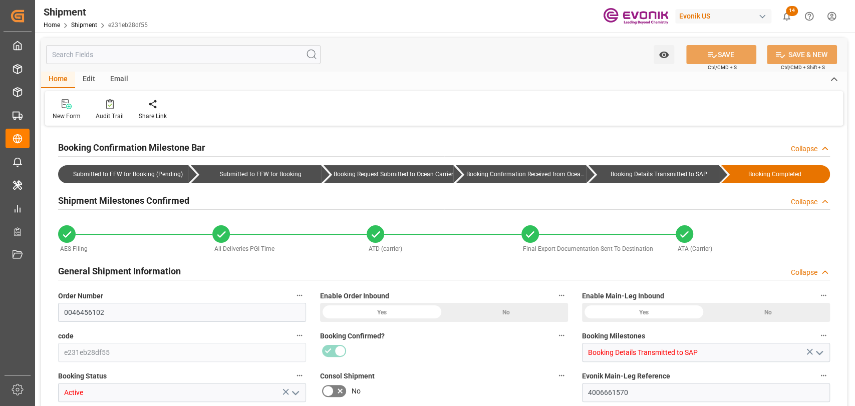
type input "458"
type input "299"
type input "0"
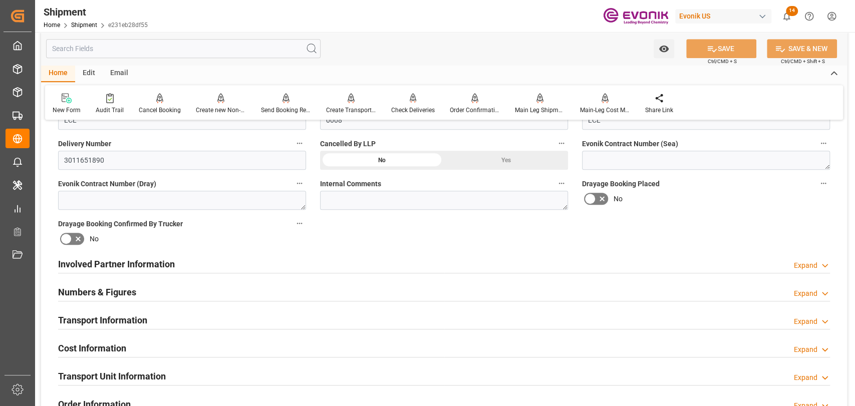
scroll to position [556, 0]
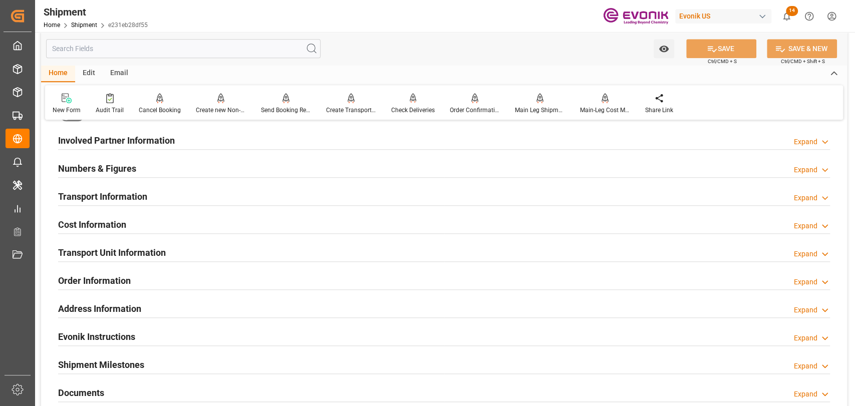
click at [103, 225] on h2 "Cost Information" at bounding box center [92, 225] width 68 height 14
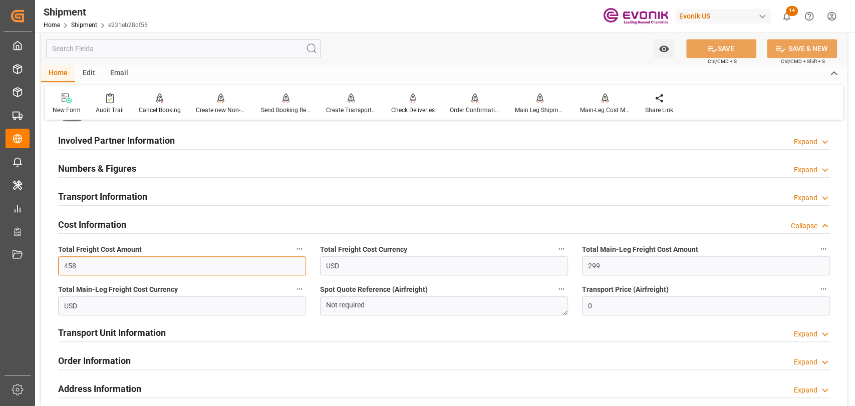
drag, startPoint x: 113, startPoint y: 264, endPoint x: 54, endPoint y: 260, distance: 59.7
click at [54, 260] on div "Total Freight Cost Amount 458" at bounding box center [182, 259] width 262 height 40
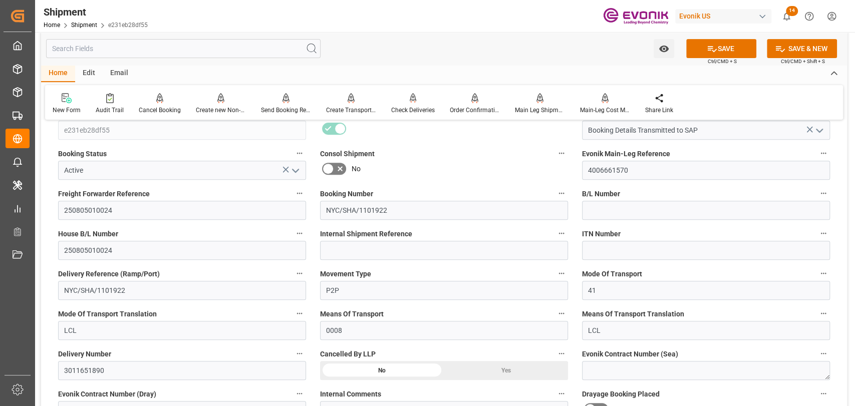
scroll to position [420, 0]
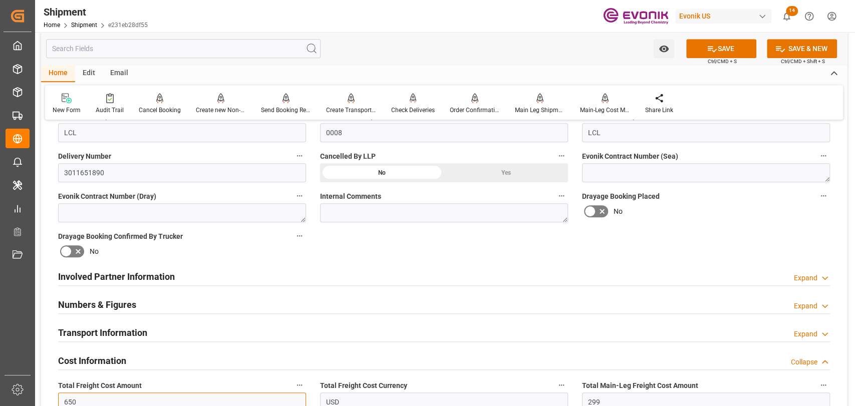
type input "650"
click at [726, 56] on button "SAVE" at bounding box center [721, 48] width 70 height 19
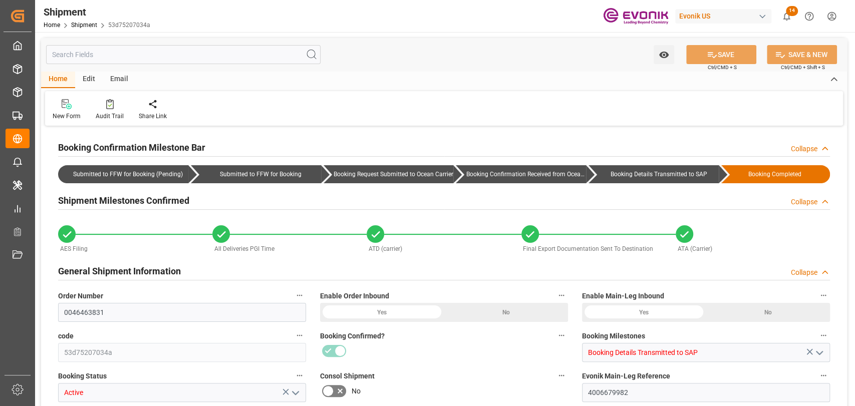
type input "1359.4"
type input "679.7"
type input "0"
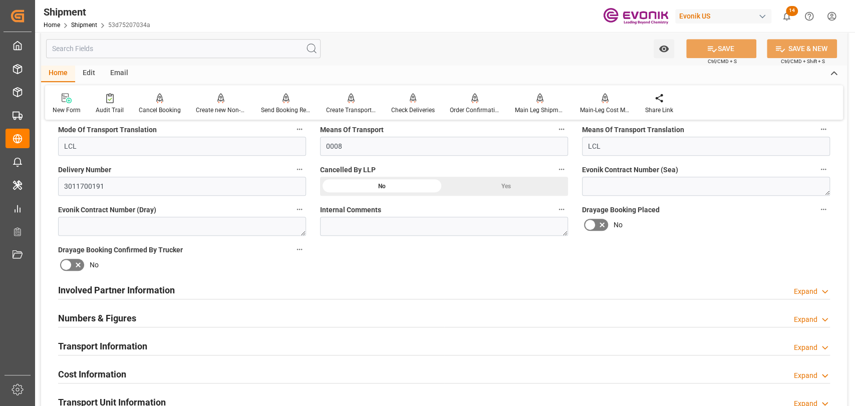
scroll to position [483, 0]
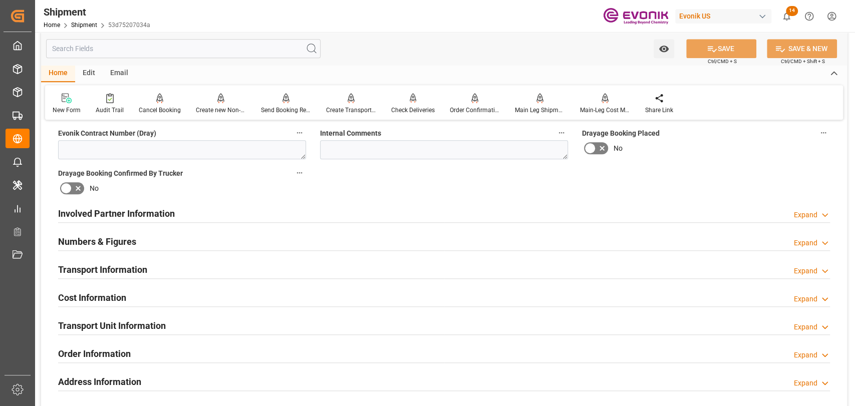
click at [90, 293] on h2 "Cost Information" at bounding box center [92, 298] width 68 height 14
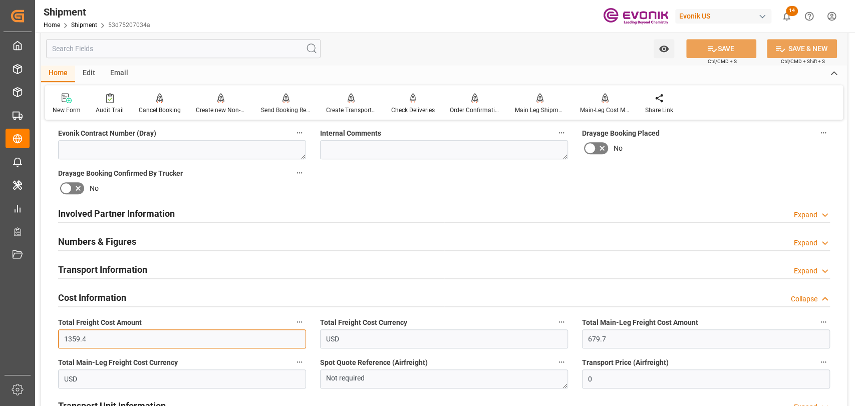
drag, startPoint x: 101, startPoint y: 336, endPoint x: 53, endPoint y: 338, distance: 48.1
click at [53, 338] on div "Total Freight Cost Amount 1359.4" at bounding box center [182, 332] width 262 height 40
type input "1462.70"
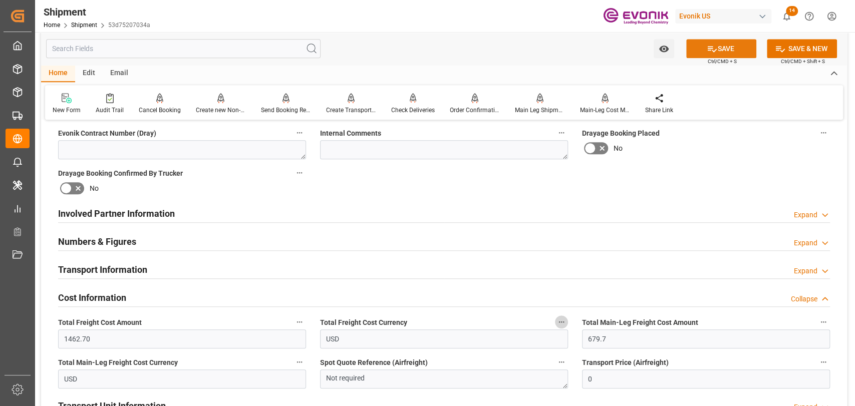
click at [724, 40] on button "SAVE" at bounding box center [721, 48] width 70 height 19
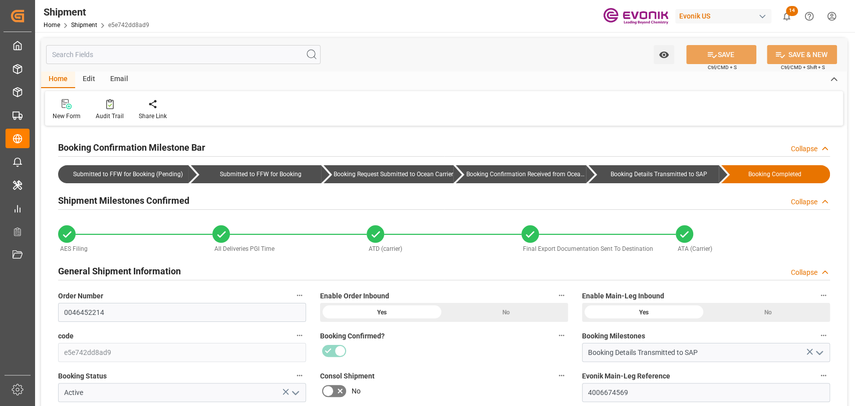
type input "721.6052"
type input "1234.2052"
type input "0"
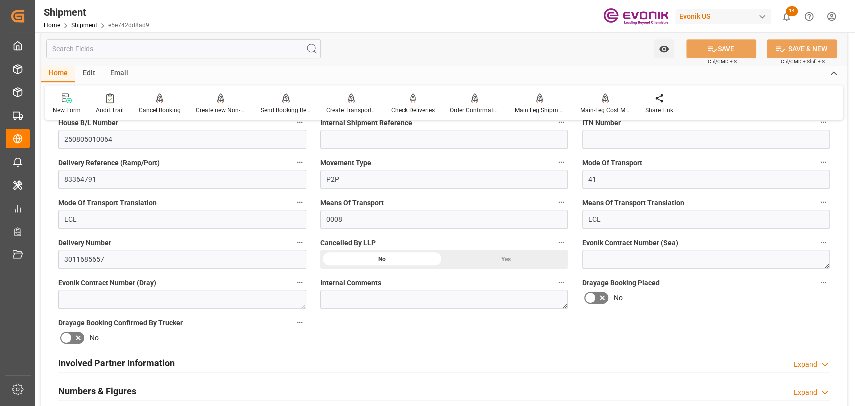
scroll to position [445, 0]
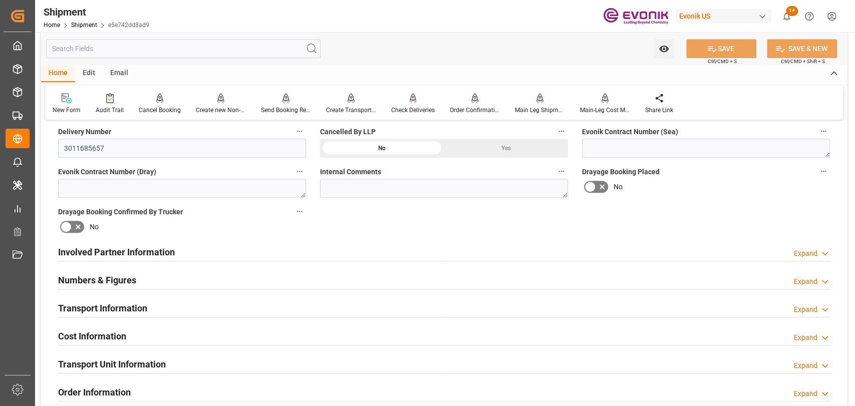
click at [114, 327] on div "Cost Information" at bounding box center [92, 335] width 68 height 19
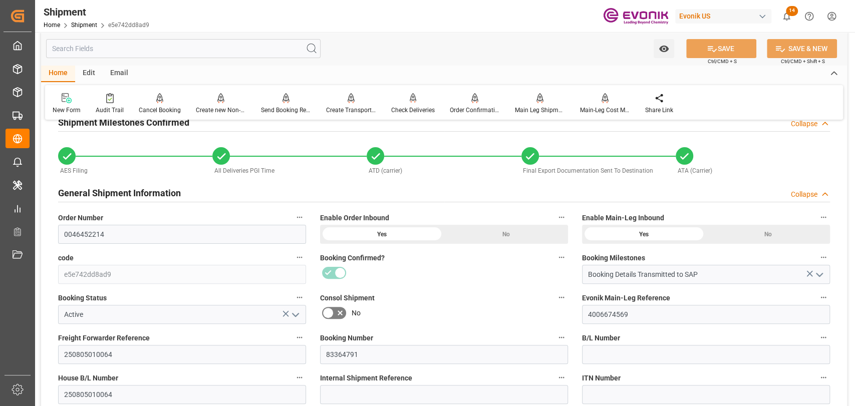
scroll to position [111, 0]
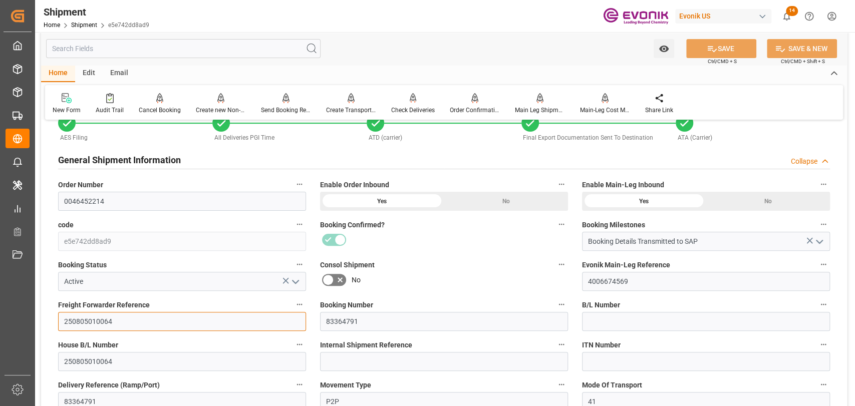
click at [88, 327] on input "250805010064" at bounding box center [182, 321] width 248 height 19
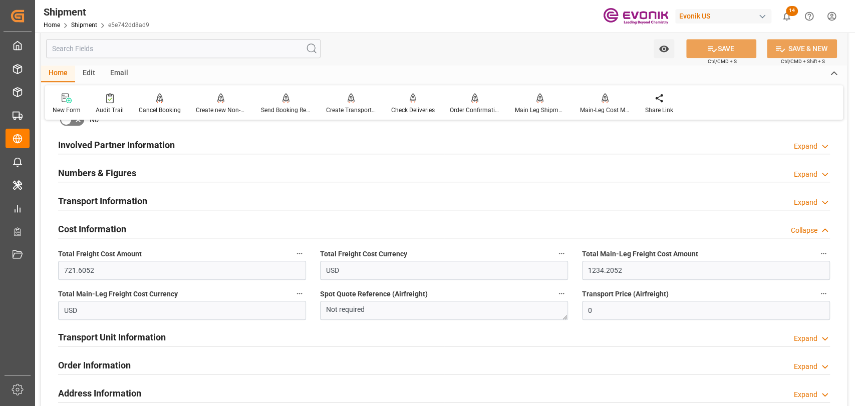
scroll to position [556, 0]
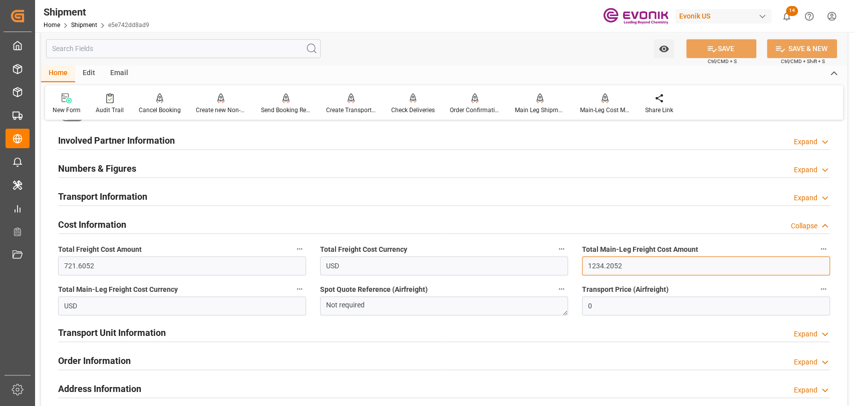
drag, startPoint x: 624, startPoint y: 266, endPoint x: 518, endPoint y: 265, distance: 105.7
click at [518, 265] on div "Booking Confirmation Milestone Bar Collapse Submitted to FFW for Booking (Pendi…" at bounding box center [444, 130] width 806 height 1116
type input "581.80"
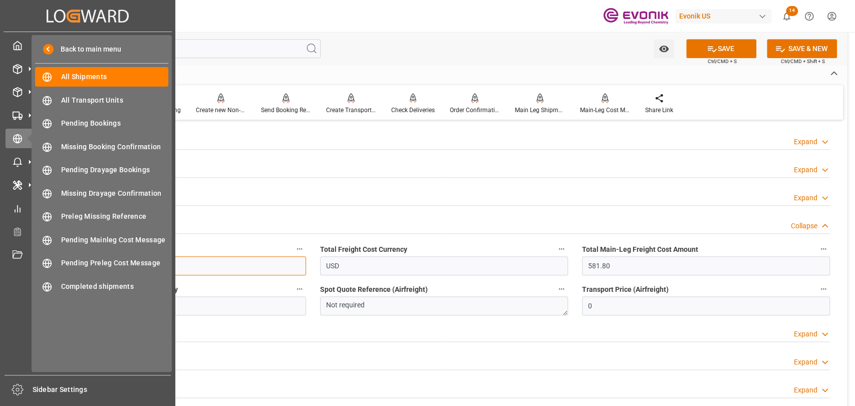
click at [0, 272] on div "Created by potrace 1.15, written by [PERSON_NAME] [DATE]-[DATE] Created by potr…" at bounding box center [427, 203] width 855 height 406
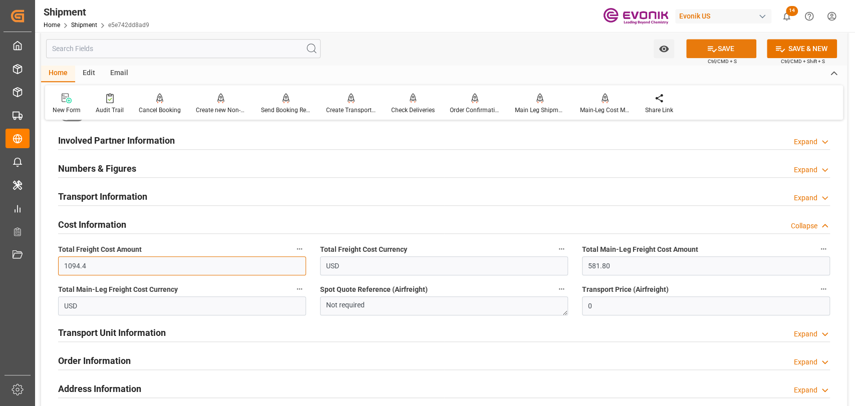
type input "1094.4"
click at [729, 50] on button "SAVE" at bounding box center [721, 48] width 70 height 19
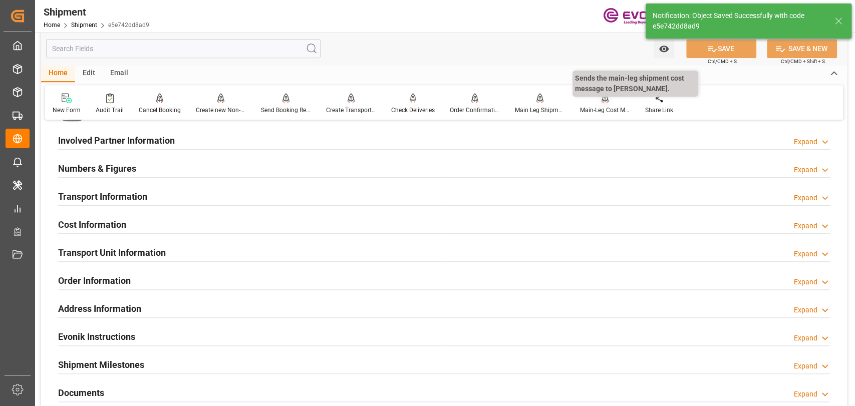
click at [606, 110] on div "Main-Leg Cost Message" at bounding box center [605, 110] width 50 height 9
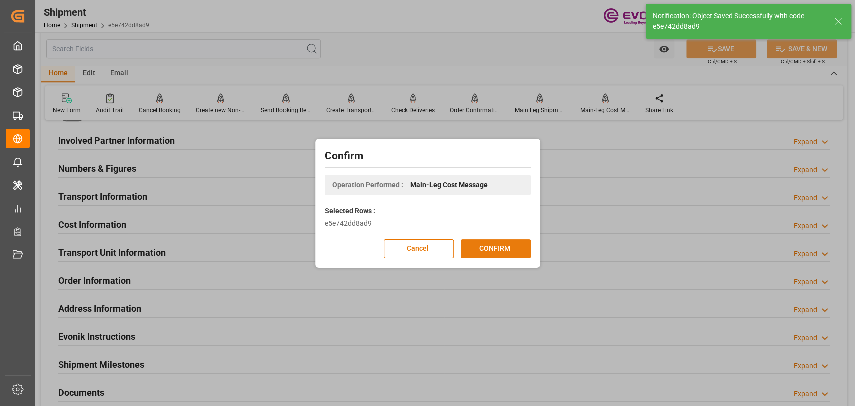
click at [514, 249] on button "CONFIRM" at bounding box center [496, 248] width 70 height 19
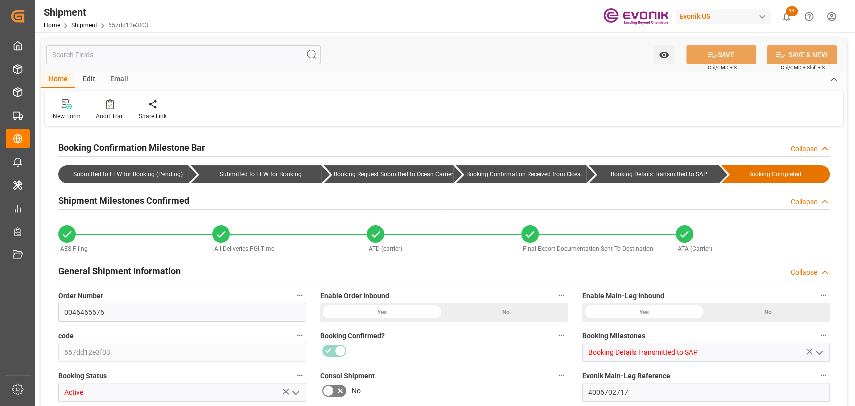
type input "3553"
type input "1700"
type input "0"
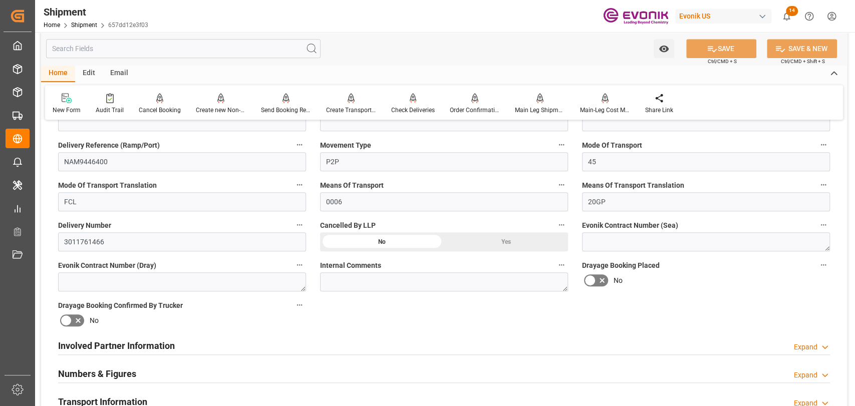
scroll to position [445, 0]
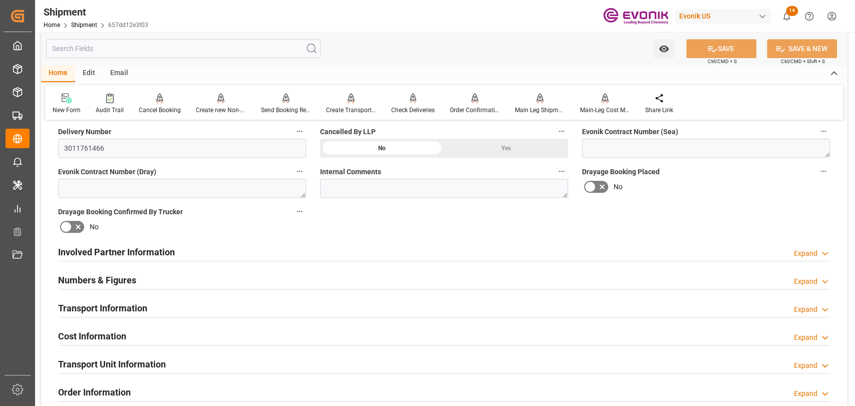
drag, startPoint x: 103, startPoint y: 323, endPoint x: 103, endPoint y: 329, distance: 6.0
click at [103, 323] on div "Cost Information Expand" at bounding box center [444, 337] width 786 height 28
click at [103, 330] on h2 "Cost Information" at bounding box center [92, 337] width 68 height 14
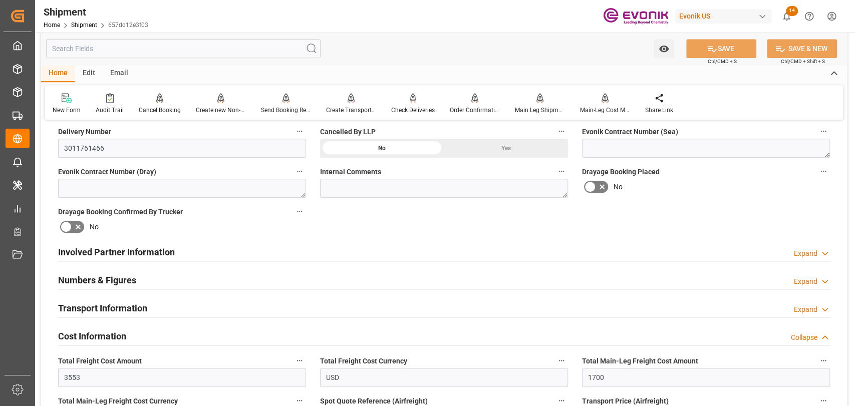
scroll to position [556, 0]
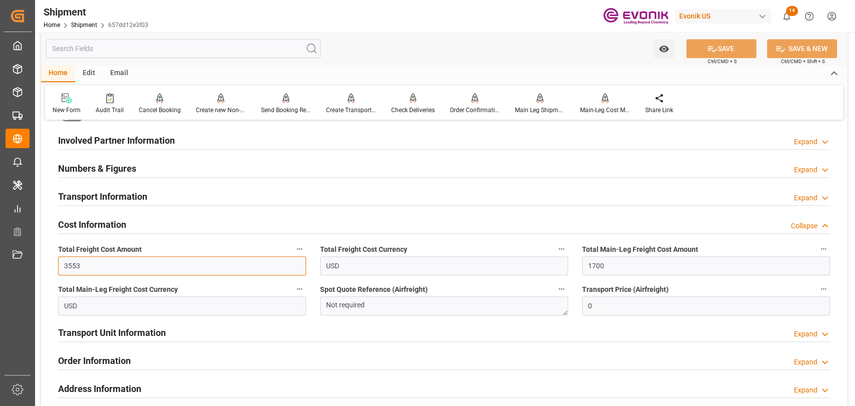
drag, startPoint x: 89, startPoint y: 273, endPoint x: 54, endPoint y: 267, distance: 36.1
click at [54, 267] on div "Total Freight Cost Amount 3553" at bounding box center [182, 259] width 262 height 40
type input "3353"
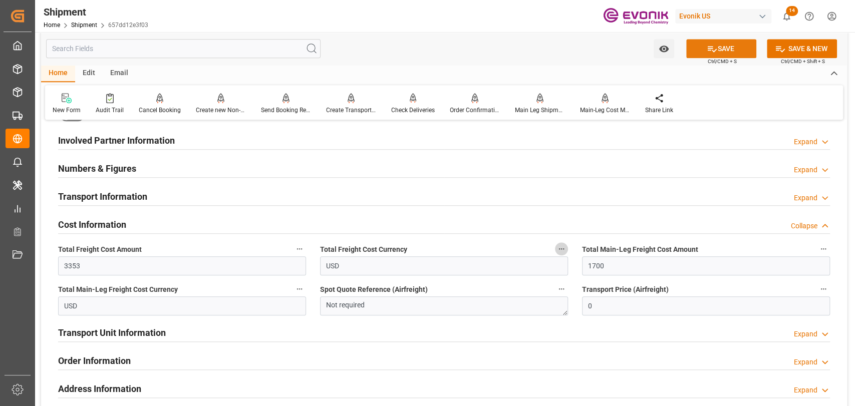
click at [715, 53] on button "SAVE" at bounding box center [721, 48] width 70 height 19
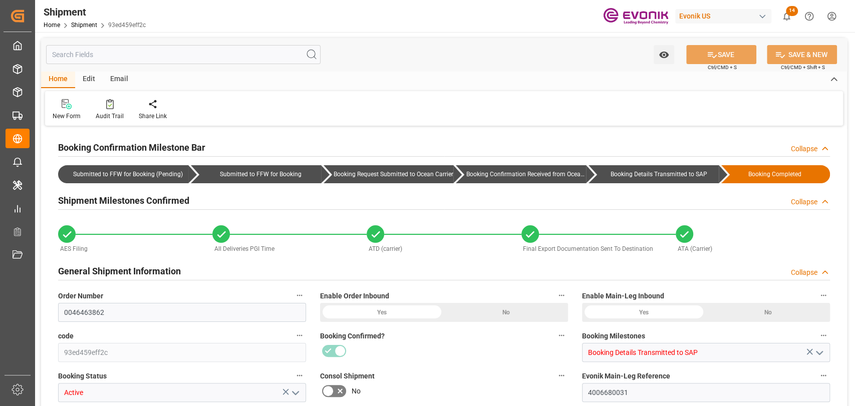
type input "356"
type input "319"
type input "0"
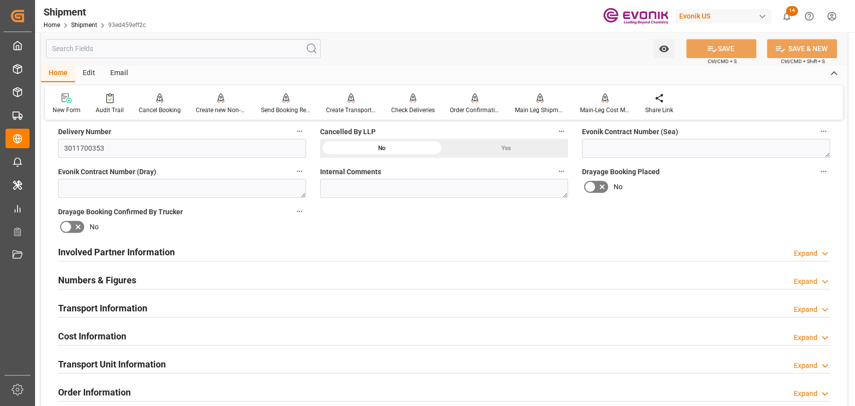
scroll to position [556, 0]
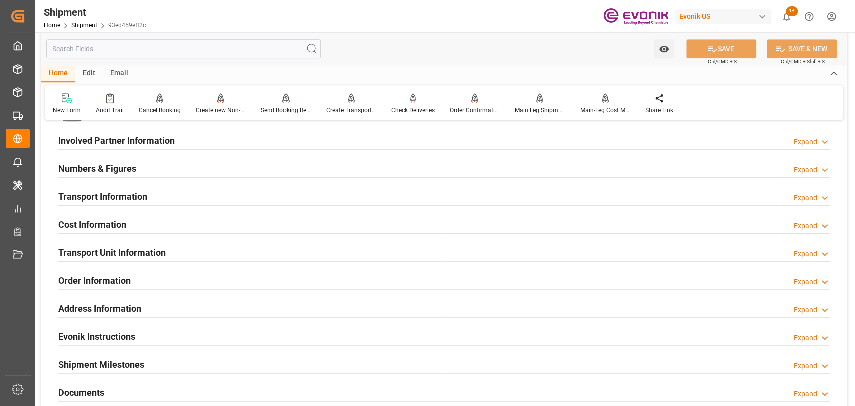
click at [109, 218] on h2 "Cost Information" at bounding box center [92, 225] width 68 height 14
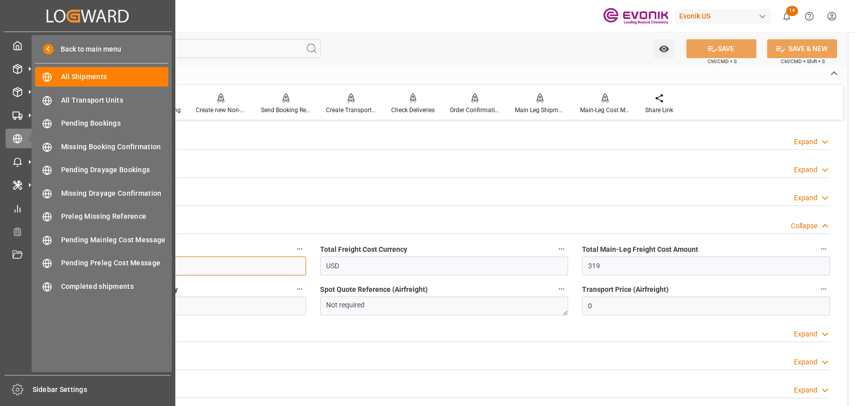
click at [23, 265] on div "Created by potrace 1.15, written by [PERSON_NAME] [DATE]-[DATE] Created by potr…" at bounding box center [427, 203] width 855 height 406
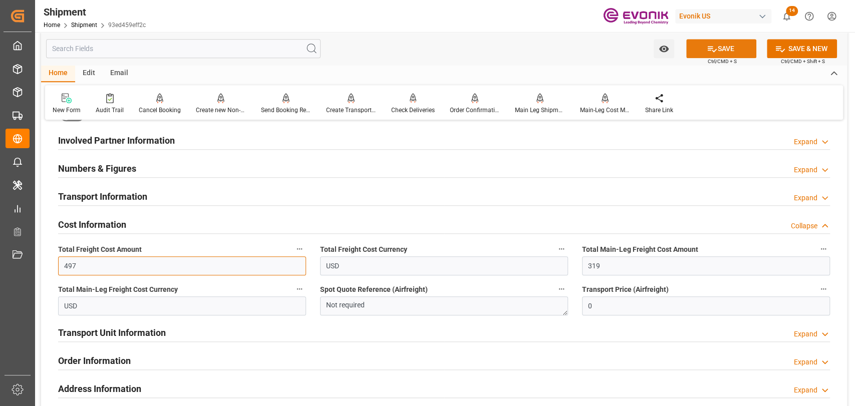
type input "497"
click at [733, 53] on button "SAVE" at bounding box center [721, 48] width 70 height 19
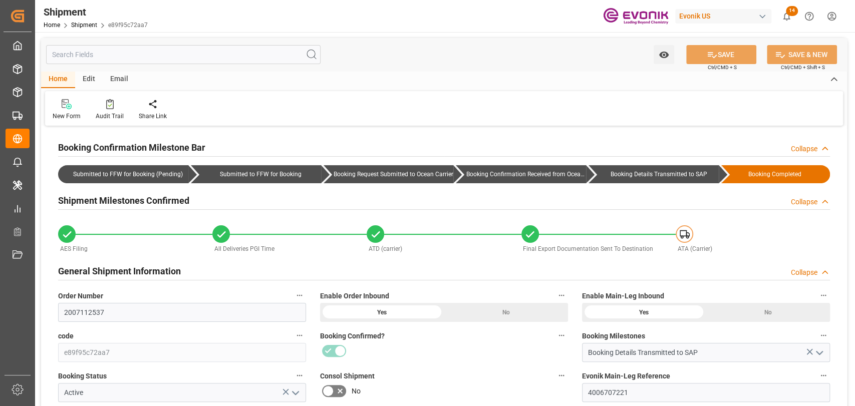
type input "AC Containerline"
type input "AC Containerline GmbH"
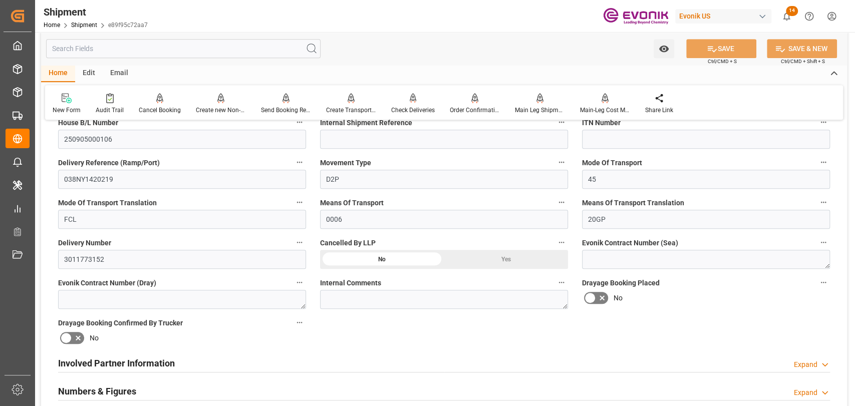
scroll to position [556, 0]
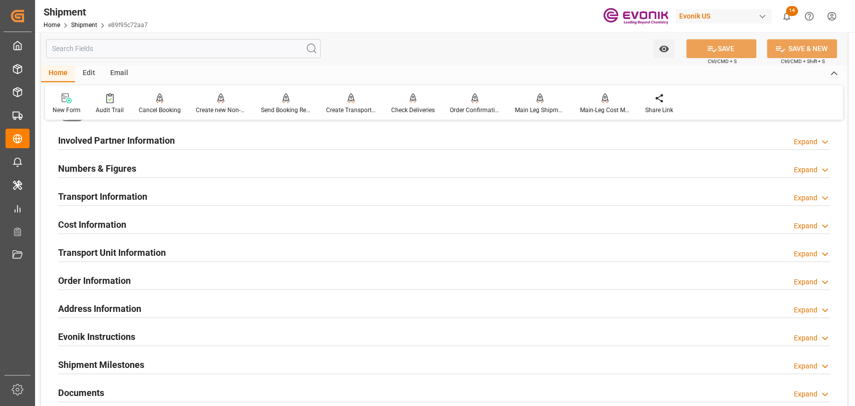
click at [118, 138] on h2 "Involved Partner Information" at bounding box center [116, 141] width 117 height 14
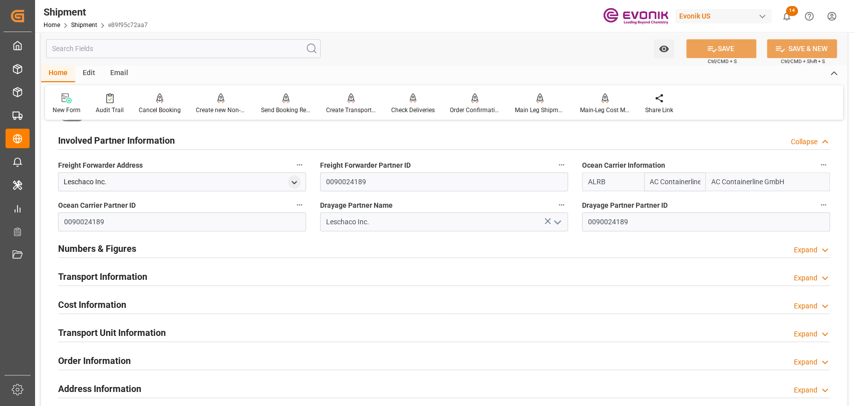
click at [118, 138] on h2 "Involved Partner Information" at bounding box center [116, 141] width 117 height 14
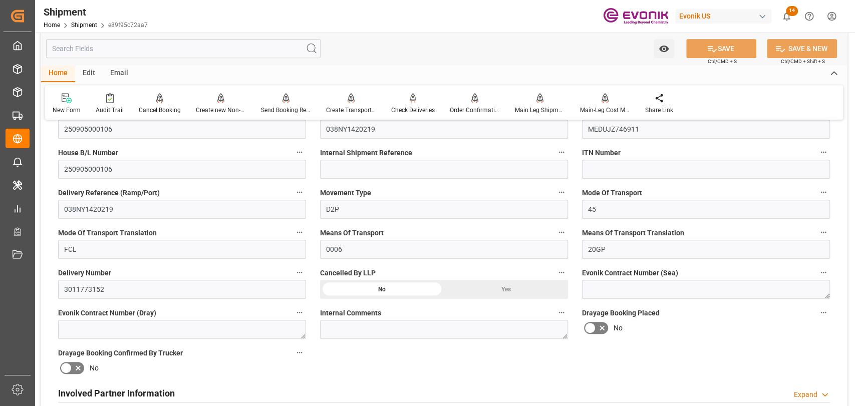
scroll to position [222, 0]
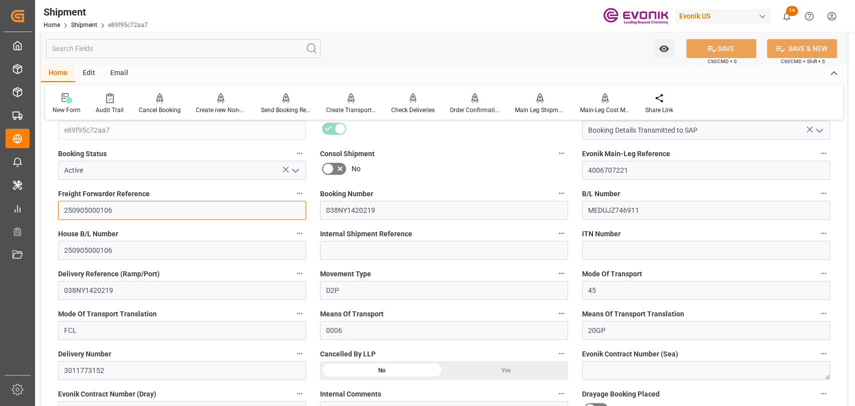
click at [92, 203] on input "250905000106" at bounding box center [182, 210] width 248 height 19
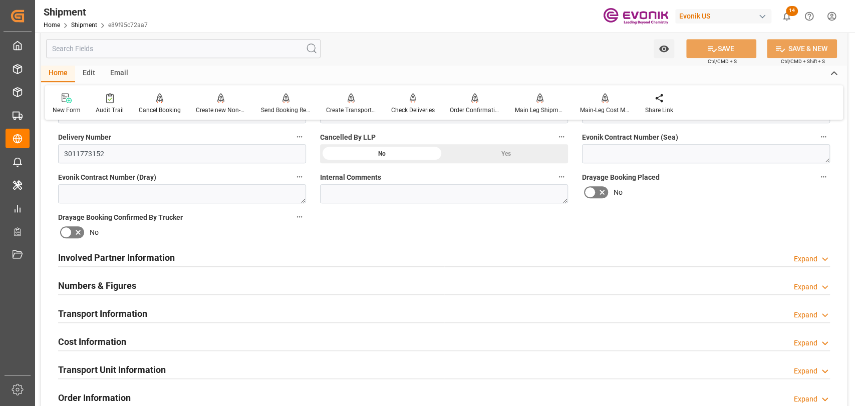
scroll to position [445, 0]
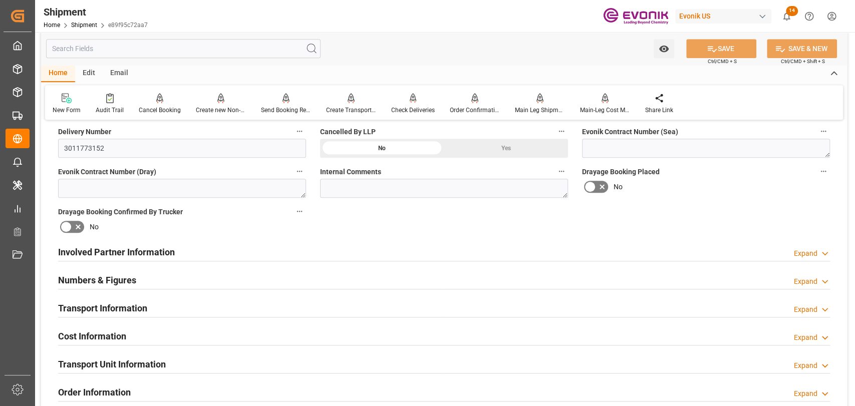
click at [123, 326] on div "Cost Information" at bounding box center [92, 335] width 68 height 19
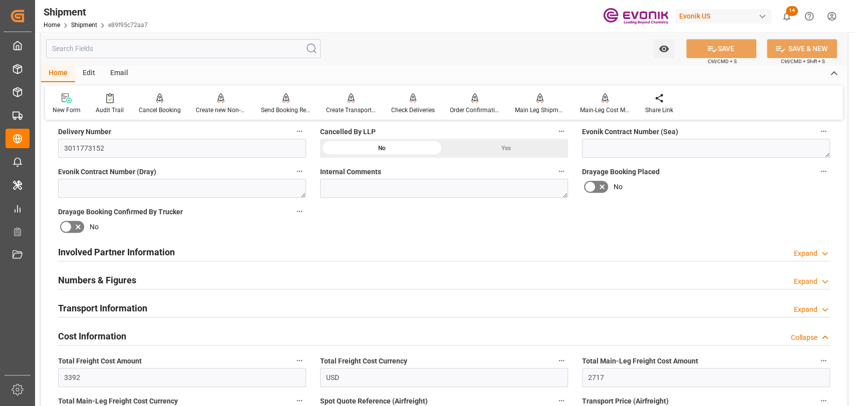
scroll to position [556, 0]
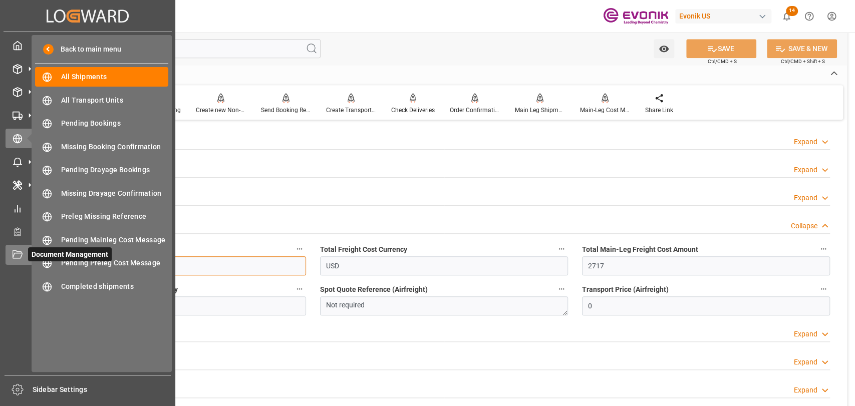
drag, startPoint x: 80, startPoint y: 267, endPoint x: 31, endPoint y: 263, distance: 49.8
click at [31, 263] on div "Created by potrace 1.15, written by Peter Selinger 2001-2017 Created by potrace…" at bounding box center [427, 203] width 855 height 406
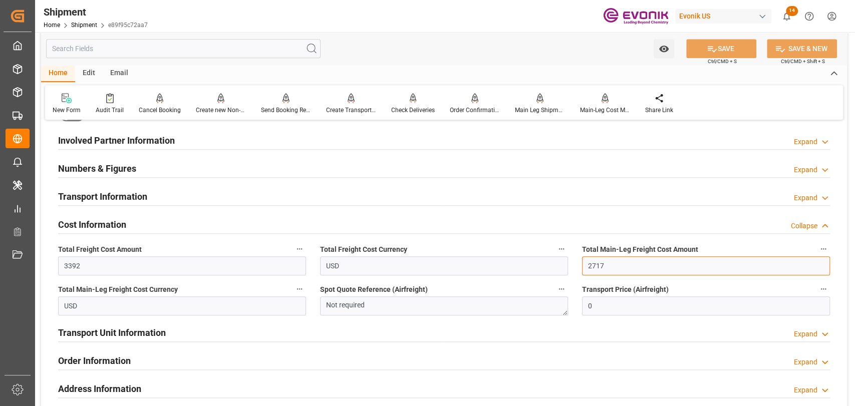
drag, startPoint x: 635, startPoint y: 270, endPoint x: 576, endPoint y: 271, distance: 58.6
click at [576, 271] on div "Total Main-Leg Freight Cost Amount 2717" at bounding box center [706, 259] width 262 height 40
paste input "text"
click at [610, 263] on input "2717" at bounding box center [706, 265] width 248 height 19
drag, startPoint x: 611, startPoint y: 264, endPoint x: 576, endPoint y: 268, distance: 35.2
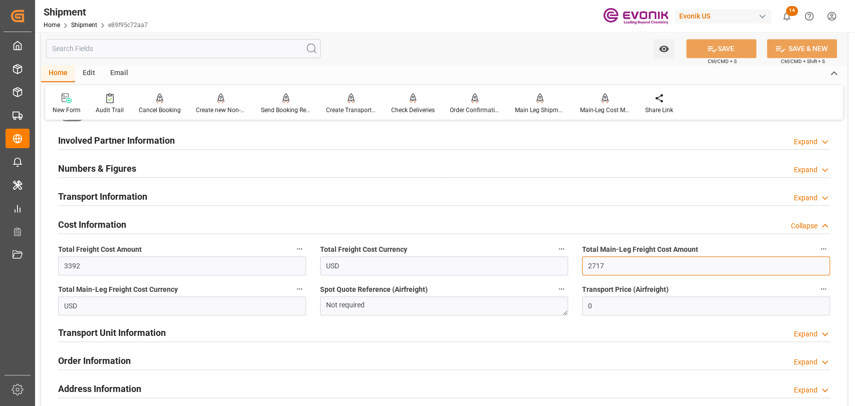
click at [576, 268] on div "Total Main-Leg Freight Cost Amount 2717" at bounding box center [706, 259] width 262 height 40
type input "3392"
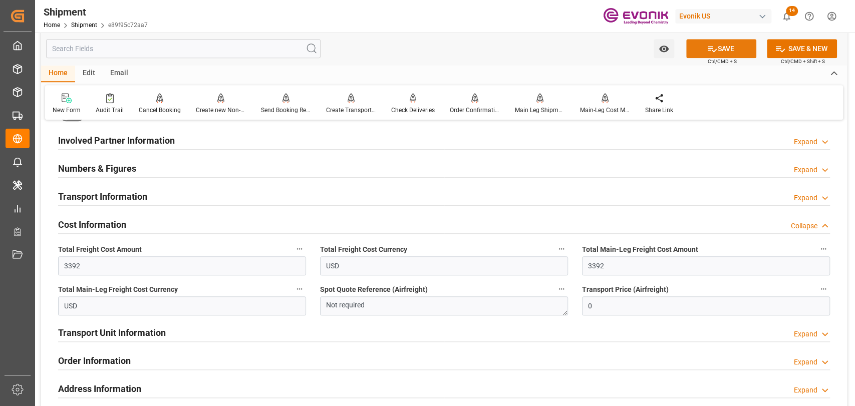
click at [698, 47] on button "SAVE" at bounding box center [721, 48] width 70 height 19
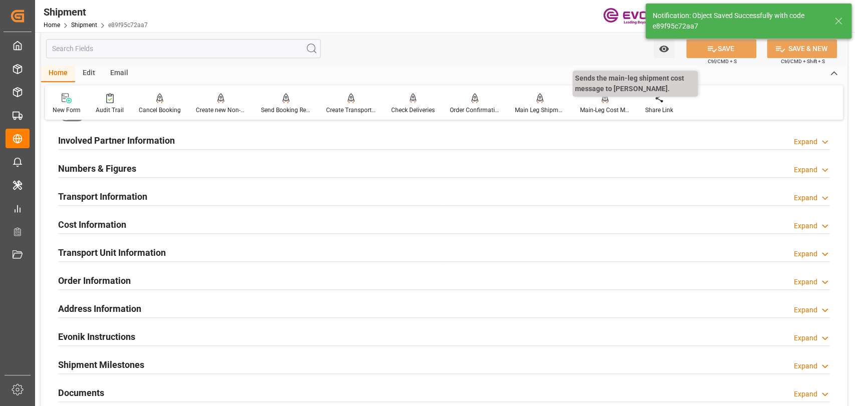
click at [612, 113] on div "Main-Leg Cost Message" at bounding box center [605, 110] width 50 height 9
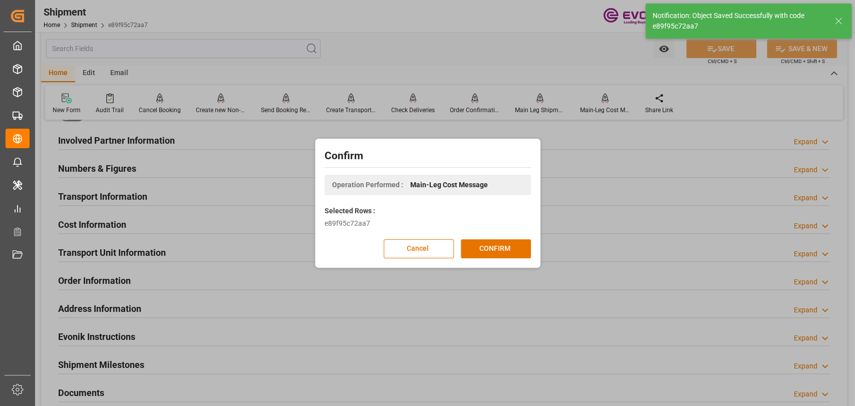
click at [497, 235] on div "Confirm Operation Performed : Main-Leg Cost Message Selected Rows : e89f95c72aa…" at bounding box center [428, 203] width 220 height 124
click at [498, 245] on button "CONFIRM" at bounding box center [496, 248] width 70 height 19
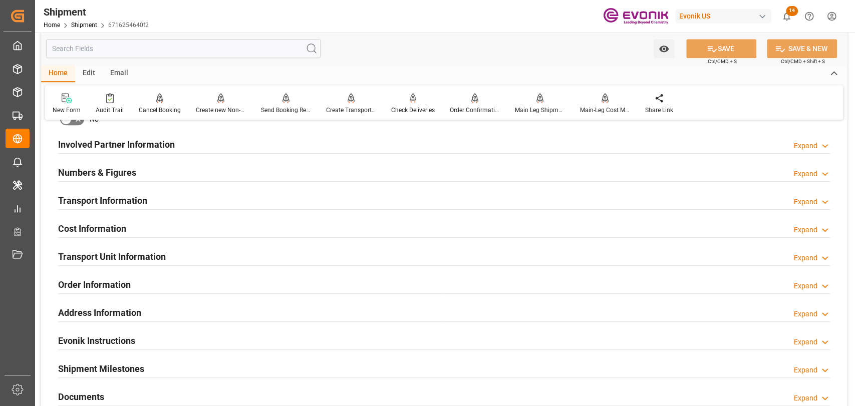
scroll to position [556, 0]
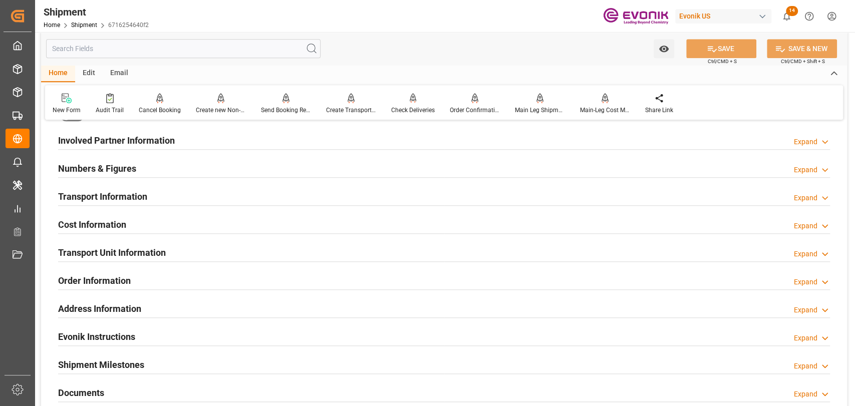
click at [89, 226] on h2 "Cost Information" at bounding box center [92, 225] width 68 height 14
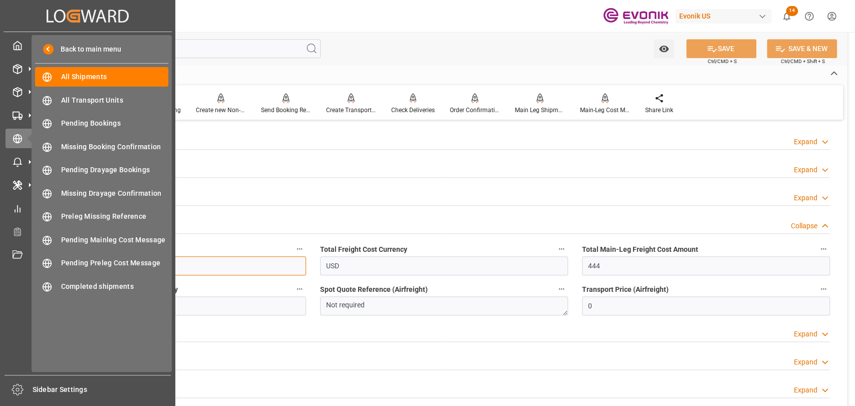
drag, startPoint x: 104, startPoint y: 267, endPoint x: 0, endPoint y: 272, distance: 104.3
click at [0, 272] on div "Created by potrace 1.15, written by Peter Selinger 2001-2017 Created by potrace…" at bounding box center [427, 203] width 855 height 406
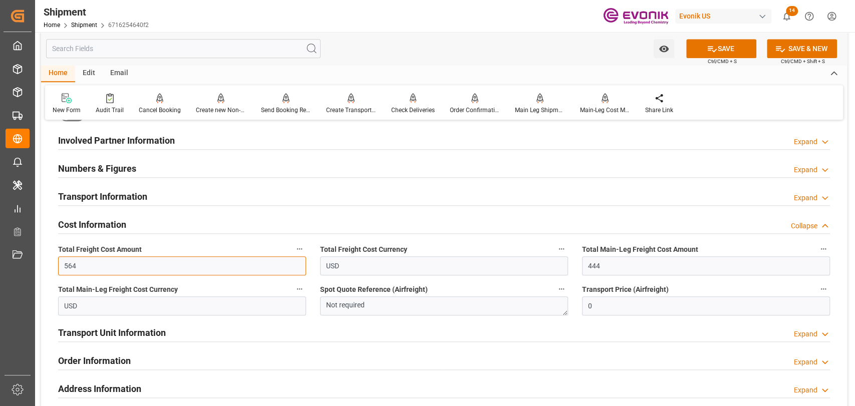
type input "564"
drag, startPoint x: 728, startPoint y: 53, endPoint x: 466, endPoint y: 396, distance: 431.6
click at [728, 52] on button "SAVE" at bounding box center [721, 48] width 70 height 19
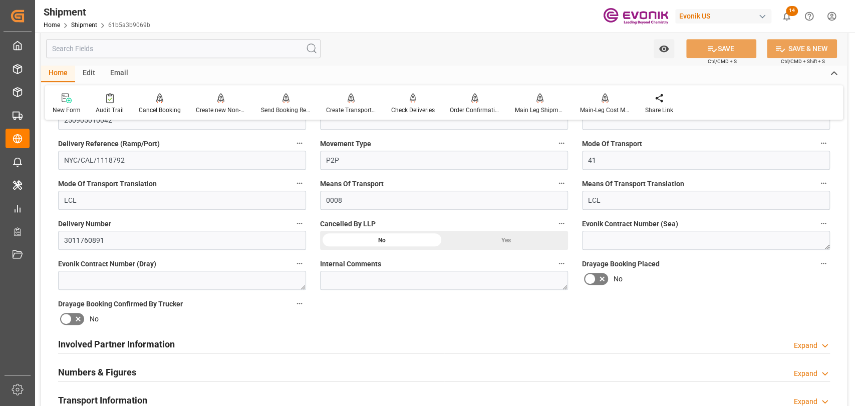
scroll to position [334, 0]
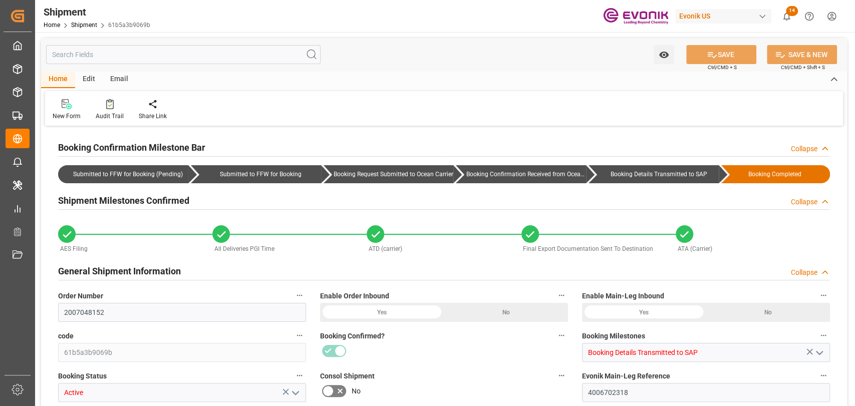
type input "2244"
type input "1299"
type input "0"
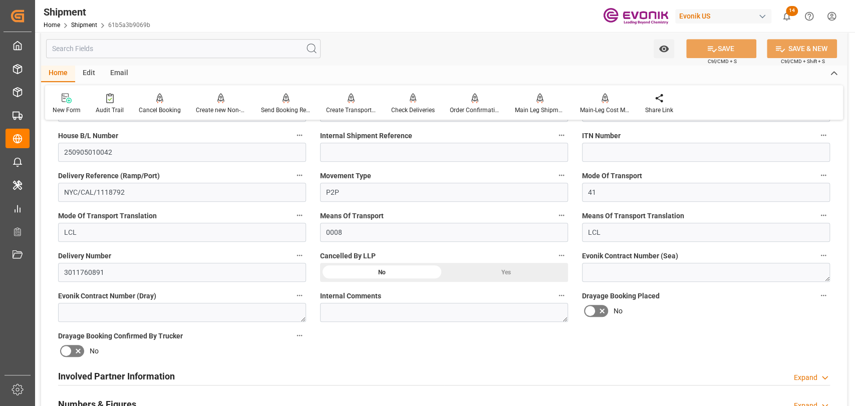
scroll to position [445, 0]
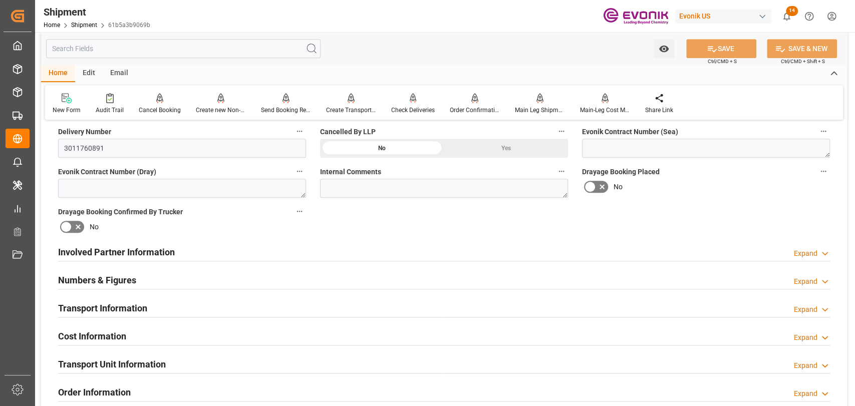
click at [96, 333] on h2 "Cost Information" at bounding box center [92, 337] width 68 height 14
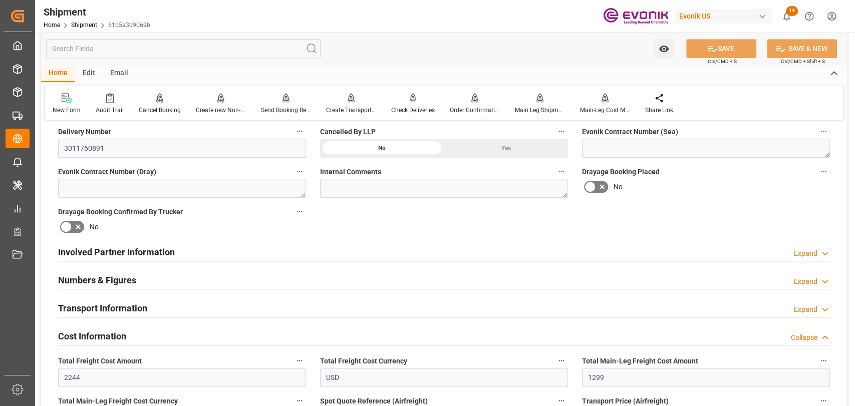
scroll to position [556, 0]
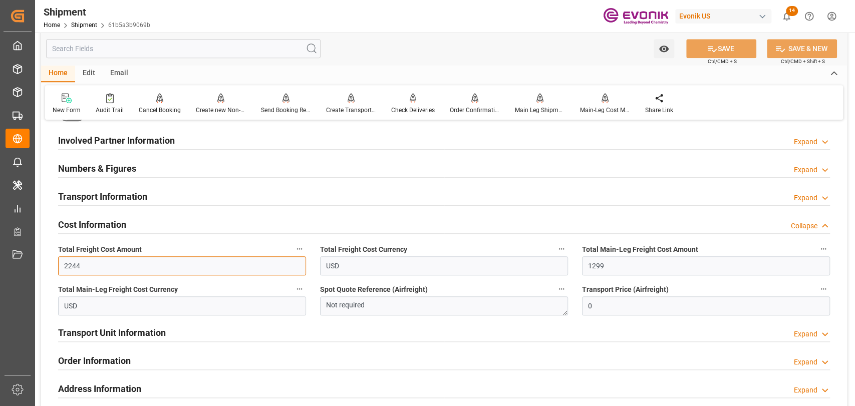
drag, startPoint x: 86, startPoint y: 269, endPoint x: 59, endPoint y: 260, distance: 28.4
click at [59, 260] on input "2244" at bounding box center [182, 265] width 248 height 19
type input "1686"
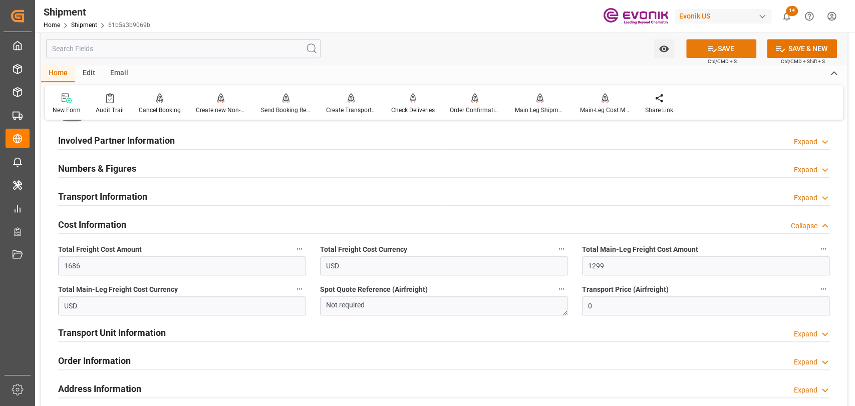
click at [725, 46] on button "SAVE" at bounding box center [721, 48] width 70 height 19
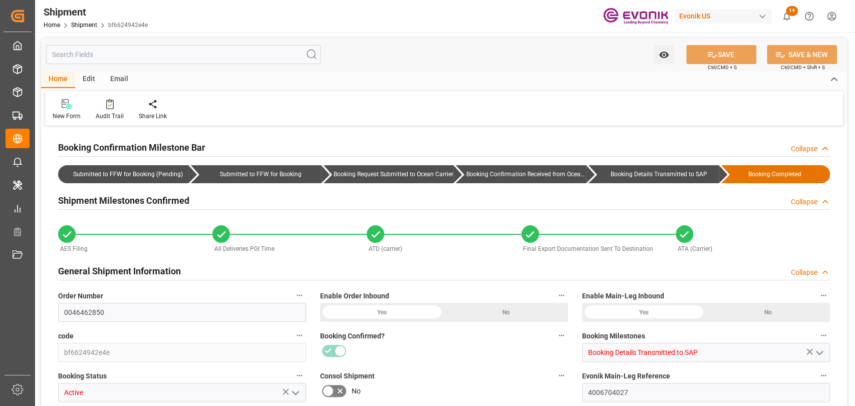
type input "4902"
type input "1902"
type input "0"
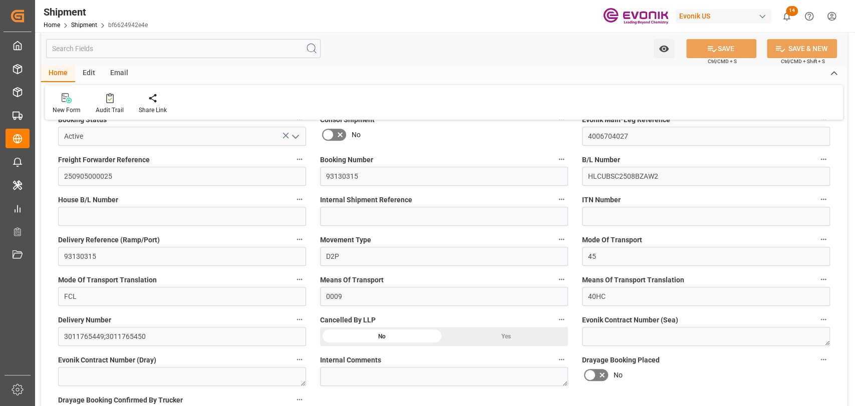
scroll to position [445, 0]
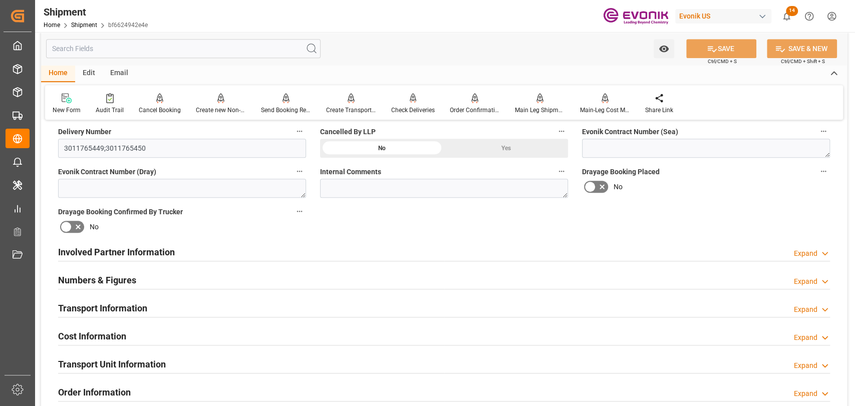
click at [105, 330] on h2 "Cost Information" at bounding box center [92, 337] width 68 height 14
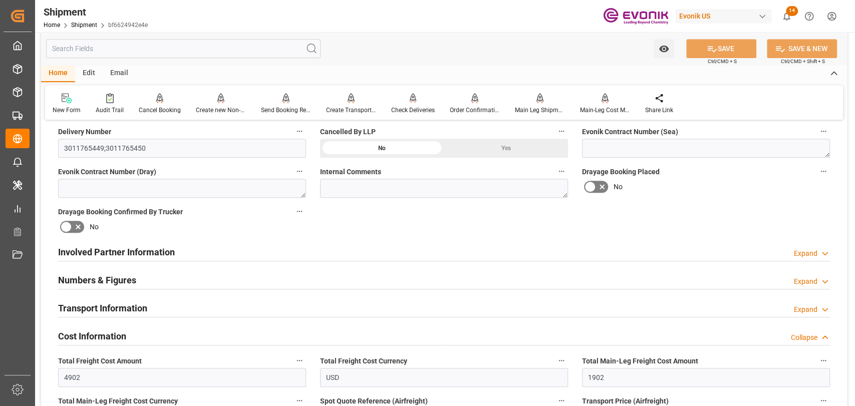
click at [119, 256] on h2 "Involved Partner Information" at bounding box center [116, 252] width 117 height 14
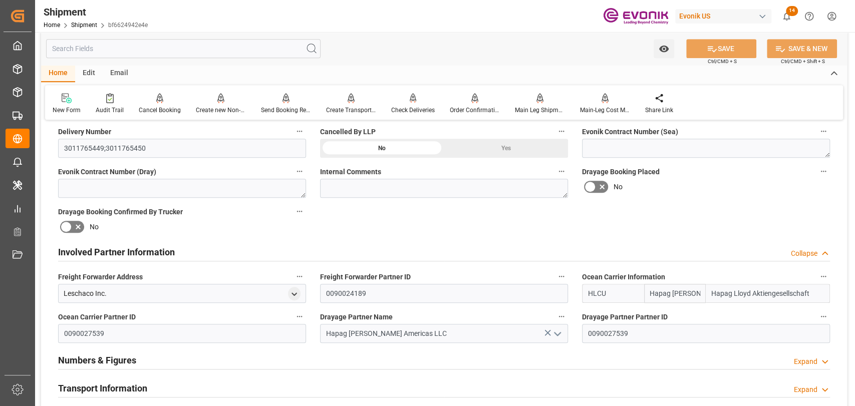
click at [119, 256] on h2 "Involved Partner Information" at bounding box center [116, 252] width 117 height 14
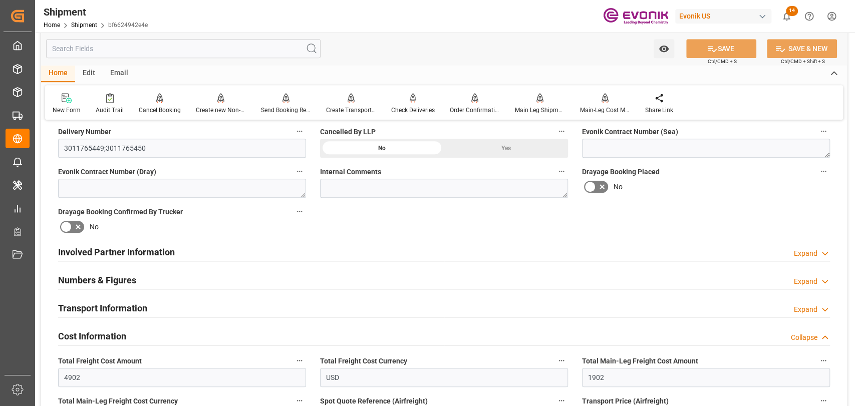
click at [120, 301] on h2 "Transport Information" at bounding box center [102, 308] width 89 height 14
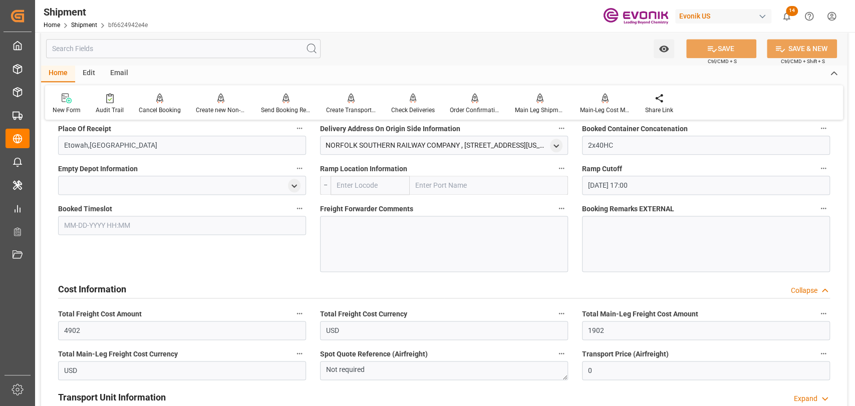
scroll to position [890, 0]
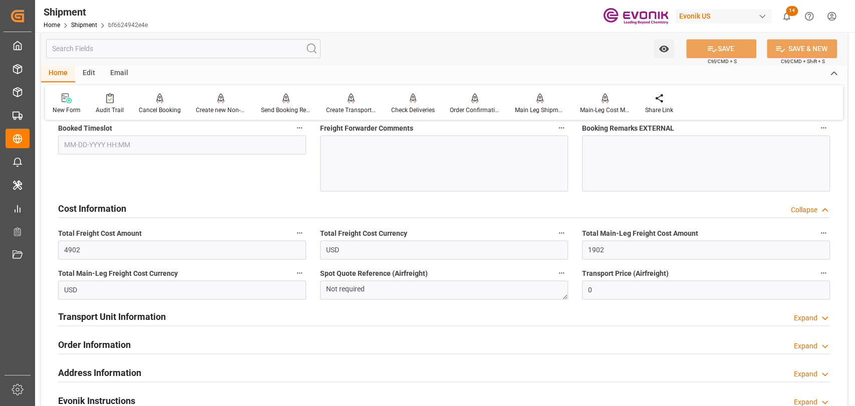
click at [293, 233] on button "Total Freight Cost Amount" at bounding box center [299, 232] width 13 height 13
click at [298, 233] on li "Audits" at bounding box center [318, 232] width 51 height 17
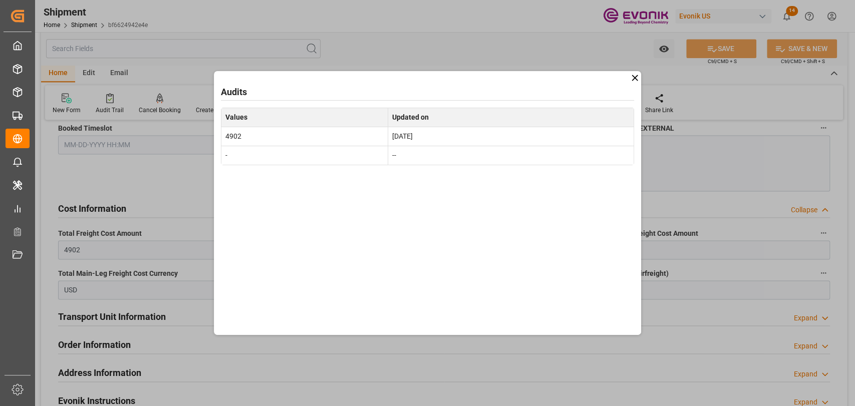
drag, startPoint x: 638, startPoint y: 79, endPoint x: 539, endPoint y: 109, distance: 102.7
click at [636, 79] on icon at bounding box center [635, 78] width 11 height 11
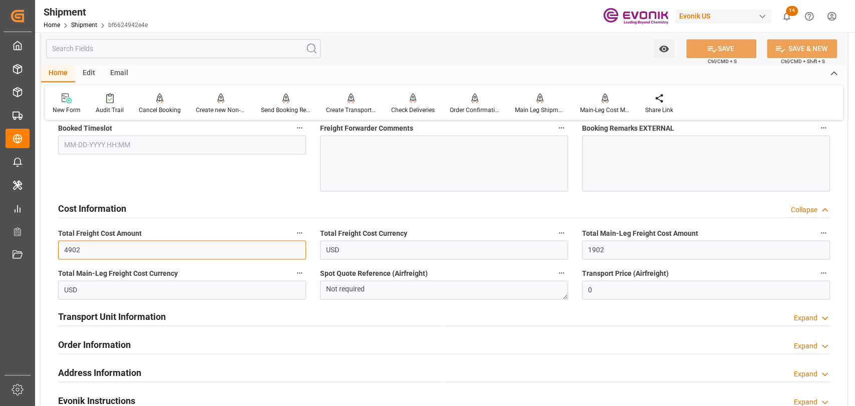
drag, startPoint x: 88, startPoint y: 245, endPoint x: 65, endPoint y: 248, distance: 23.7
click at [65, 248] on input "4902" at bounding box center [182, 249] width 248 height 19
type input "1902"
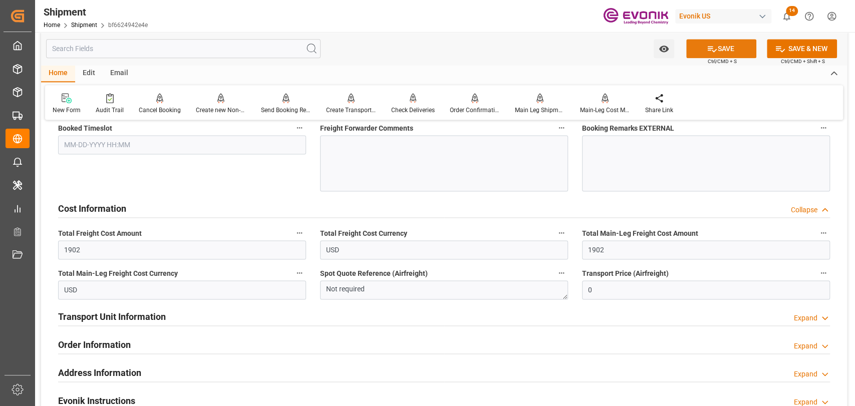
click at [694, 49] on button "SAVE" at bounding box center [721, 48] width 70 height 19
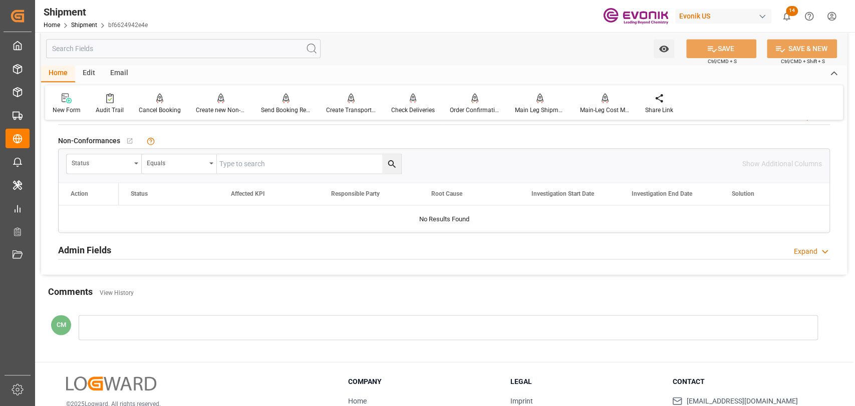
scroll to position [573, 0]
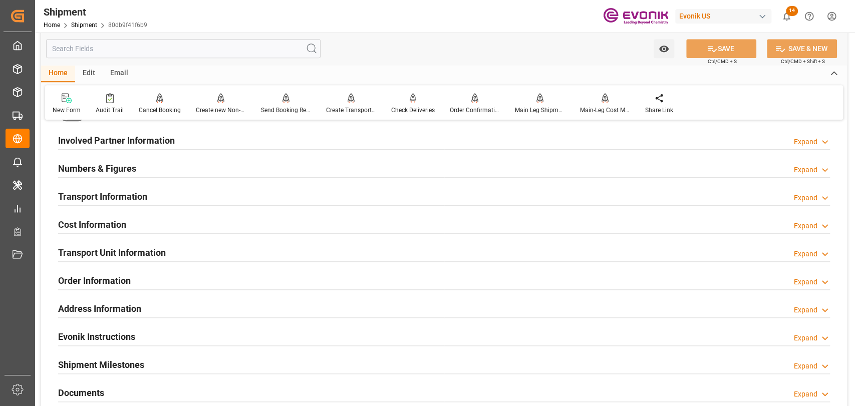
scroll to position [445, 0]
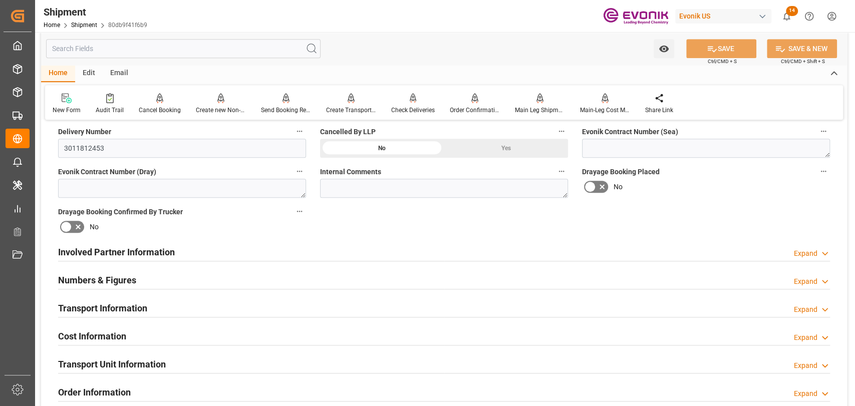
click at [86, 333] on h2 "Cost Information" at bounding box center [92, 337] width 68 height 14
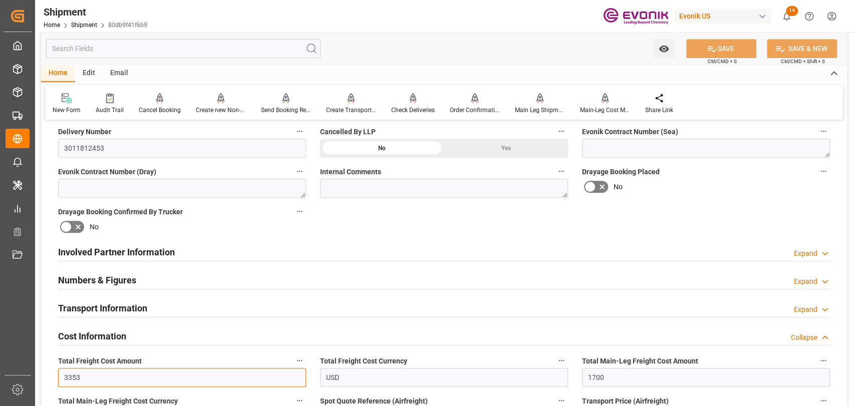
drag, startPoint x: 94, startPoint y: 371, endPoint x: 66, endPoint y: 374, distance: 28.2
click at [66, 374] on input "3353" at bounding box center [182, 377] width 248 height 19
type input "3400"
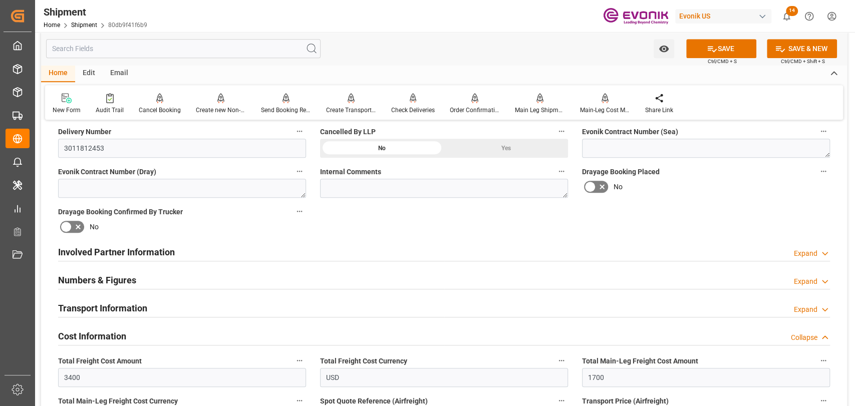
drag, startPoint x: 747, startPoint y: 45, endPoint x: 260, endPoint y: 390, distance: 596.7
click at [747, 45] on button "SAVE" at bounding box center [721, 48] width 70 height 19
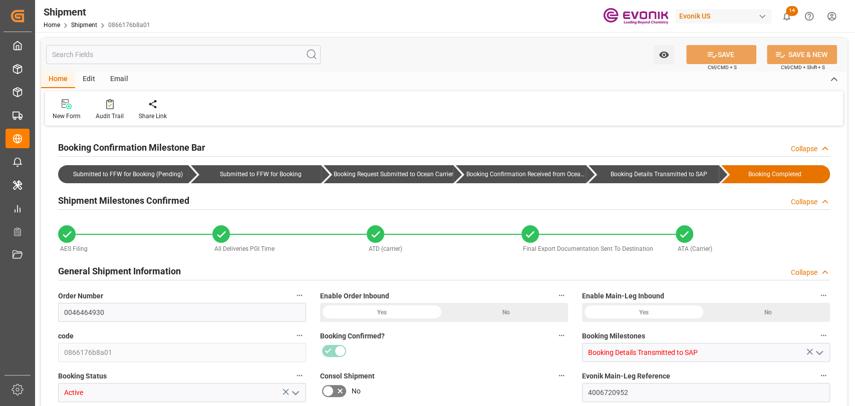
type input "3353"
type input "1700"
type input "0"
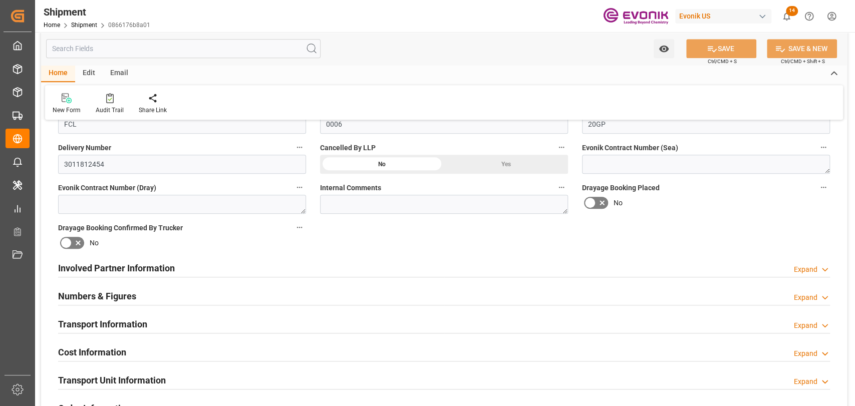
scroll to position [501, 0]
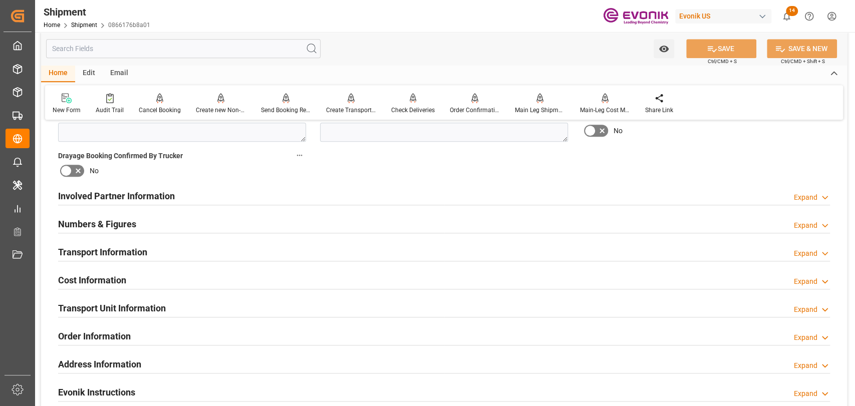
click at [101, 285] on h2 "Cost Information" at bounding box center [92, 280] width 68 height 14
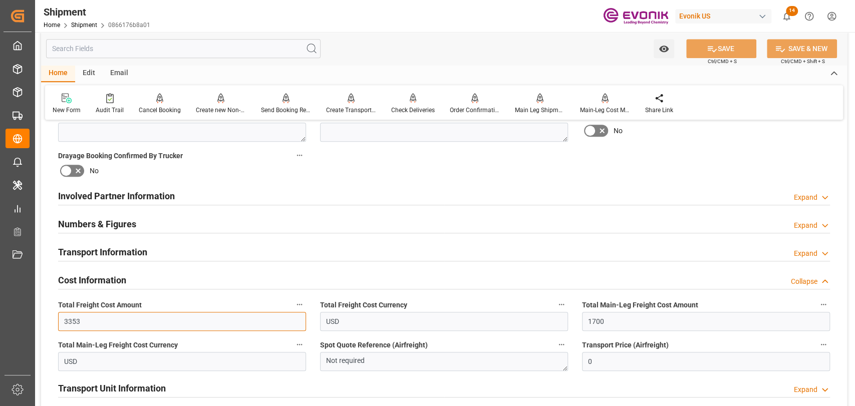
drag, startPoint x: 82, startPoint y: 323, endPoint x: 57, endPoint y: 319, distance: 24.8
click at [57, 319] on div "Total Freight Cost Amount 3353" at bounding box center [182, 314] width 262 height 40
type input "3400"
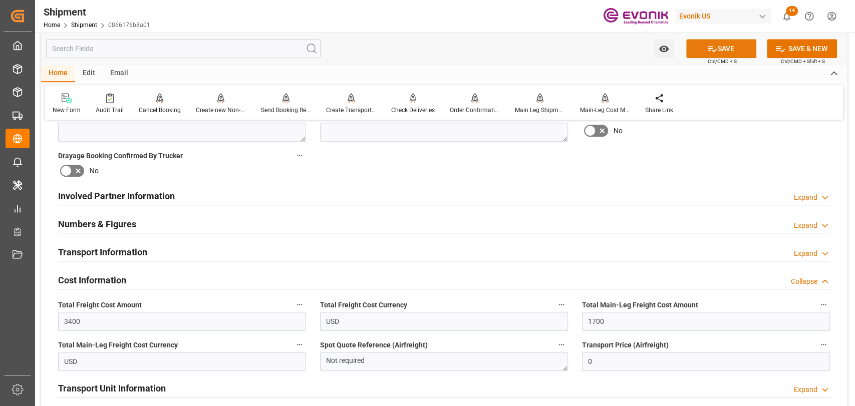
click at [733, 52] on button "SAVE" at bounding box center [721, 48] width 70 height 19
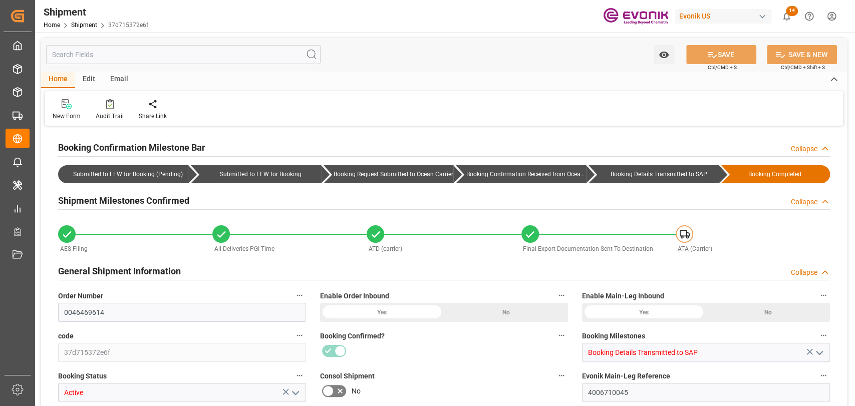
type input "2740"
type input "1945"
type input "0"
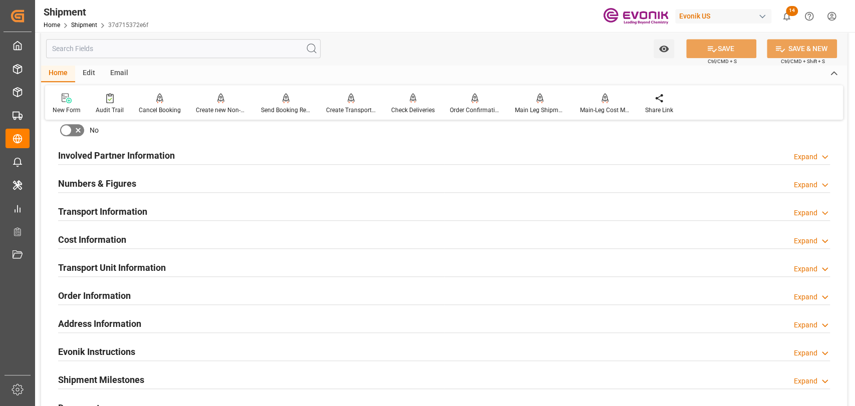
scroll to position [556, 0]
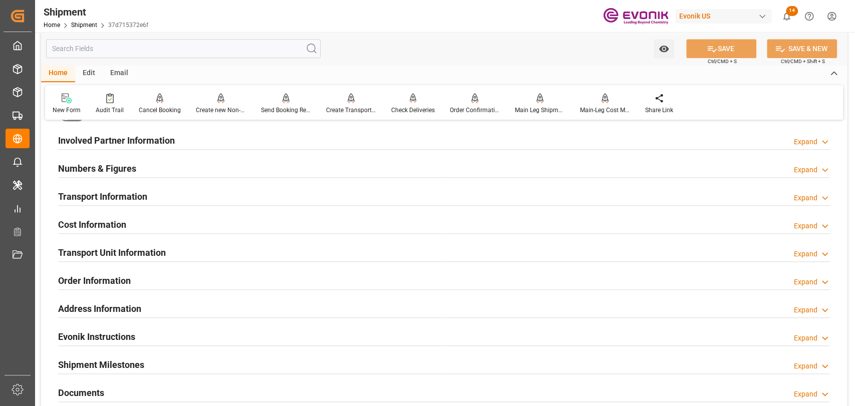
click at [111, 227] on h2 "Cost Information" at bounding box center [92, 225] width 68 height 14
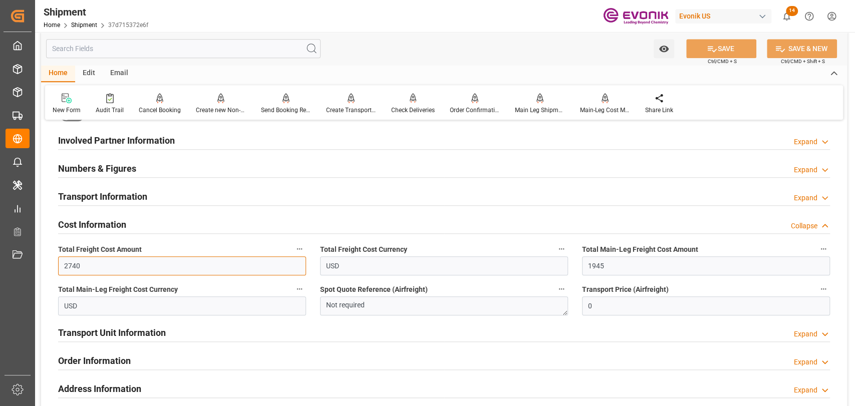
drag, startPoint x: 111, startPoint y: 263, endPoint x: 53, endPoint y: 266, distance: 58.2
click at [53, 266] on div "Total Freight Cost Amount 2740" at bounding box center [182, 259] width 262 height 40
type input "2470"
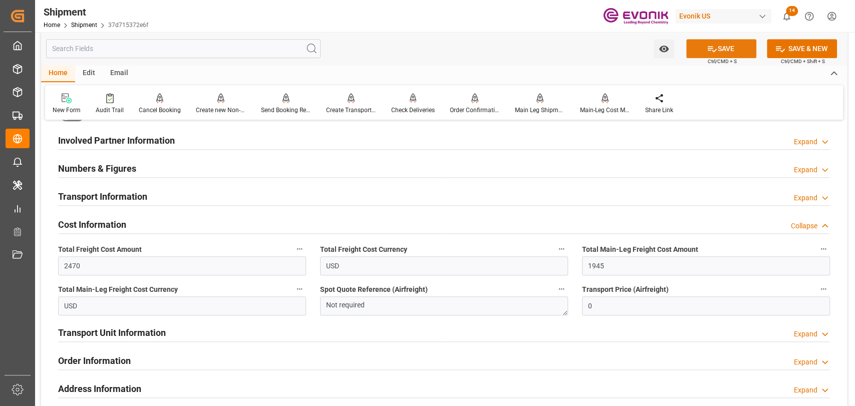
click at [728, 50] on button "SAVE" at bounding box center [721, 48] width 70 height 19
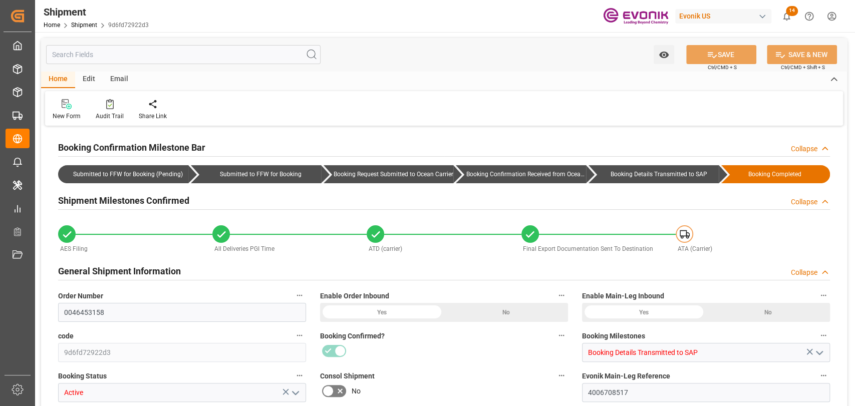
type input "Cosco"
type input "COSCO Shipping Co. Ltd."
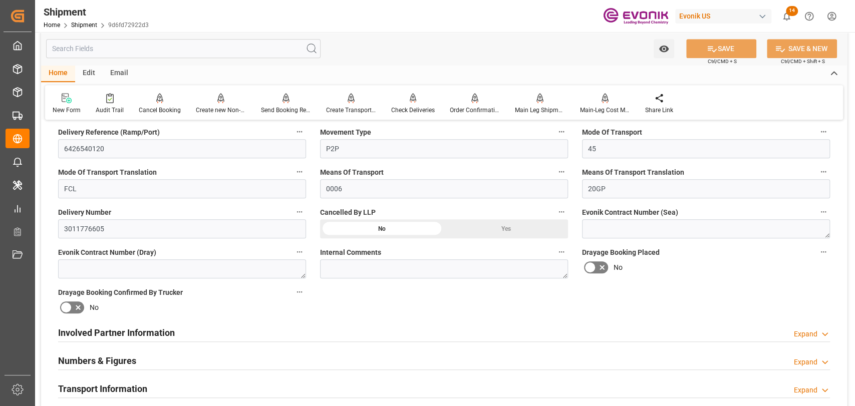
scroll to position [445, 0]
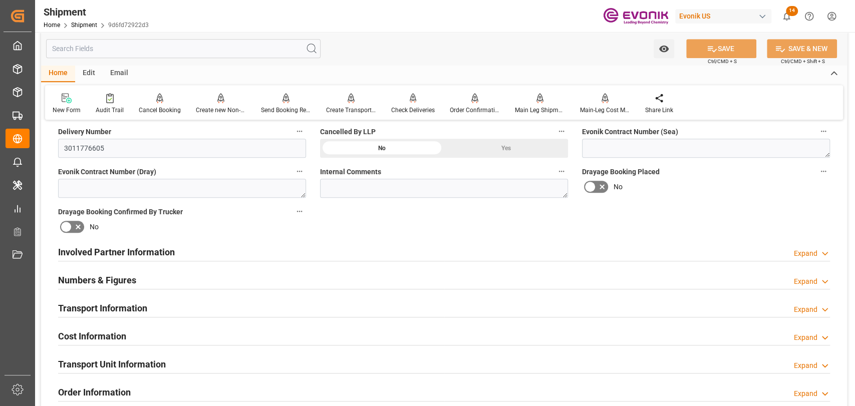
click at [105, 249] on h2 "Involved Partner Information" at bounding box center [116, 252] width 117 height 14
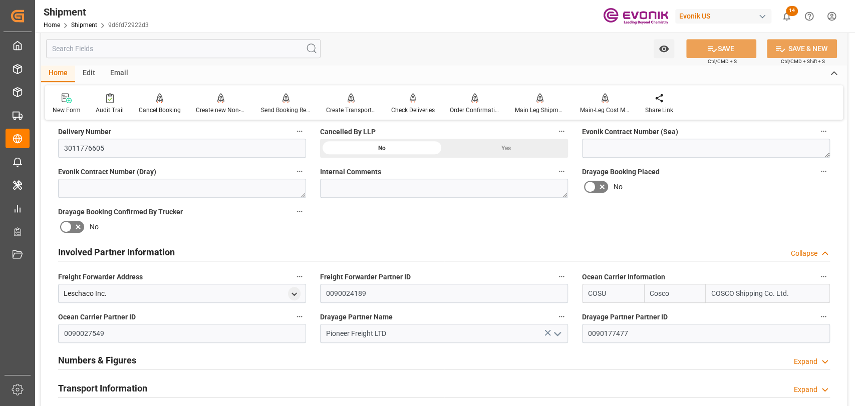
click at [103, 256] on h2 "Involved Partner Information" at bounding box center [116, 252] width 117 height 14
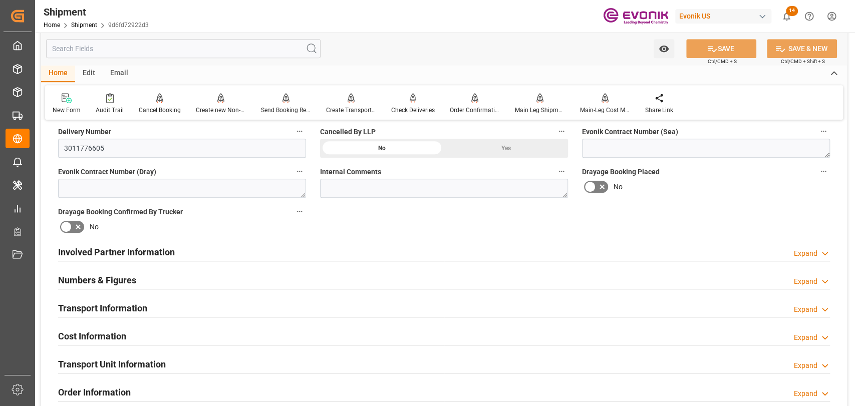
click at [77, 343] on div "Cost Information" at bounding box center [92, 335] width 68 height 19
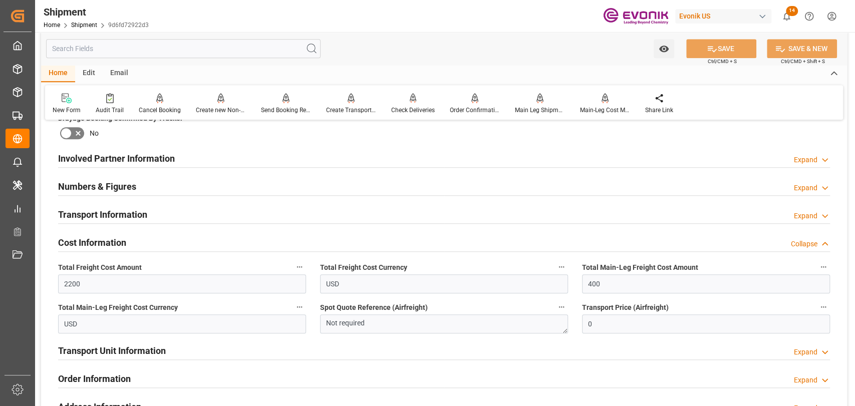
scroll to position [556, 0]
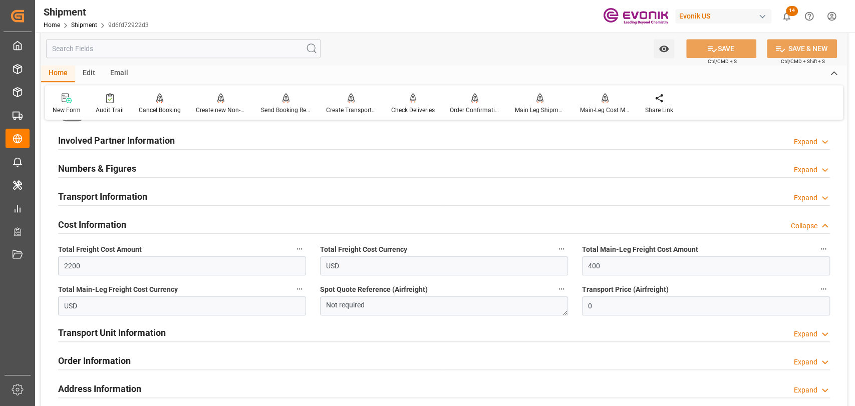
click at [116, 197] on h2 "Transport Information" at bounding box center [102, 197] width 89 height 14
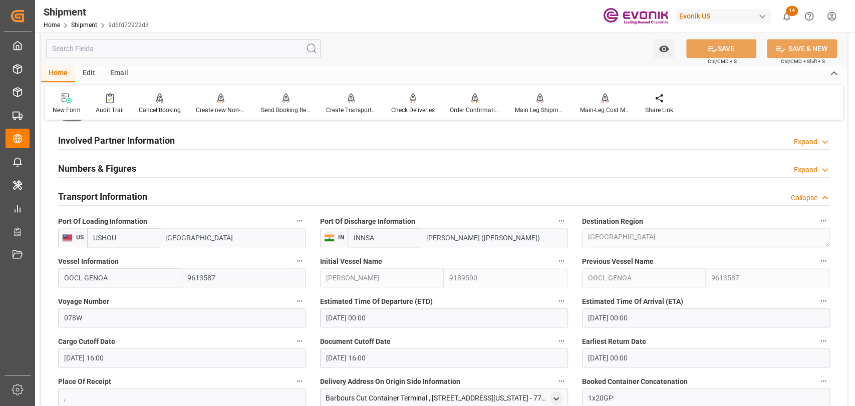
scroll to position [334, 0]
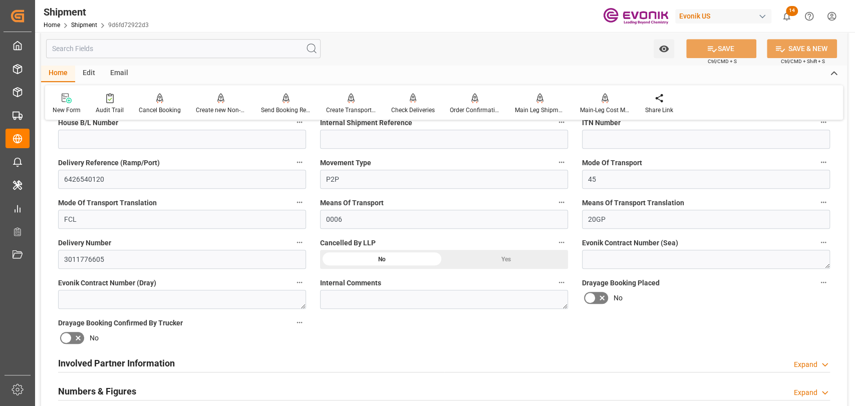
click at [139, 363] on h2 "Involved Partner Information" at bounding box center [116, 364] width 117 height 14
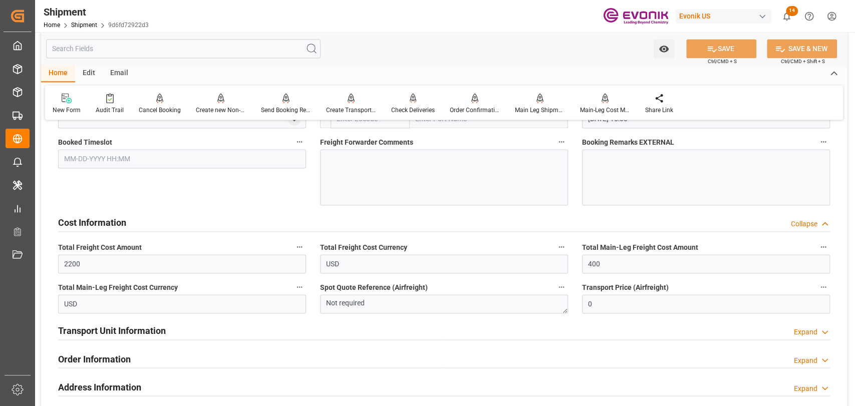
scroll to position [1002, 0]
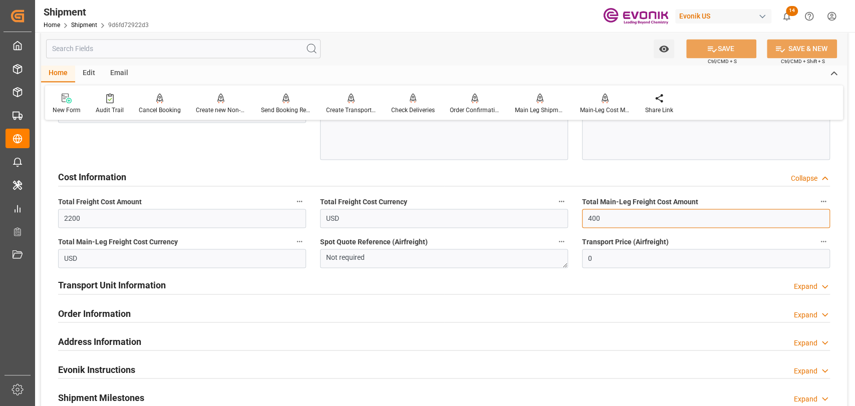
drag, startPoint x: 613, startPoint y: 215, endPoint x: 578, endPoint y: 215, distance: 34.6
click at [578, 215] on div "Total Main-Leg Freight Cost Amount 400" at bounding box center [706, 211] width 262 height 40
type input "1800"
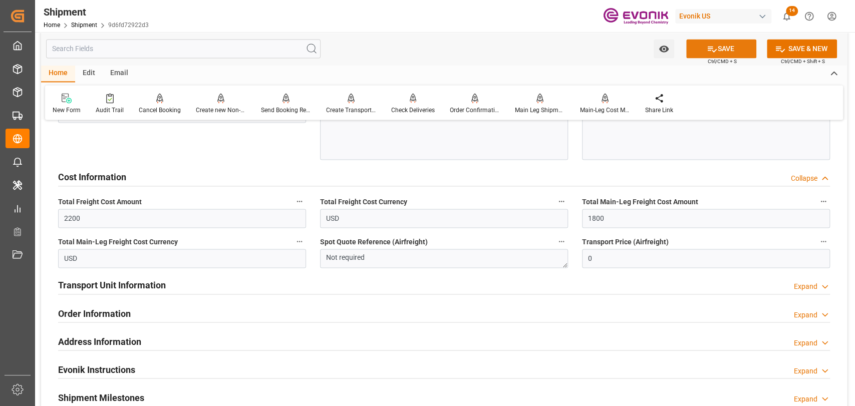
click at [730, 42] on button "SAVE" at bounding box center [721, 48] width 70 height 19
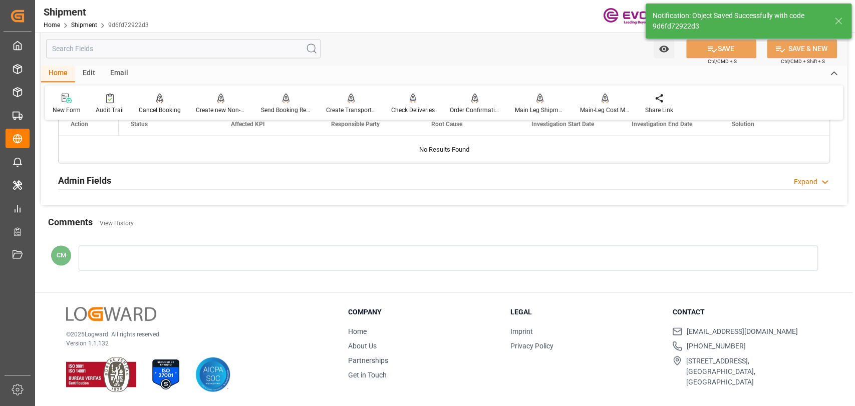
scroll to position [604, 0]
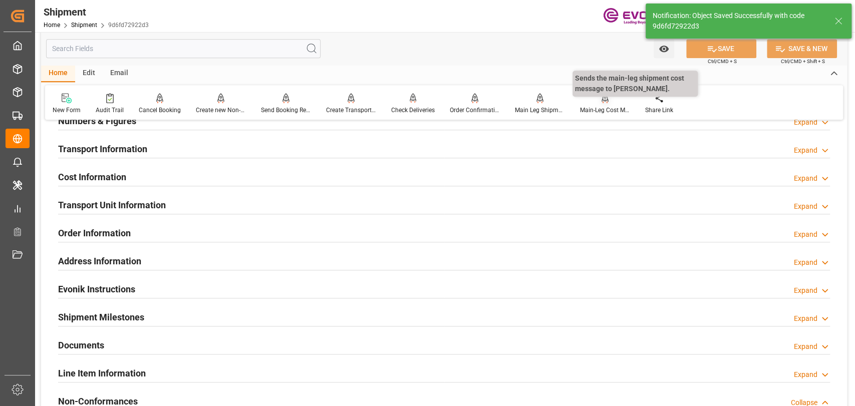
click at [611, 112] on div "Main-Leg Cost Message" at bounding box center [605, 110] width 50 height 9
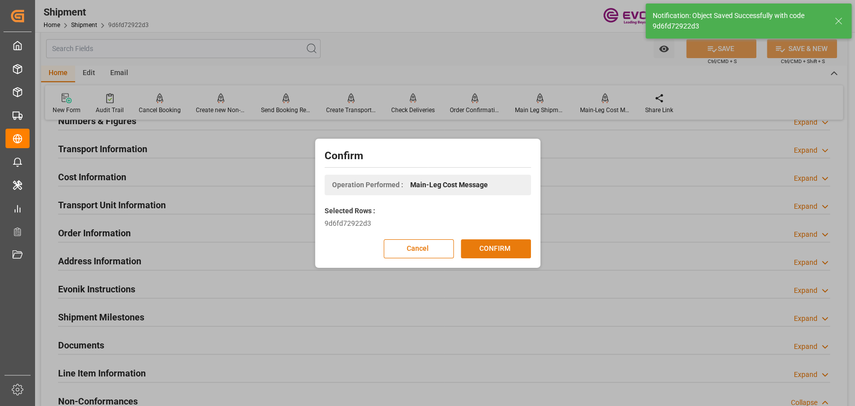
click at [493, 250] on button "CONFIRM" at bounding box center [496, 248] width 70 height 19
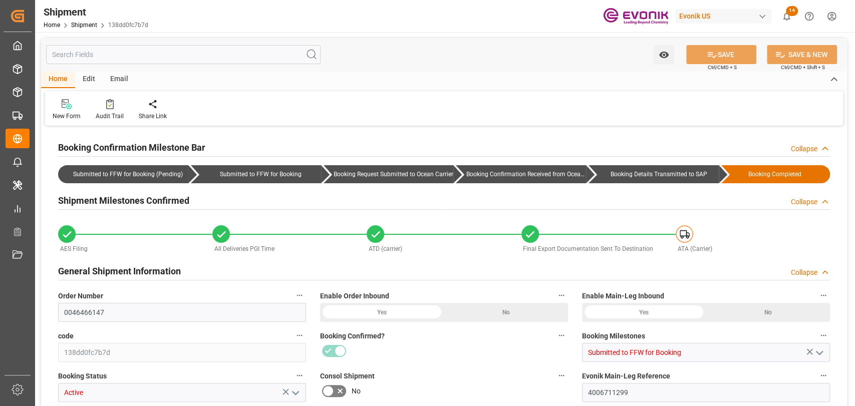
type input "0046466147"
type input "138dd0fc7b7d"
type input "Submitted to FFW for Booking"
type input "Active"
type input "4006711299"
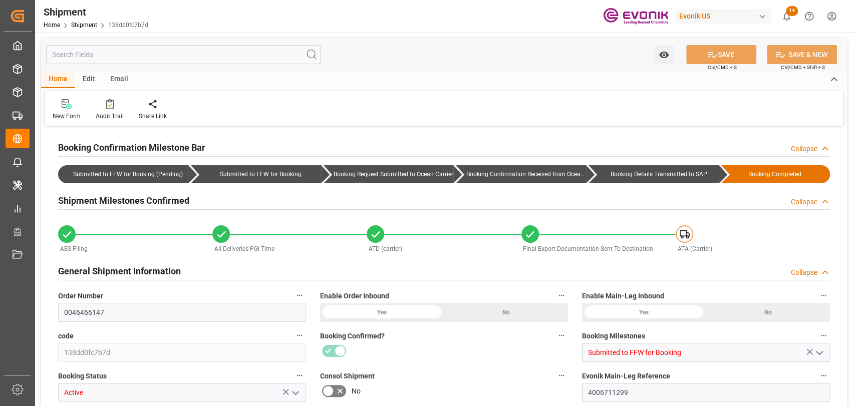
type input "250905010066"
type input "83387505"
type input "250905010066"
type input "83387505"
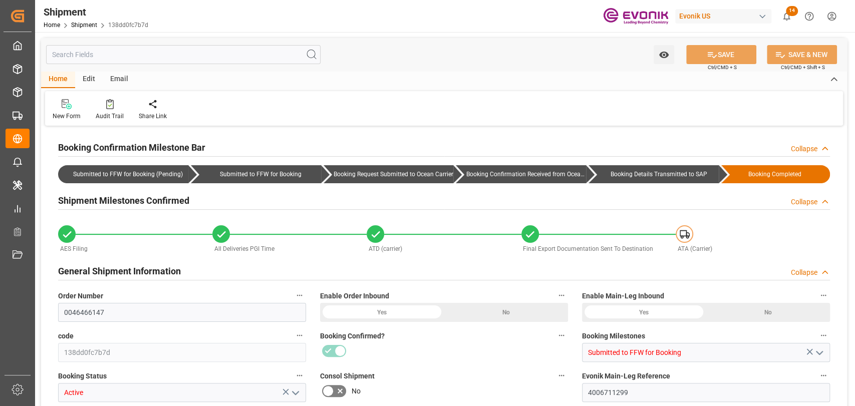
type input "P2P"
type input "41"
type input "LCL"
type input "0008"
type input "LCL"
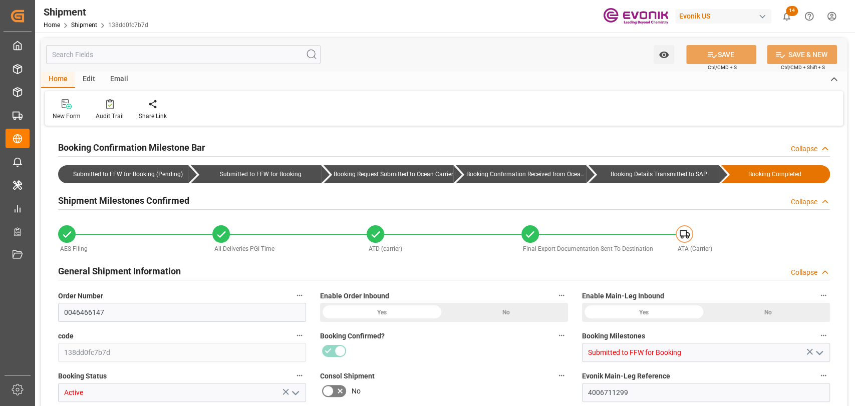
type input "3011784502"
click at [260, 48] on input "text" at bounding box center [183, 54] width 274 height 19
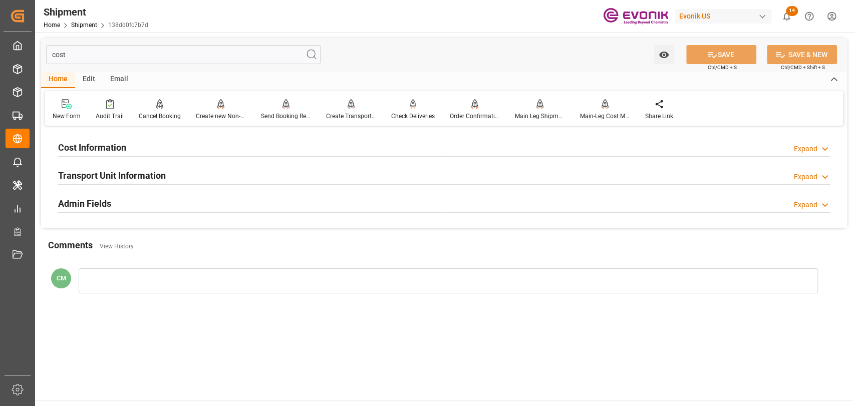
type input "cost"
click at [121, 156] on div at bounding box center [444, 156] width 772 height 1
click at [114, 152] on h2 "Cost Information" at bounding box center [92, 148] width 68 height 14
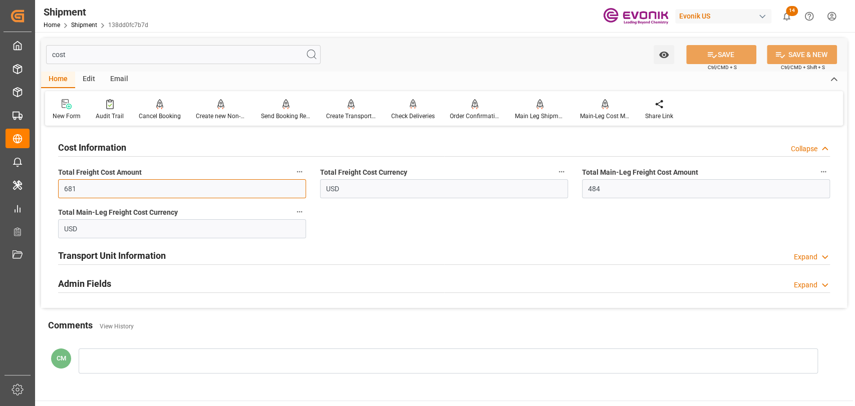
drag, startPoint x: 120, startPoint y: 191, endPoint x: 44, endPoint y: 185, distance: 76.4
click at [44, 185] on div "Cost Information Collapse Total Freight Cost Amount 681 Total Freight Cost Curr…" at bounding box center [444, 218] width 806 height 179
type input "586"
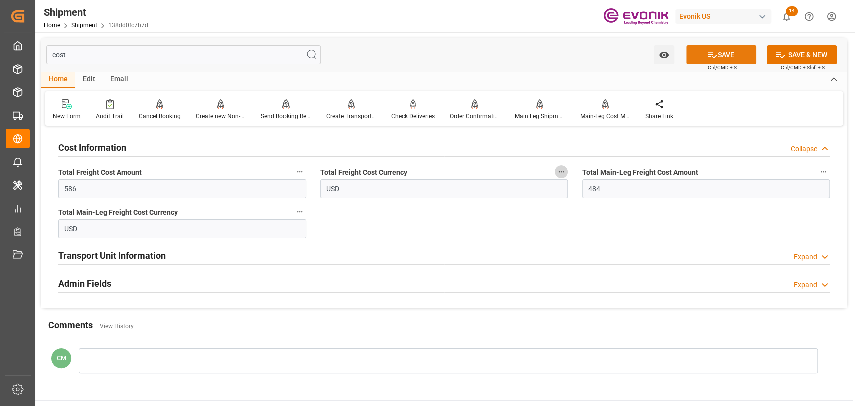
click at [709, 54] on icon at bounding box center [712, 55] width 9 height 6
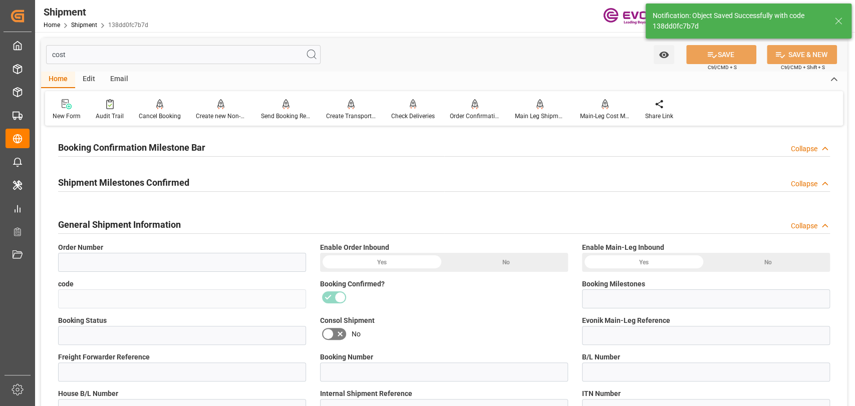
type input "0046466147"
type input "138dd0fc7b7d"
type input "Booking Details Transmitted to SAP"
type input "Active"
type input "4006711299"
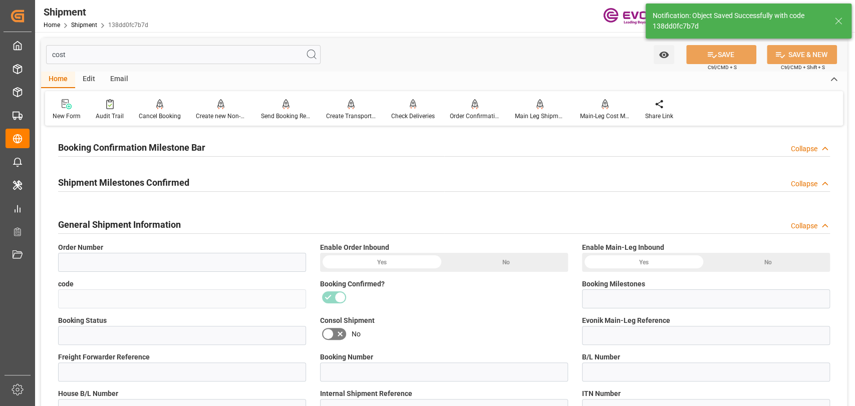
type input "250905010066"
type input "83387505"
type input "250905010066"
type input "83387505"
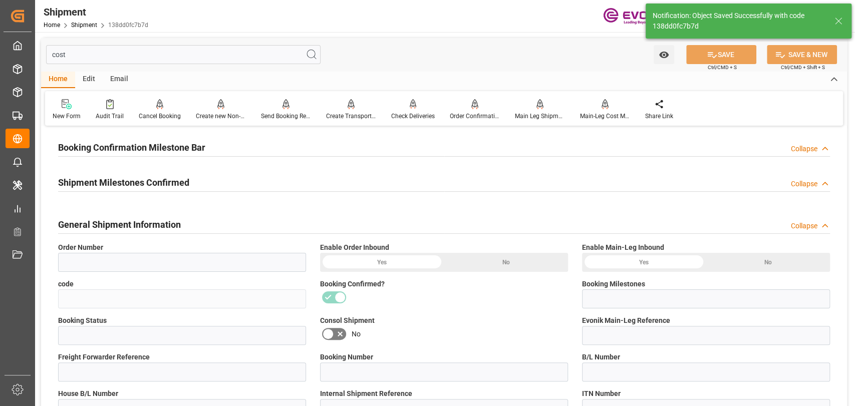
type input "P2P"
type input "41"
type input "LCL"
type input "0008"
type input "LCL"
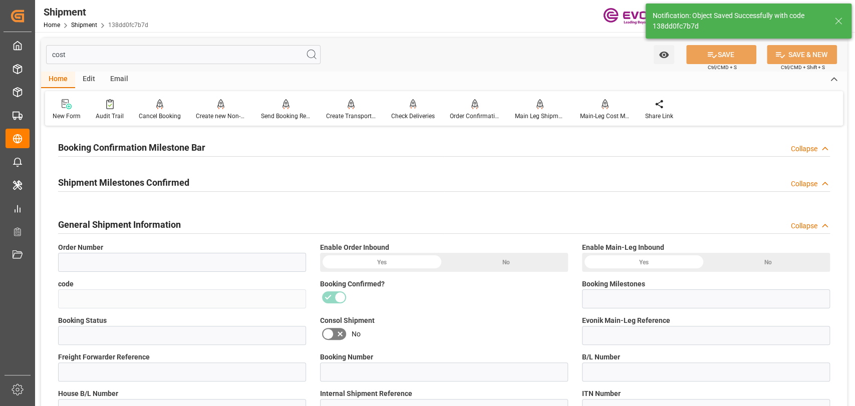
type input "3011784502"
